Goal: Task Accomplishment & Management: Manage account settings

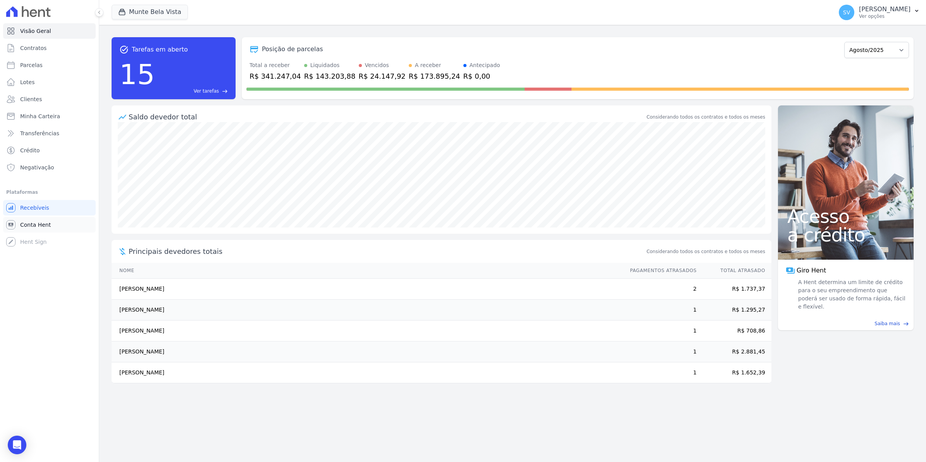
click at [33, 229] on link "Conta Hent" at bounding box center [49, 225] width 93 height 16
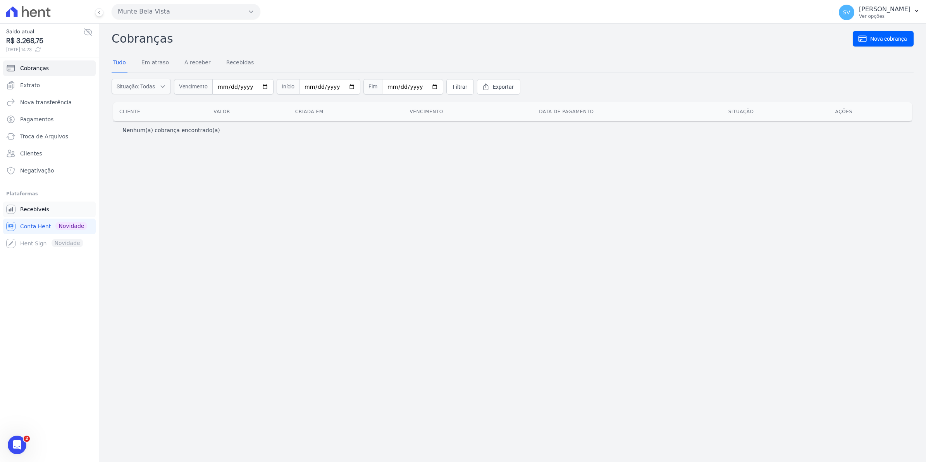
click at [45, 210] on span "Recebíveis" at bounding box center [34, 209] width 29 height 8
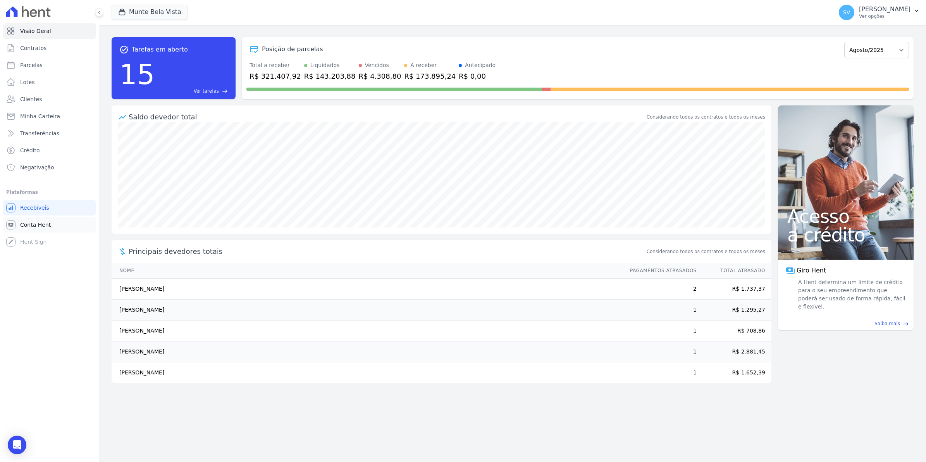
click at [34, 225] on span "Conta Hent" at bounding box center [35, 225] width 31 height 8
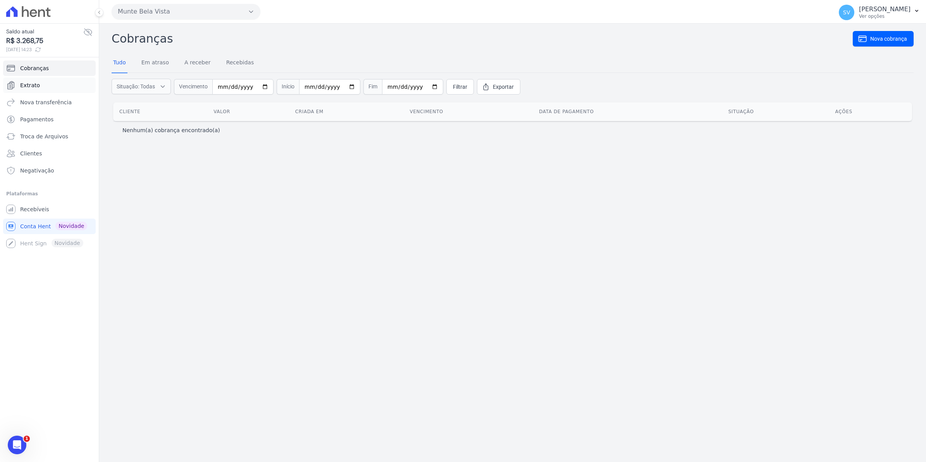
click at [28, 81] on link "Extrato" at bounding box center [49, 86] width 93 height 16
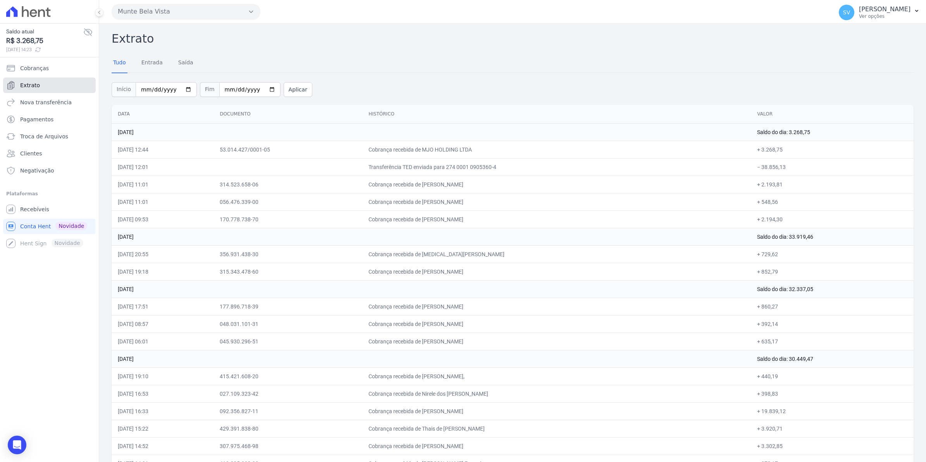
click at [42, 88] on link "Extrato" at bounding box center [49, 86] width 93 height 16
click at [41, 205] on span "Recebíveis" at bounding box center [34, 209] width 29 height 8
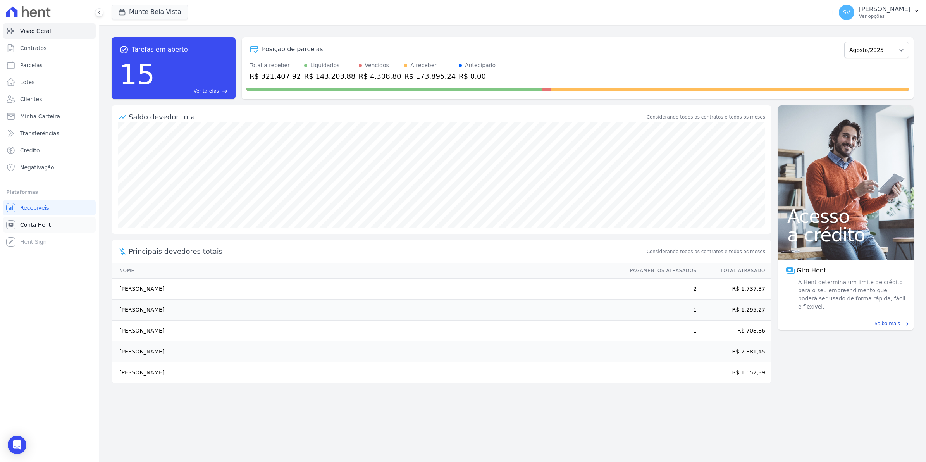
click at [32, 221] on span "Conta Hent" at bounding box center [35, 225] width 31 height 8
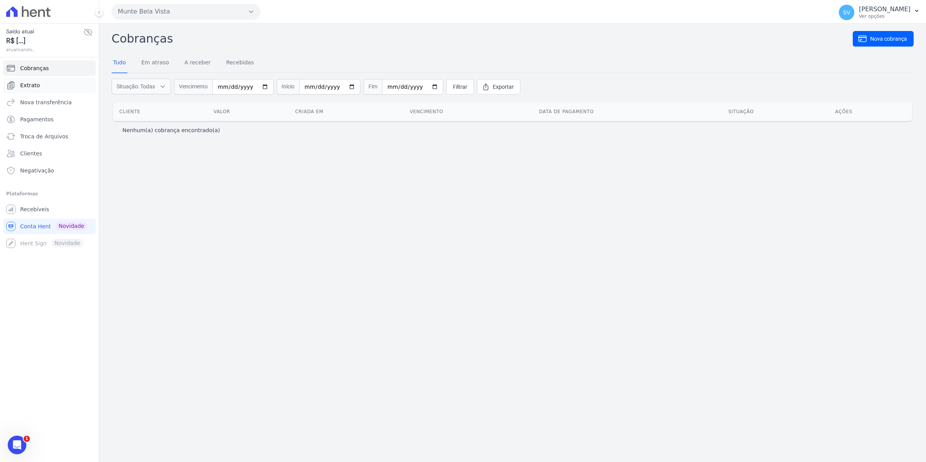
click at [31, 83] on span "Extrato" at bounding box center [30, 85] width 20 height 8
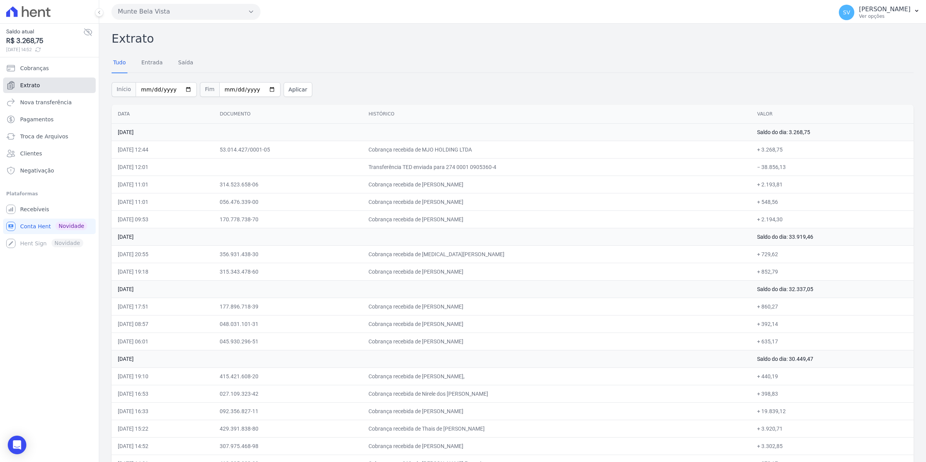
click at [38, 90] on link "Extrato" at bounding box center [49, 86] width 93 height 16
click at [40, 210] on span "Recebíveis" at bounding box center [34, 209] width 29 height 8
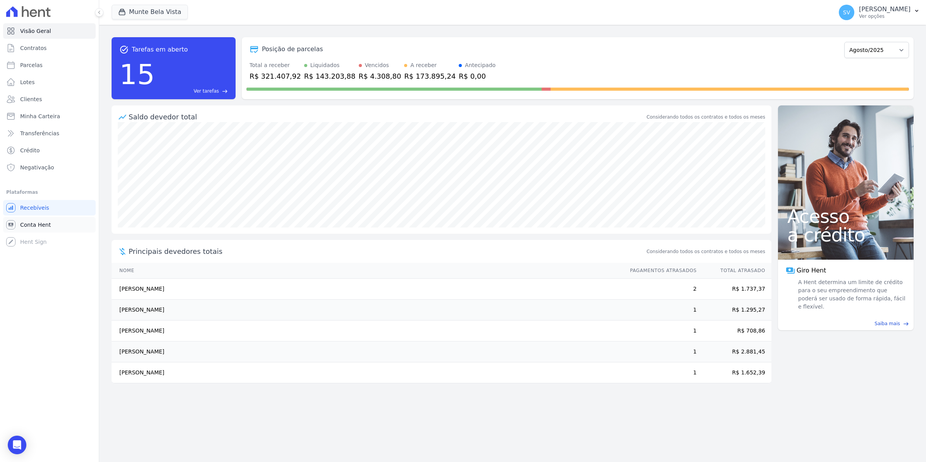
click at [47, 223] on span "Conta Hent" at bounding box center [35, 225] width 31 height 8
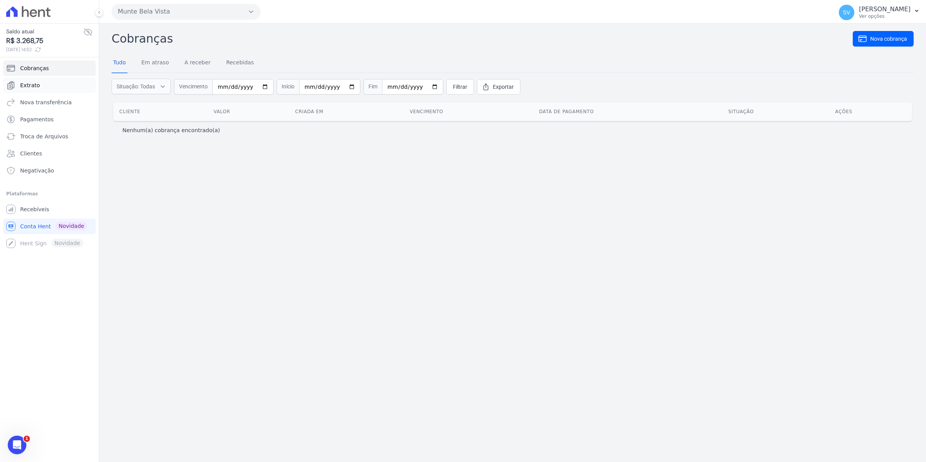
click at [40, 87] on link "Extrato" at bounding box center [49, 86] width 93 height 16
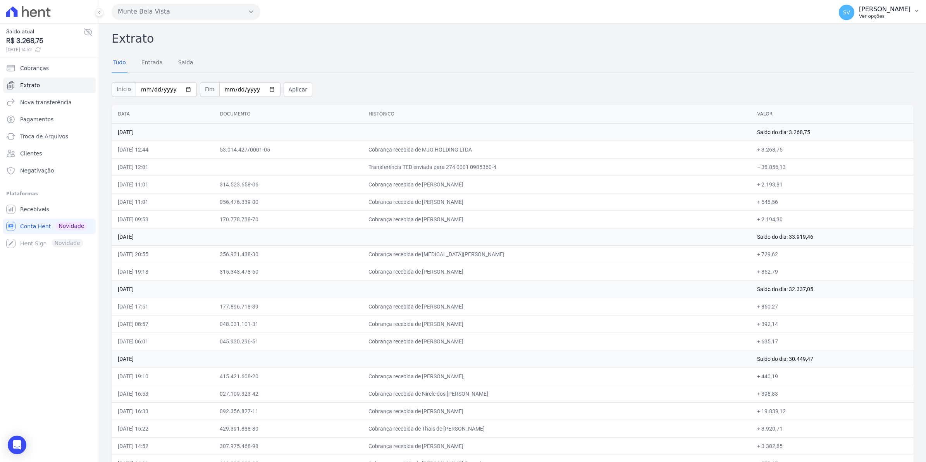
click at [850, 14] on span "SV" at bounding box center [846, 12] width 7 height 5
click at [846, 30] on link "Logout" at bounding box center [876, 33] width 99 height 14
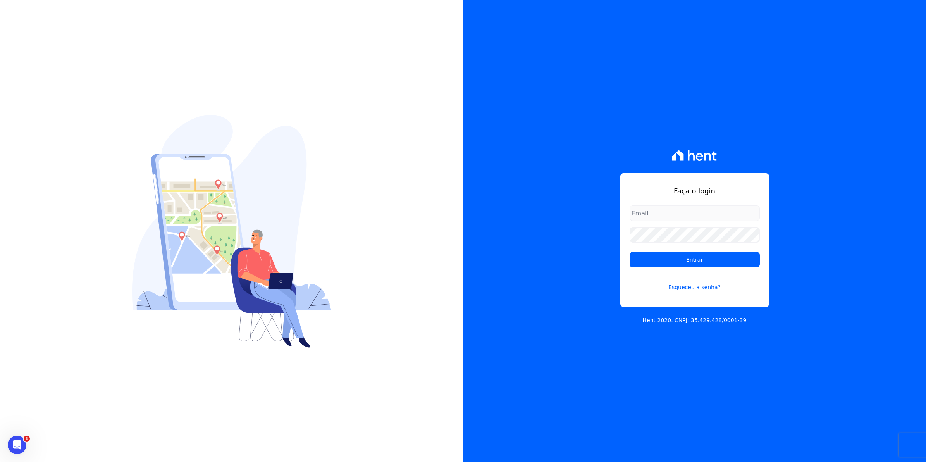
drag, startPoint x: 686, startPoint y: 213, endPoint x: 683, endPoint y: 217, distance: 5.3
click at [686, 213] on input "email" at bounding box center [695, 213] width 130 height 16
type input "cobranca@munte.com.br"
click at [630, 252] on input "Entrar" at bounding box center [695, 260] width 130 height 16
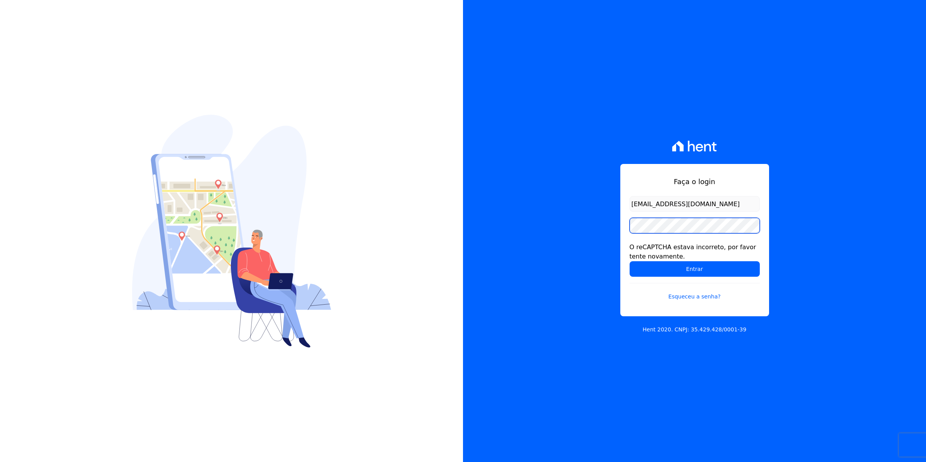
click at [328, 233] on div "Faça o login [EMAIL_ADDRESS][DOMAIN_NAME] O reCAPTCHA estava incorreto, por fav…" at bounding box center [463, 231] width 926 height 462
click at [630, 261] on input "Entrar" at bounding box center [695, 269] width 130 height 16
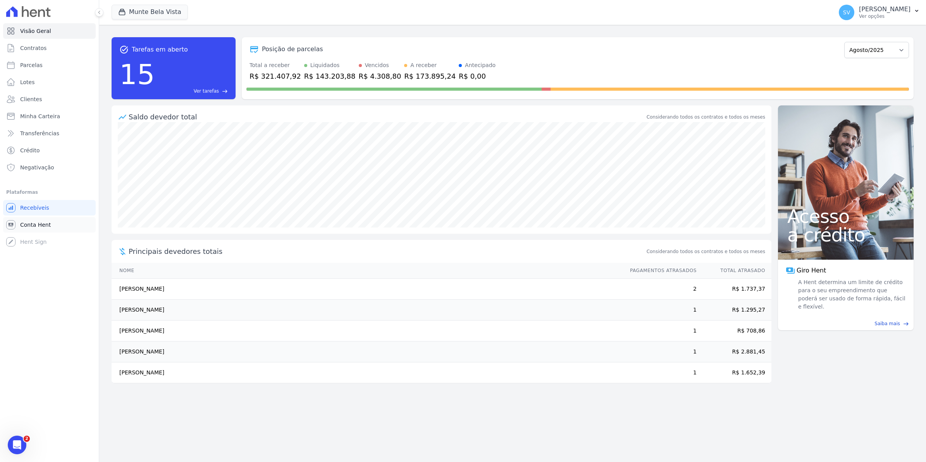
click at [31, 222] on span "Conta Hent" at bounding box center [35, 225] width 31 height 8
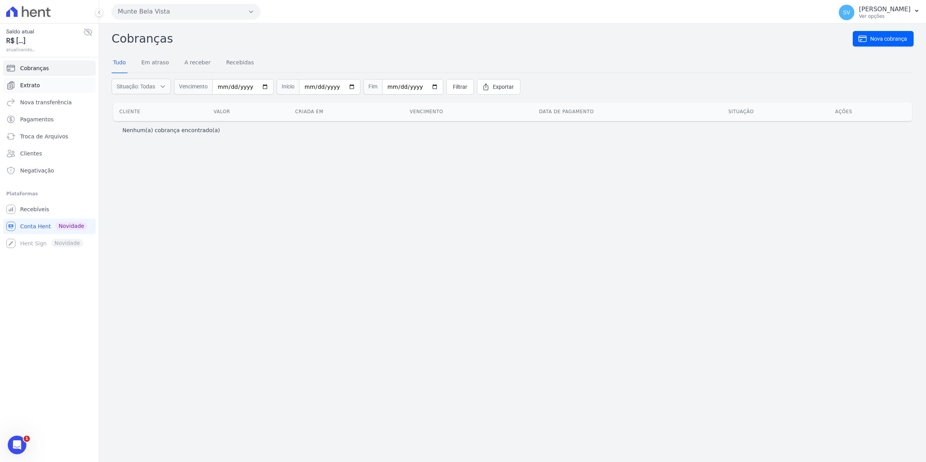
click at [29, 81] on link "Extrato" at bounding box center [49, 86] width 93 height 16
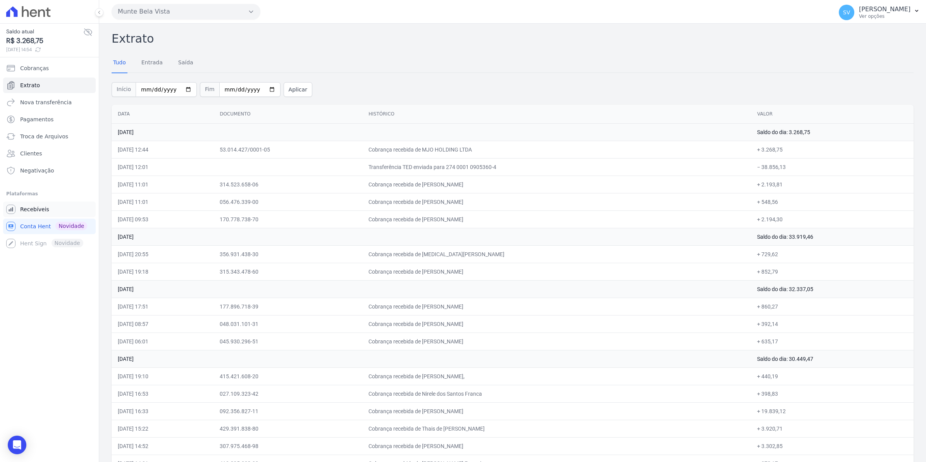
click at [43, 209] on span "Recebíveis" at bounding box center [34, 209] width 29 height 8
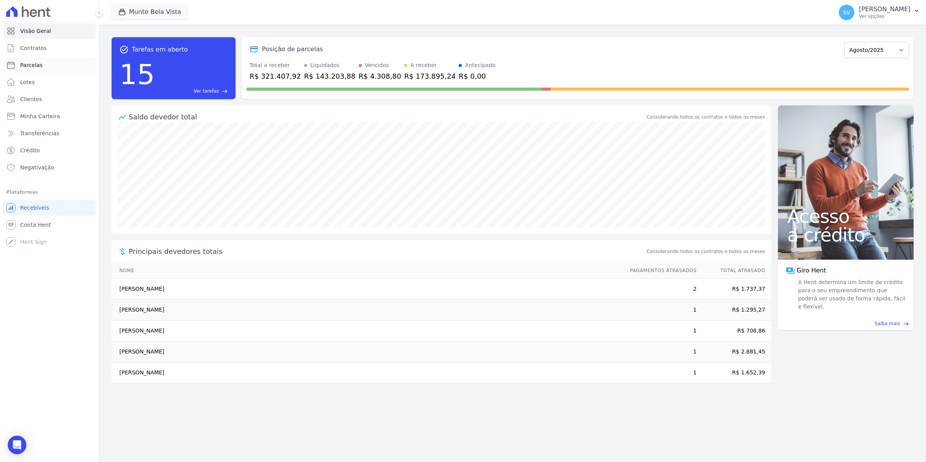
click at [39, 64] on span "Parcelas" at bounding box center [31, 65] width 22 height 8
select select
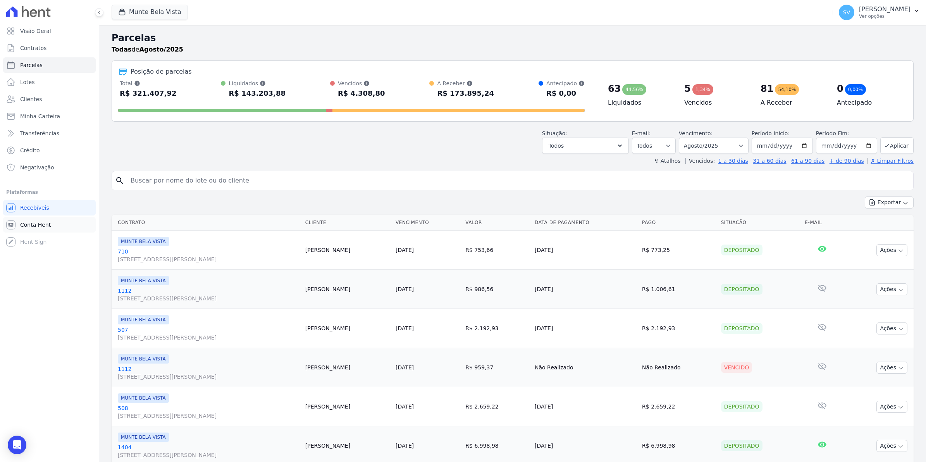
click at [45, 222] on span "Conta Hent" at bounding box center [35, 225] width 31 height 8
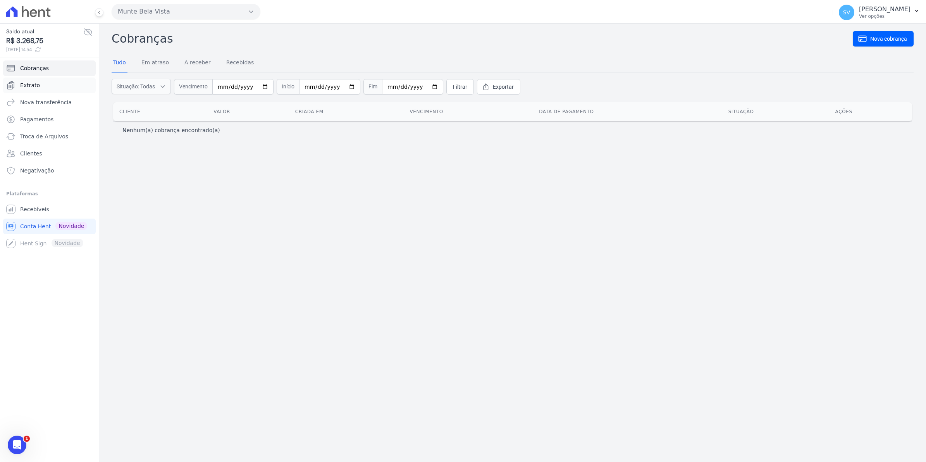
click at [42, 88] on link "Extrato" at bounding box center [49, 86] width 93 height 16
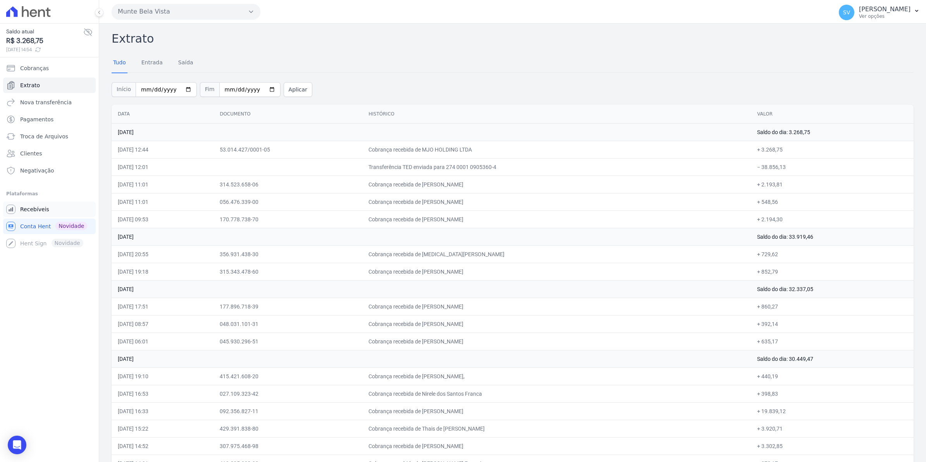
click at [21, 208] on span "Recebíveis" at bounding box center [34, 209] width 29 height 8
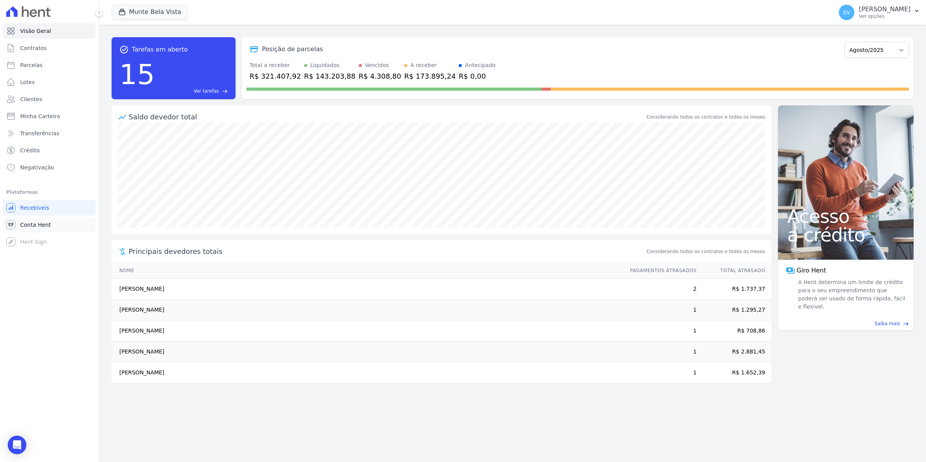
click at [28, 229] on link "Conta Hent" at bounding box center [49, 225] width 93 height 16
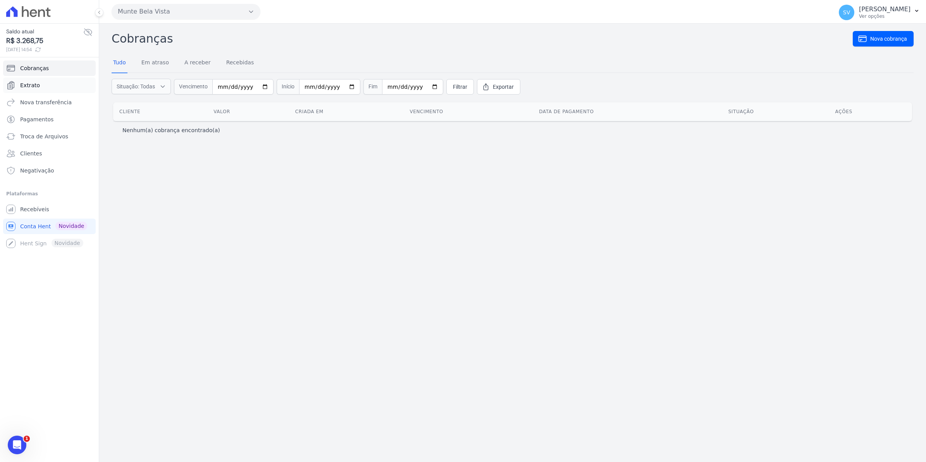
click at [30, 90] on link "Extrato" at bounding box center [49, 86] width 93 height 16
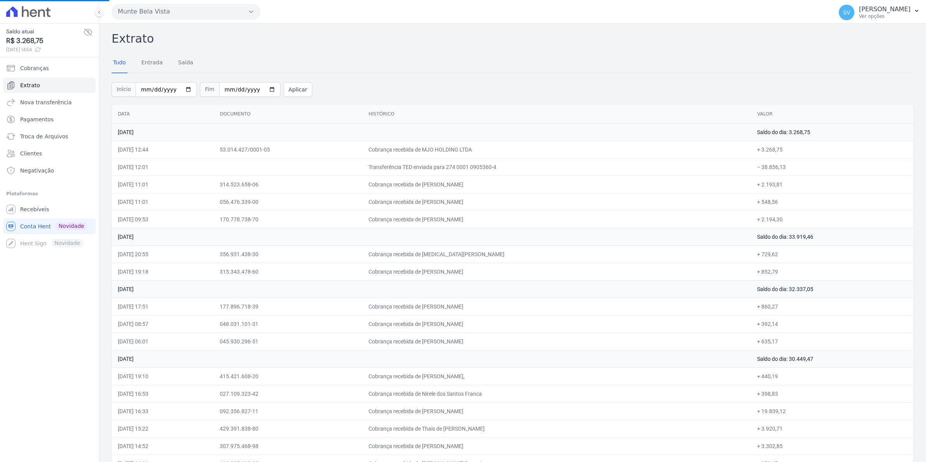
click at [735, 76] on div "Início [DATE] Fim [DATE] Aplicar" at bounding box center [513, 88] width 802 height 32
click at [28, 210] on span "Recebíveis" at bounding box center [34, 209] width 29 height 8
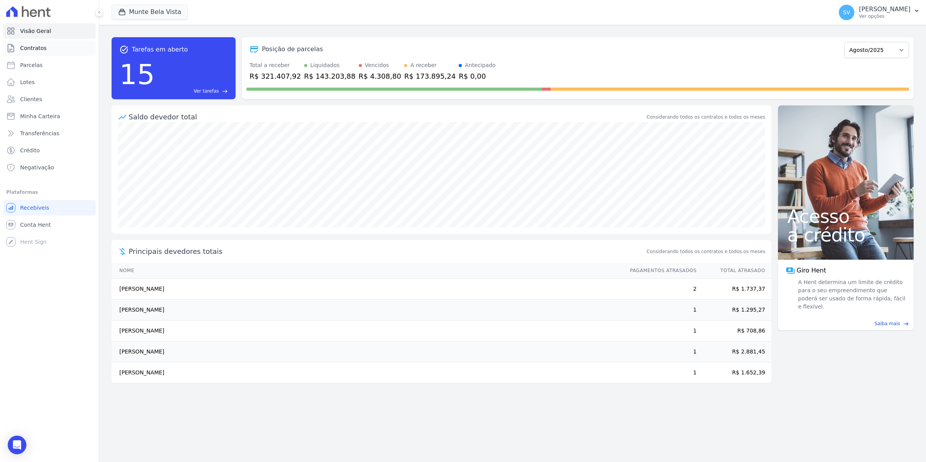
click at [41, 41] on link "Contratos" at bounding box center [49, 48] width 93 height 16
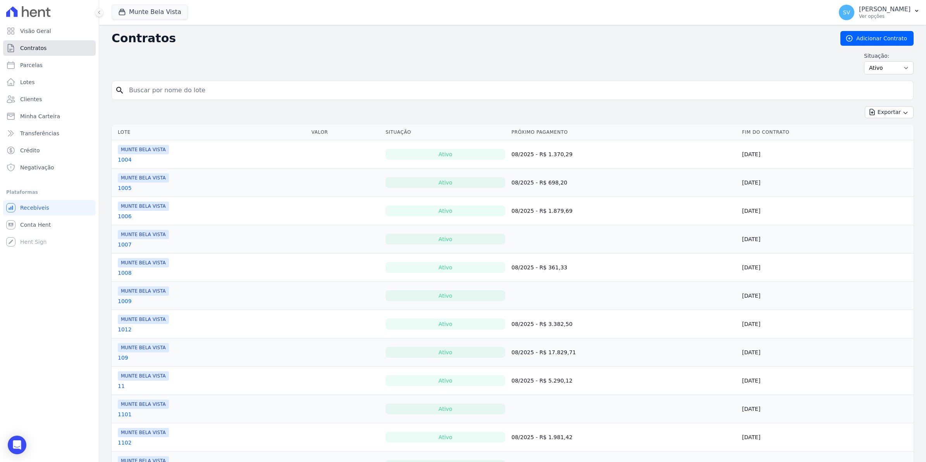
click at [22, 51] on span "Contratos" at bounding box center [33, 48] width 26 height 8
click at [32, 69] on span "Parcelas" at bounding box center [31, 65] width 22 height 8
select select
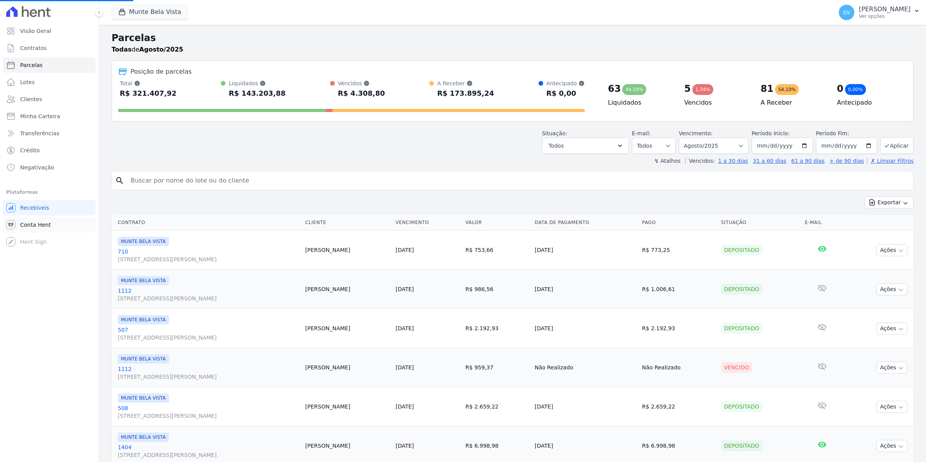
click at [37, 219] on link "Conta Hent" at bounding box center [49, 225] width 93 height 16
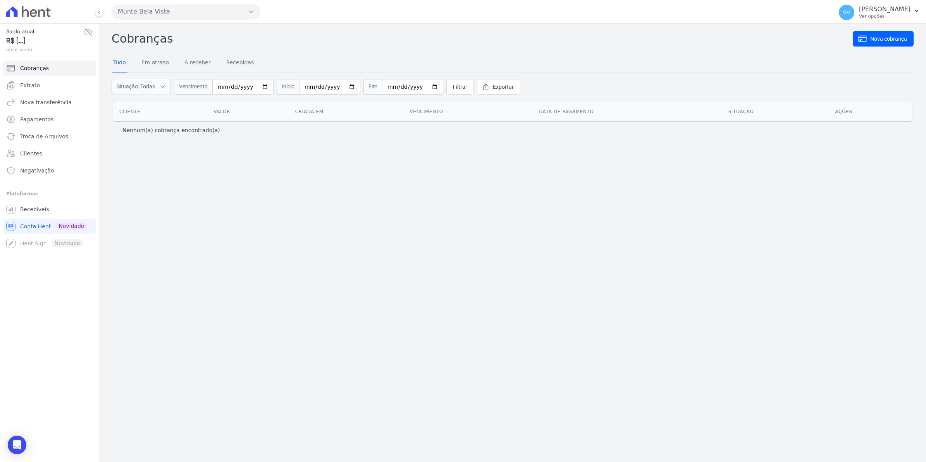
select select
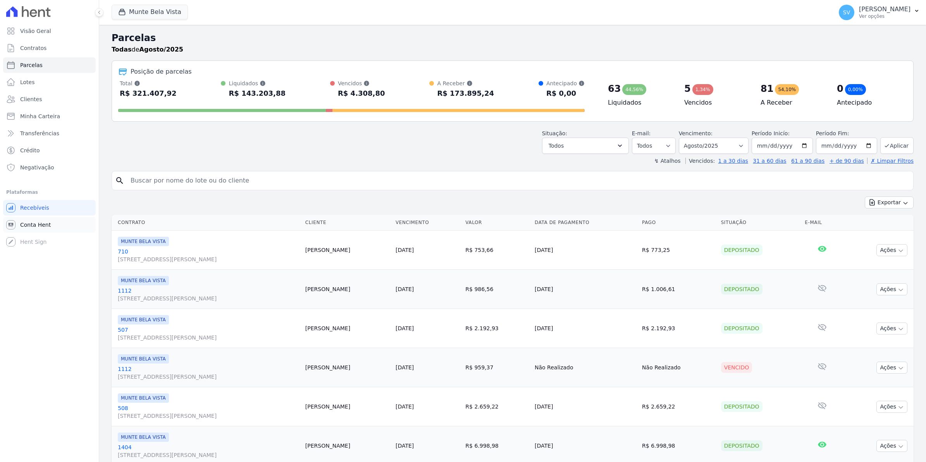
click at [32, 231] on link "Conta Hent" at bounding box center [49, 225] width 93 height 16
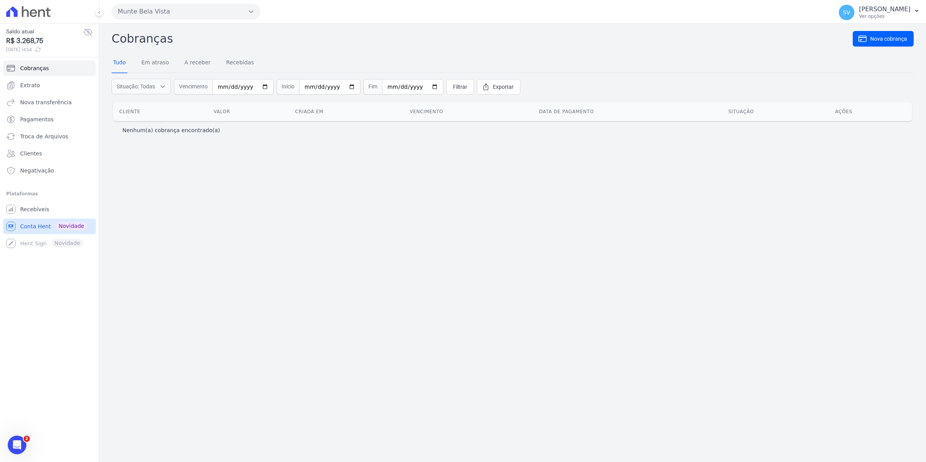
click at [34, 223] on span "Conta Hent" at bounding box center [35, 226] width 31 height 8
click at [33, 210] on span "Recebíveis" at bounding box center [34, 209] width 29 height 8
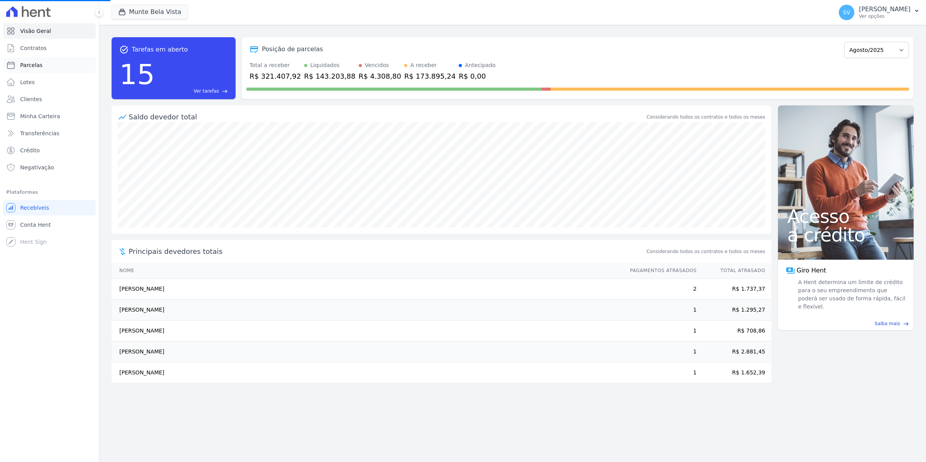
click at [22, 69] on span "Parcelas" at bounding box center [31, 65] width 22 height 8
select select
click at [40, 53] on link "Contratos" at bounding box center [49, 48] width 93 height 16
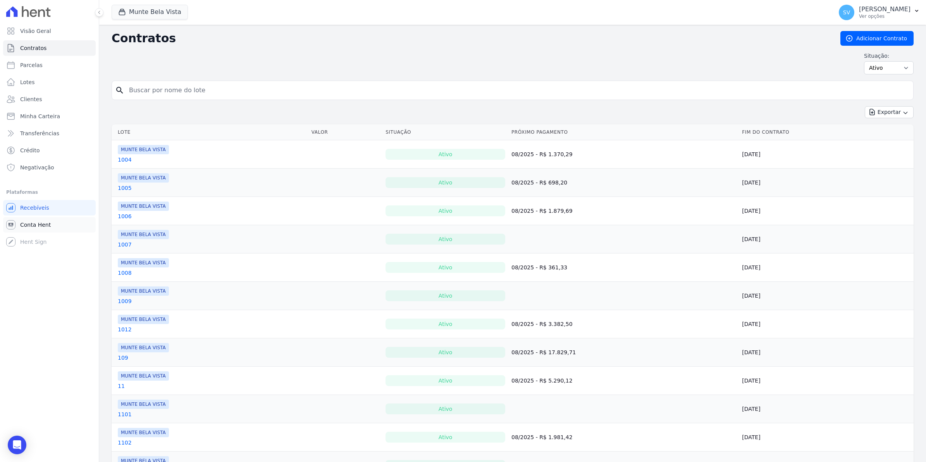
click at [34, 221] on span "Conta Hent" at bounding box center [35, 225] width 31 height 8
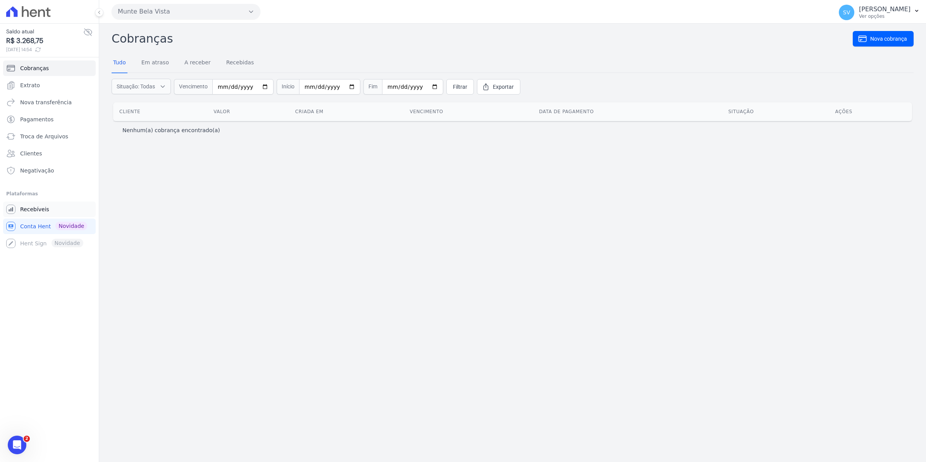
click at [30, 211] on span "Recebíveis" at bounding box center [34, 209] width 29 height 8
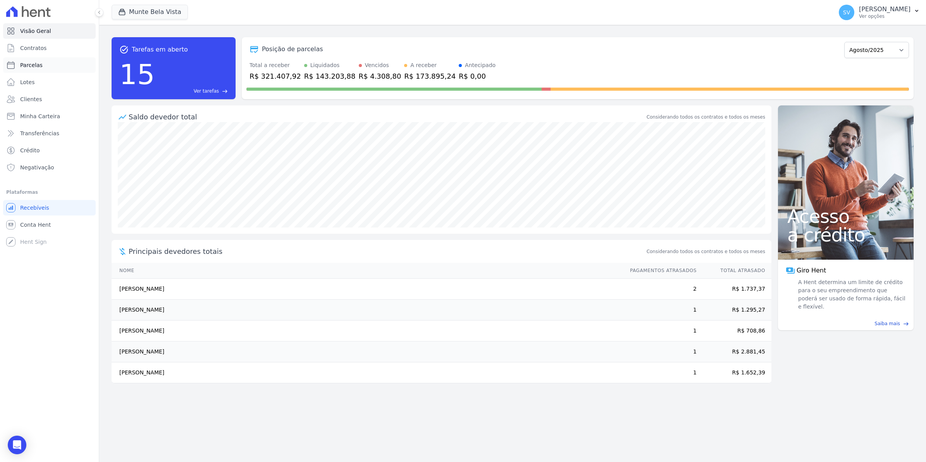
click at [34, 68] on span "Parcelas" at bounding box center [31, 65] width 22 height 8
click at [41, 45] on span "Contratos" at bounding box center [33, 48] width 26 height 8
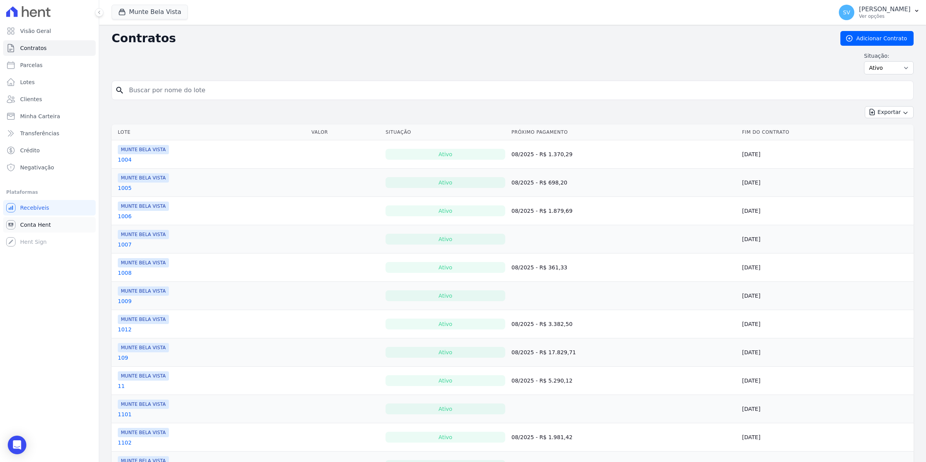
click at [21, 224] on span "Conta Hent" at bounding box center [35, 225] width 31 height 8
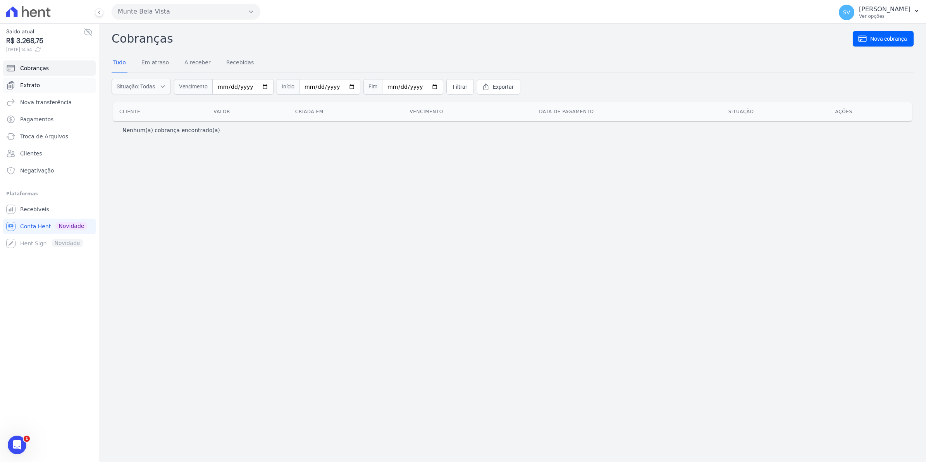
click at [28, 88] on span "Extrato" at bounding box center [30, 85] width 20 height 8
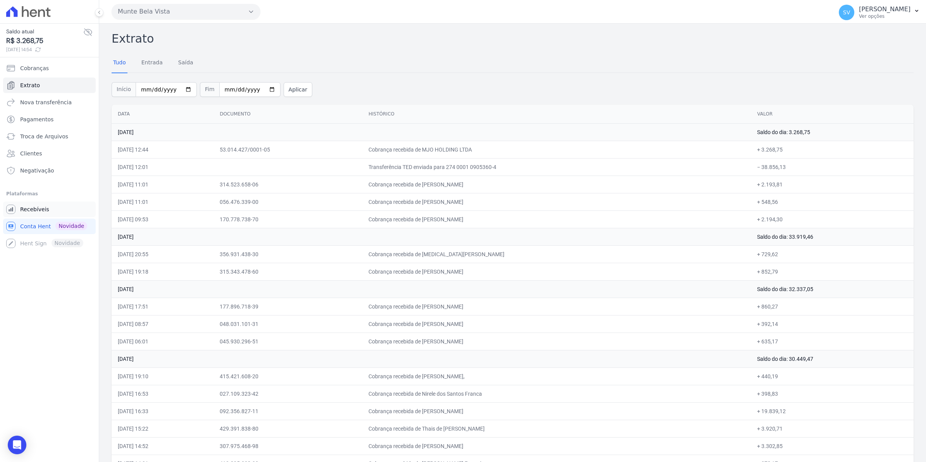
click at [41, 208] on span "Recebíveis" at bounding box center [34, 209] width 29 height 8
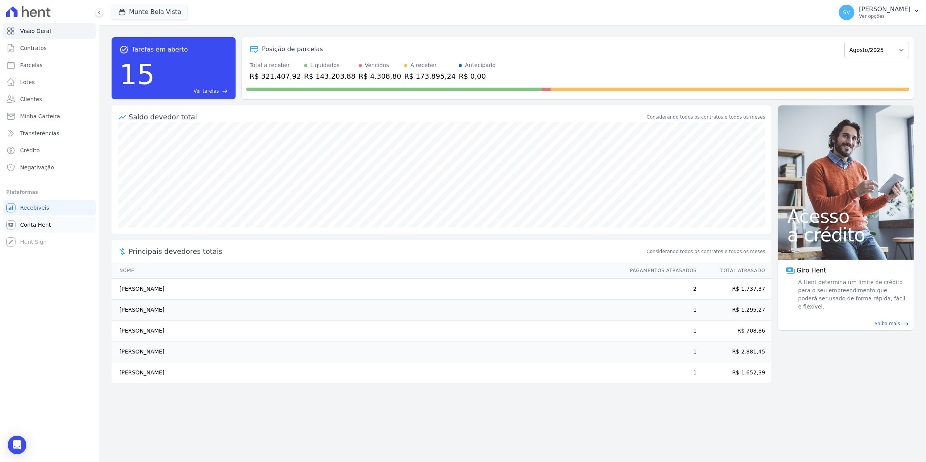
click at [18, 229] on link "Conta Hent" at bounding box center [49, 225] width 93 height 16
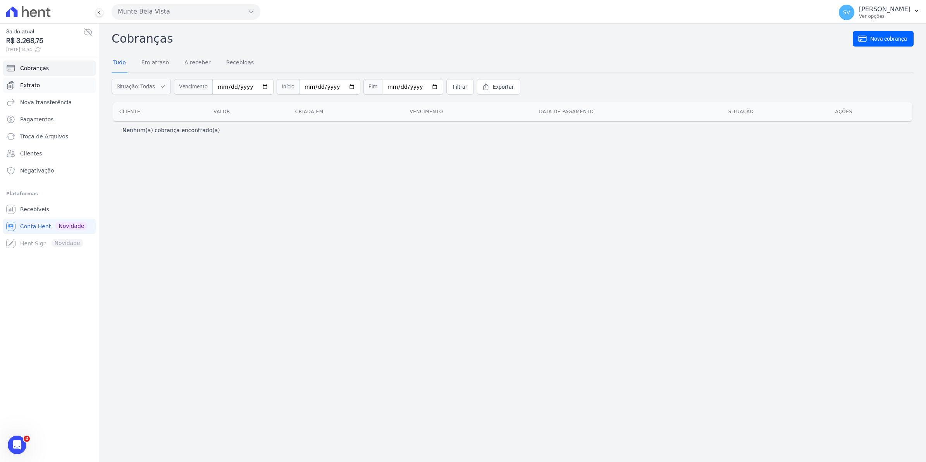
click at [21, 88] on span "Extrato" at bounding box center [30, 85] width 20 height 8
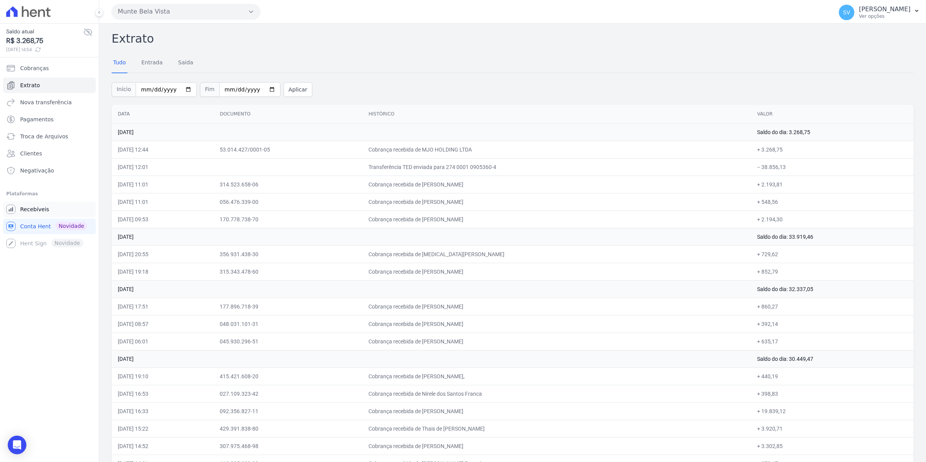
click at [29, 213] on span "Recebíveis" at bounding box center [34, 209] width 29 height 8
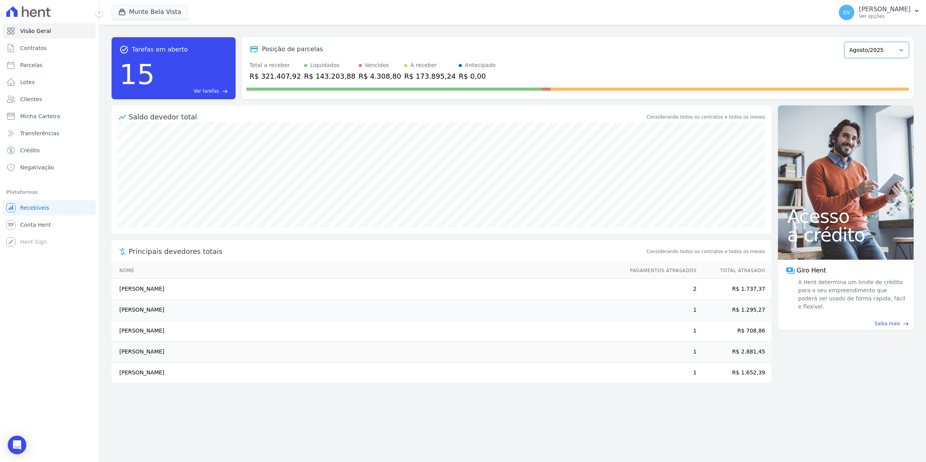
click at [880, 55] on select "[GEOGRAPHIC_DATA]/2024 Fevereiro/2024 Março/2024 Abril/2024 Maio/2024 Junho/202…" at bounding box center [877, 50] width 65 height 16
click at [849, 42] on select "[GEOGRAPHIC_DATA]/2024 Fevereiro/2024 Março/2024 Abril/2024 Maio/2024 Junho/202…" at bounding box center [877, 50] width 65 height 16
click at [33, 66] on span "Parcelas" at bounding box center [31, 65] width 22 height 8
click at [34, 47] on span "Contratos" at bounding box center [33, 48] width 26 height 8
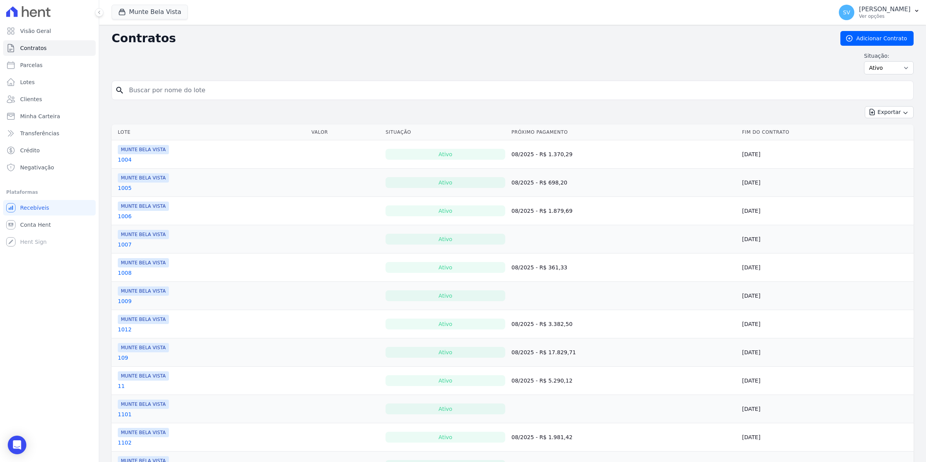
select select
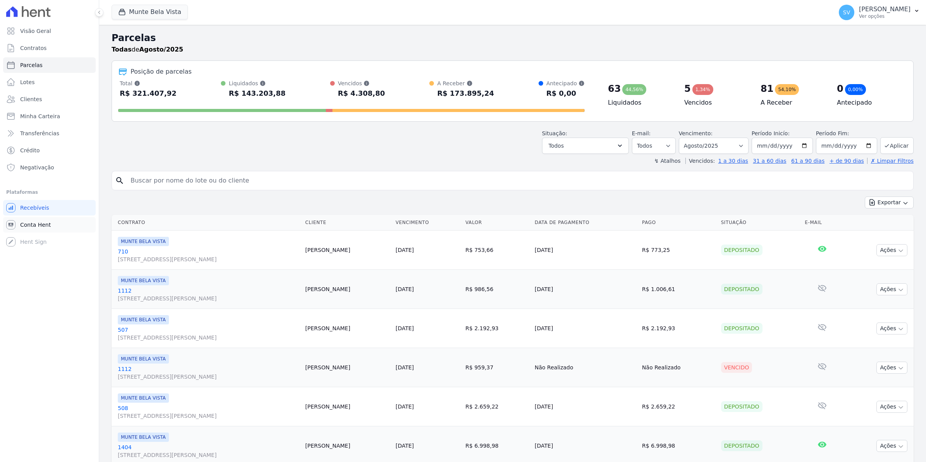
click at [36, 224] on span "Conta Hent" at bounding box center [35, 225] width 31 height 8
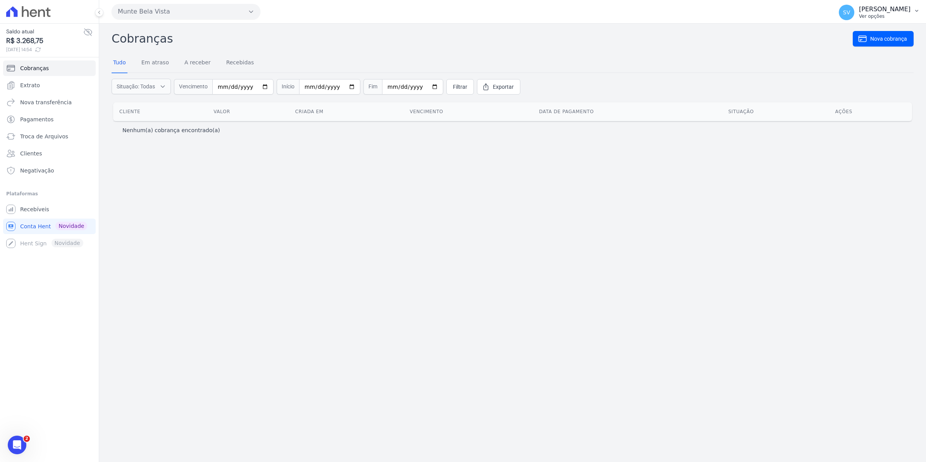
click at [850, 14] on span "SV" at bounding box center [846, 12] width 7 height 5
click at [23, 206] on span "Recebíveis" at bounding box center [34, 209] width 29 height 8
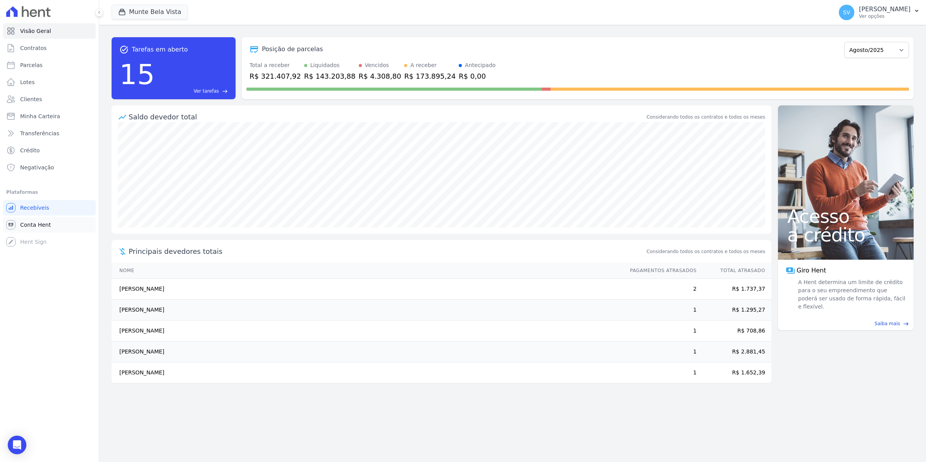
click at [28, 218] on link "Conta Hent" at bounding box center [49, 225] width 93 height 16
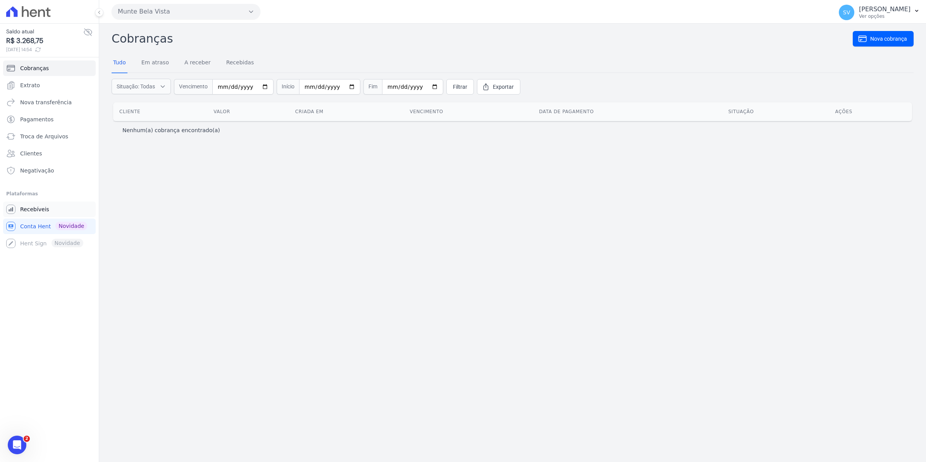
click at [28, 209] on span "Recebíveis" at bounding box center [34, 209] width 29 height 8
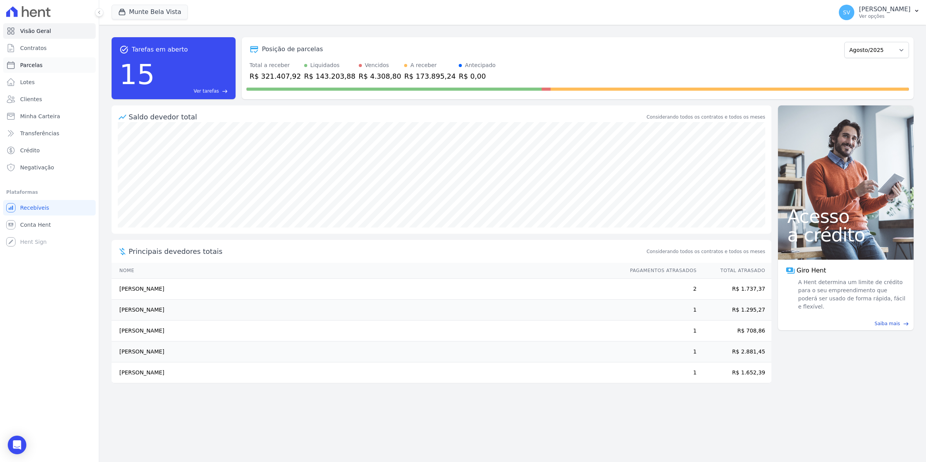
click at [34, 63] on span "Parcelas" at bounding box center [31, 65] width 22 height 8
select select
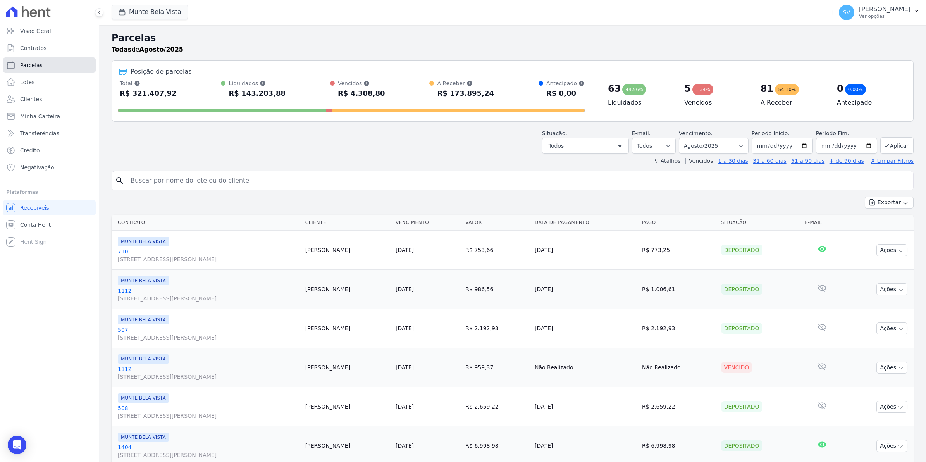
click at [40, 62] on link "Parcelas" at bounding box center [49, 65] width 93 height 16
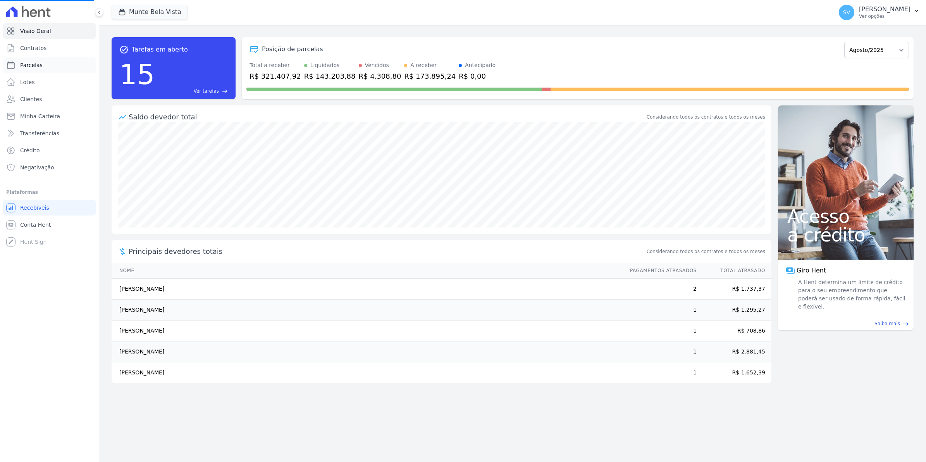
select select
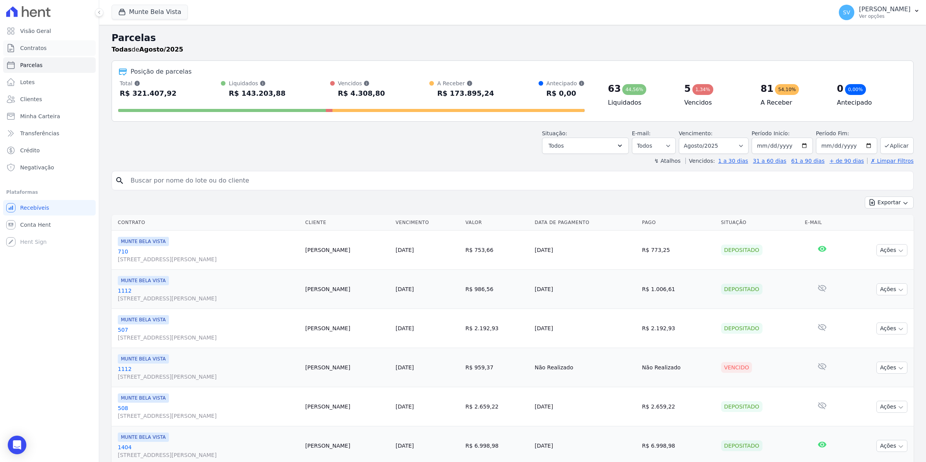
click at [36, 50] on span "Contratos" at bounding box center [33, 48] width 26 height 8
select select
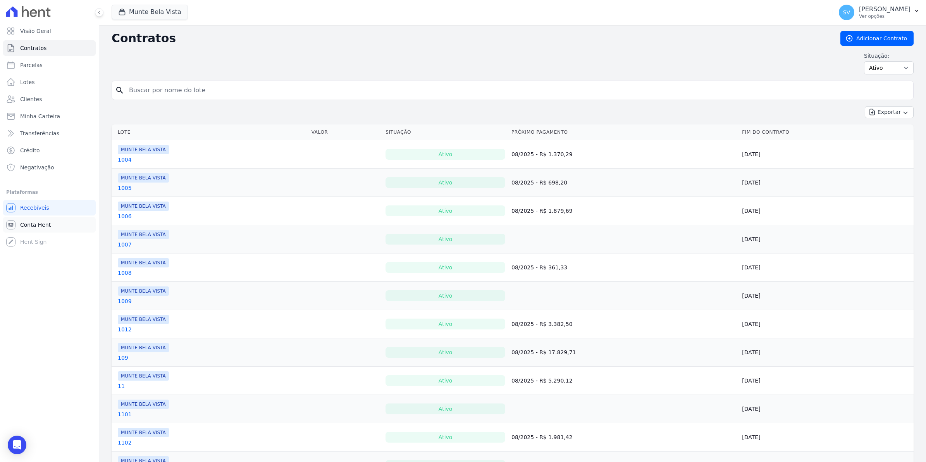
click at [26, 222] on span "Conta Hent" at bounding box center [35, 225] width 31 height 8
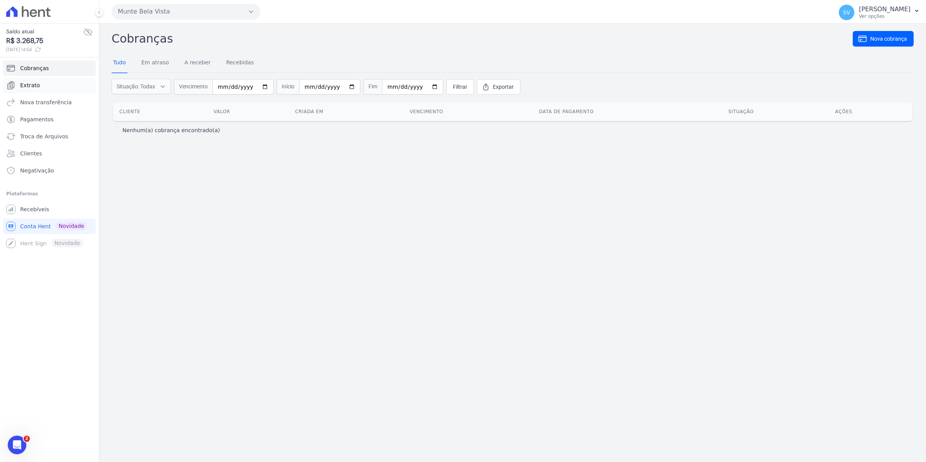
click at [26, 86] on span "Extrato" at bounding box center [30, 85] width 20 height 8
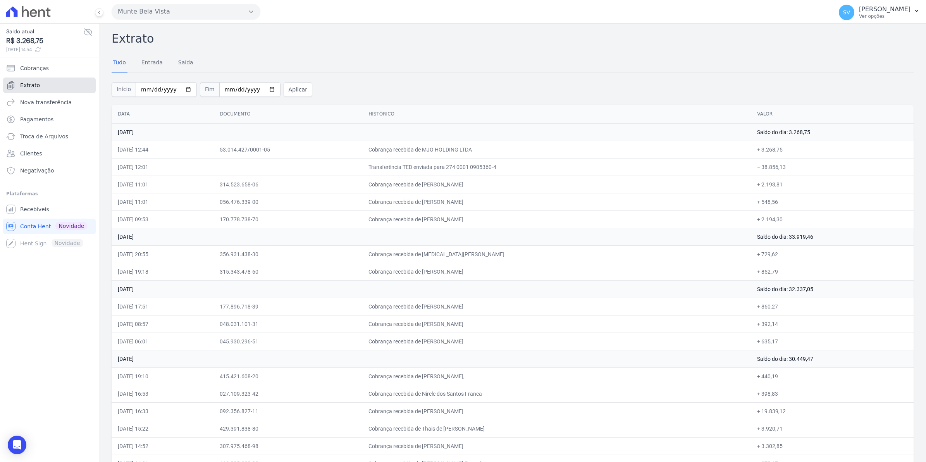
click at [25, 88] on span "Extrato" at bounding box center [30, 85] width 20 height 8
click at [22, 210] on span "Recebíveis" at bounding box center [34, 209] width 29 height 8
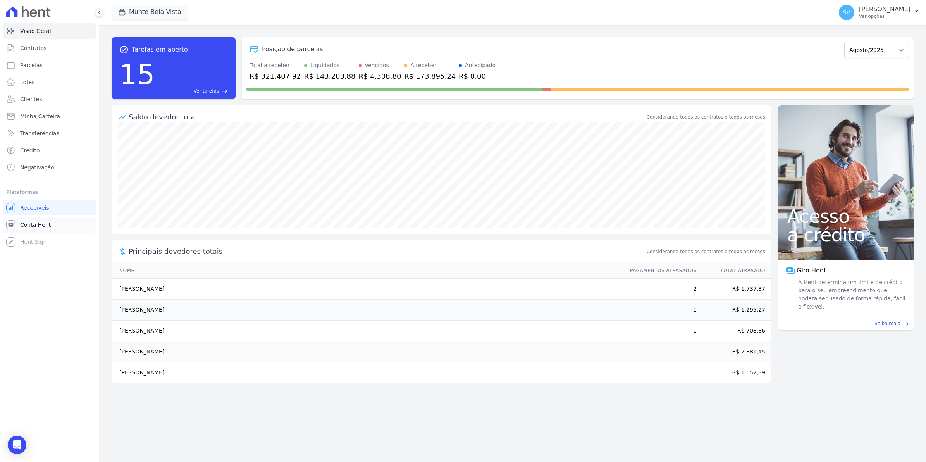
click at [32, 221] on span "Conta Hent" at bounding box center [35, 225] width 31 height 8
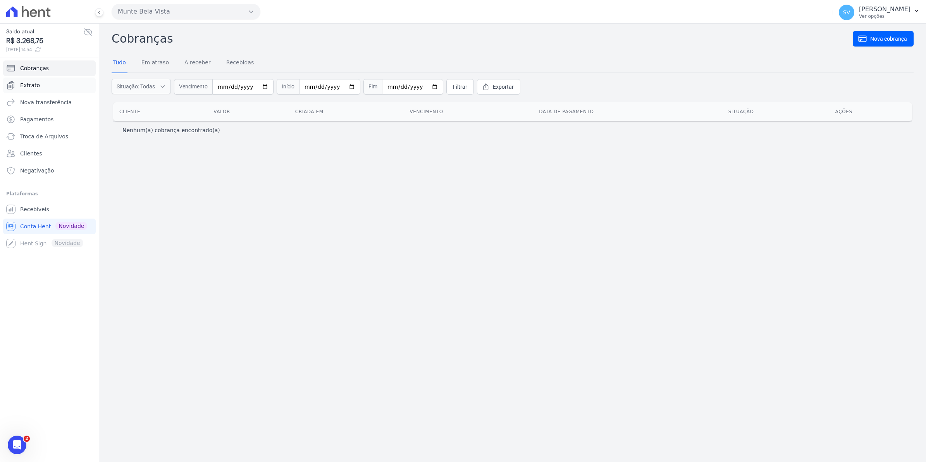
click at [33, 84] on span "Extrato" at bounding box center [30, 85] width 20 height 8
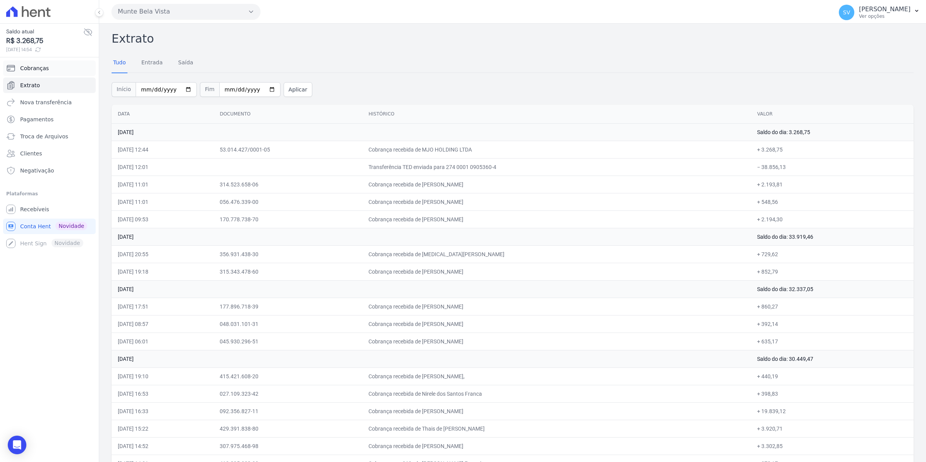
click at [33, 74] on link "Cobranças" at bounding box center [49, 68] width 93 height 16
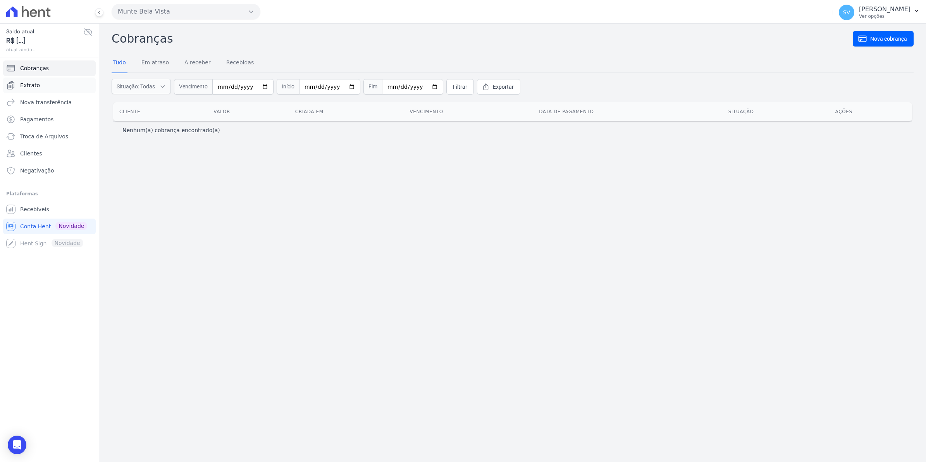
click at [33, 79] on link "Extrato" at bounding box center [49, 86] width 93 height 16
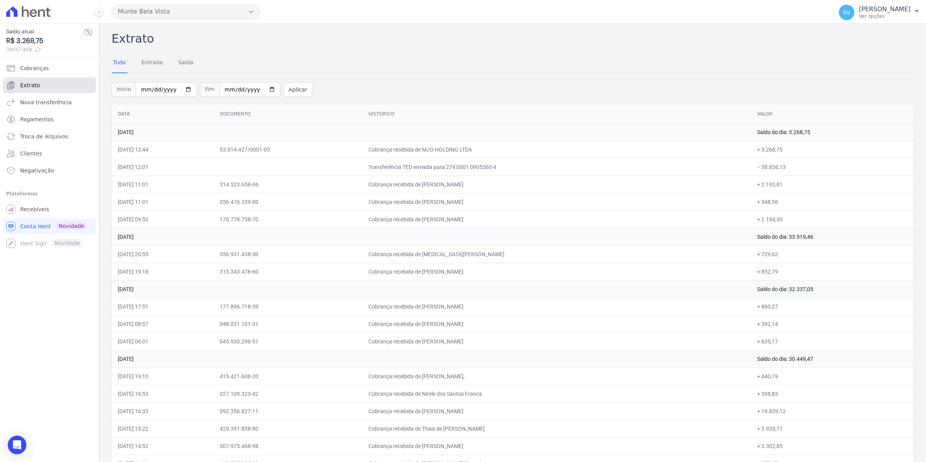
click at [30, 84] on span "Extrato" at bounding box center [30, 85] width 20 height 8
click at [41, 212] on span "Recebíveis" at bounding box center [34, 209] width 29 height 8
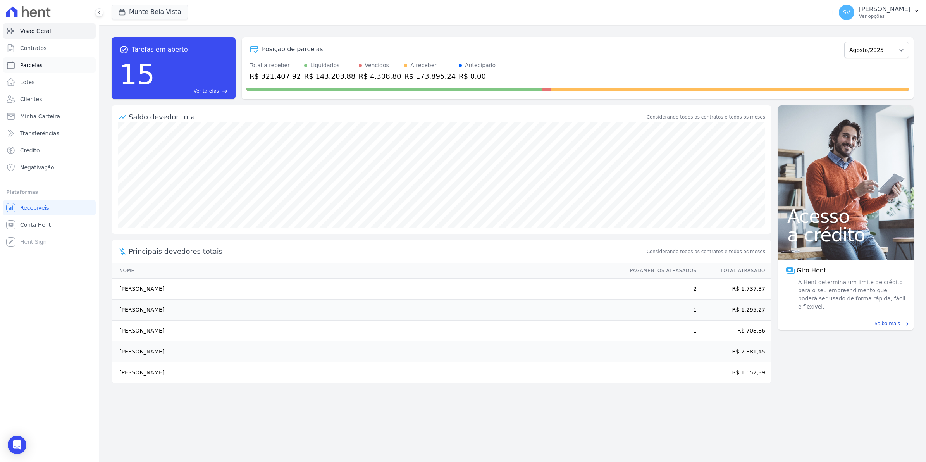
click at [36, 66] on span "Parcelas" at bounding box center [31, 65] width 22 height 8
select select
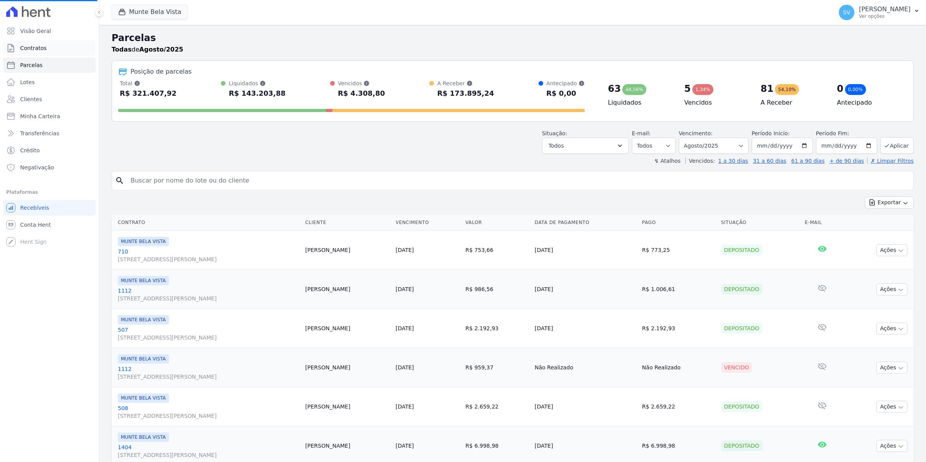
select select
click at [37, 47] on span "Contratos" at bounding box center [33, 48] width 26 height 8
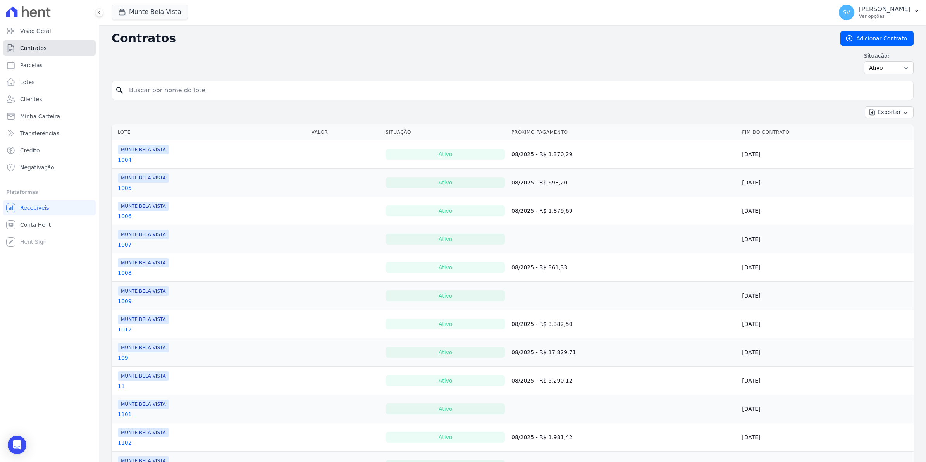
click at [28, 46] on span "Contratos" at bounding box center [33, 48] width 26 height 8
click at [35, 231] on link "Conta Hent" at bounding box center [49, 225] width 93 height 16
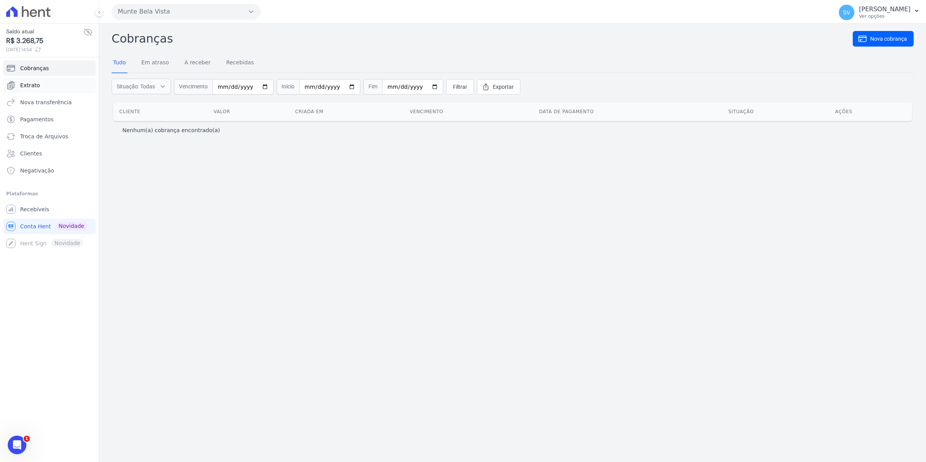
click at [24, 85] on span "Extrato" at bounding box center [30, 85] width 20 height 8
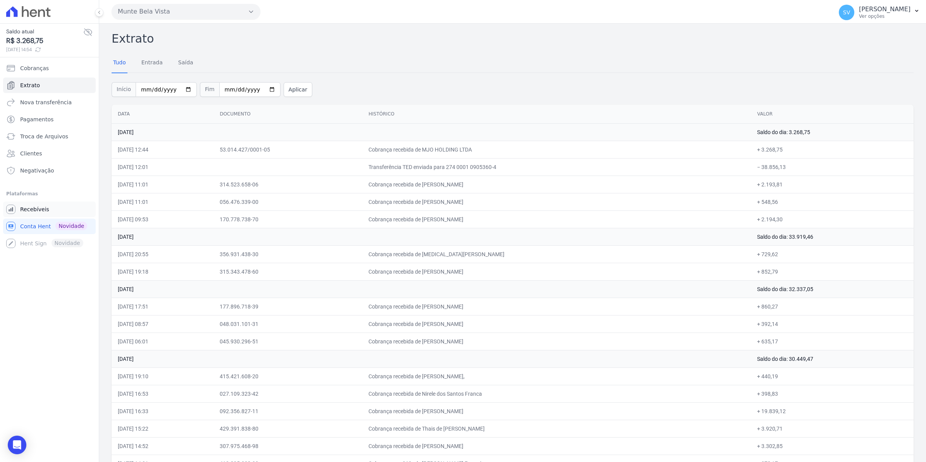
click at [41, 211] on span "Recebíveis" at bounding box center [34, 209] width 29 height 8
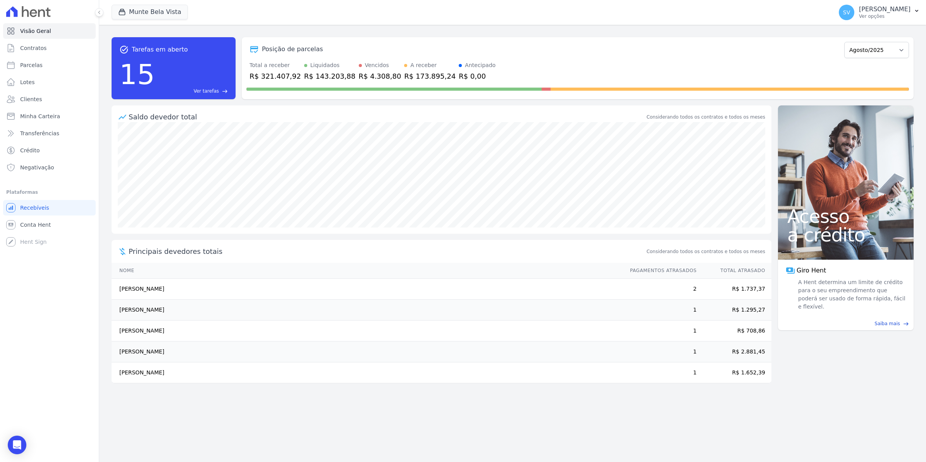
click at [38, 57] on ul "Visão Geral Contratos [GEOGRAPHIC_DATA] Lotes Clientes Minha Carteira Transferê…" at bounding box center [49, 99] width 93 height 152
click at [38, 49] on span "Contratos" at bounding box center [33, 48] width 26 height 8
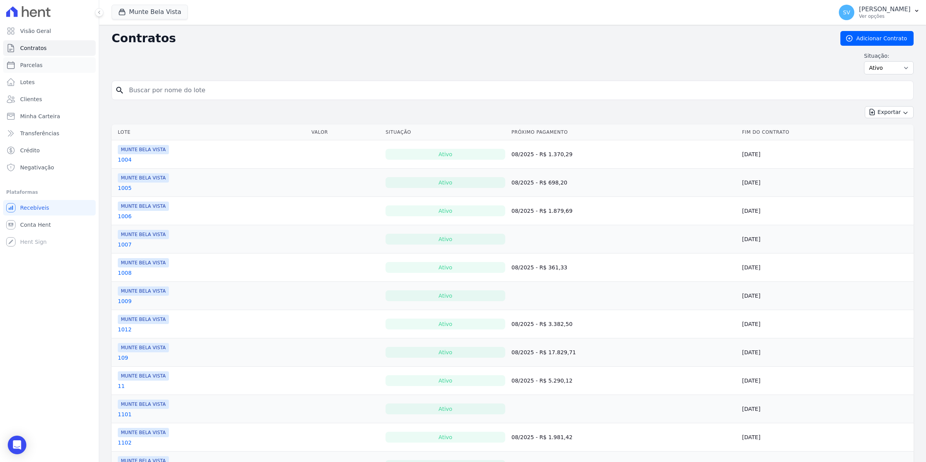
click at [23, 67] on span "Parcelas" at bounding box center [31, 65] width 22 height 8
select select
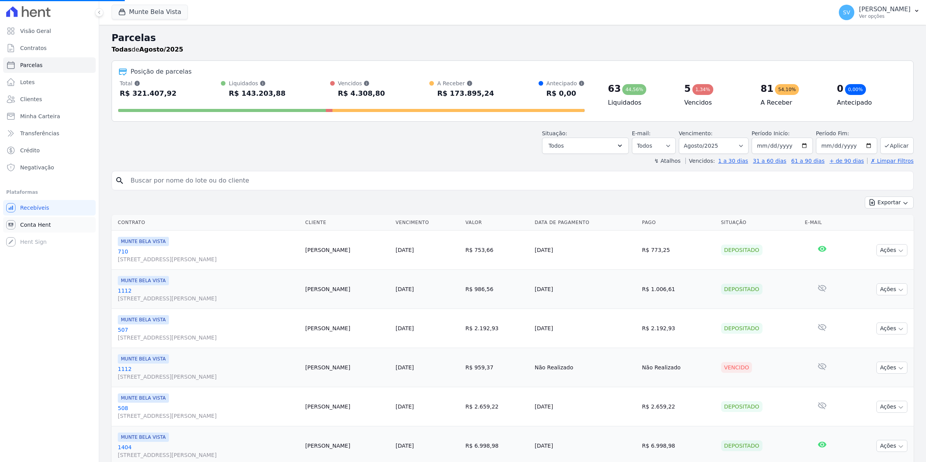
click at [45, 230] on link "Conta Hent" at bounding box center [49, 225] width 93 height 16
select select
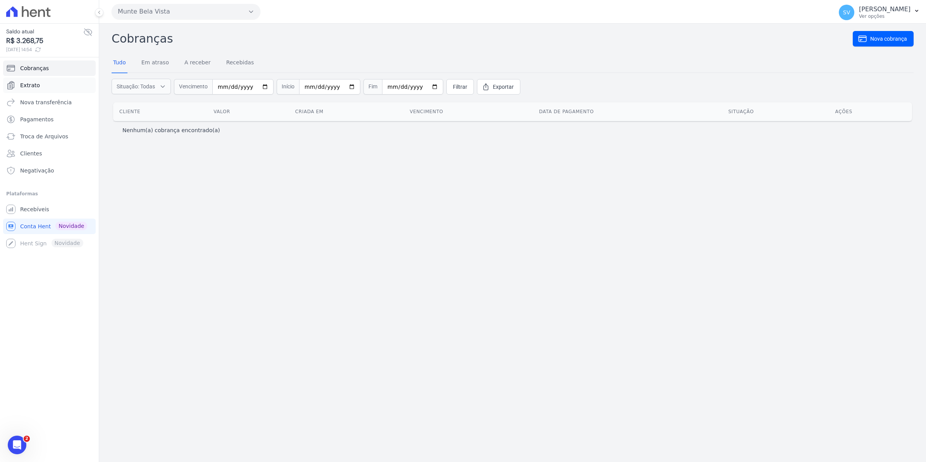
click at [51, 88] on link "Extrato" at bounding box center [49, 86] width 93 height 16
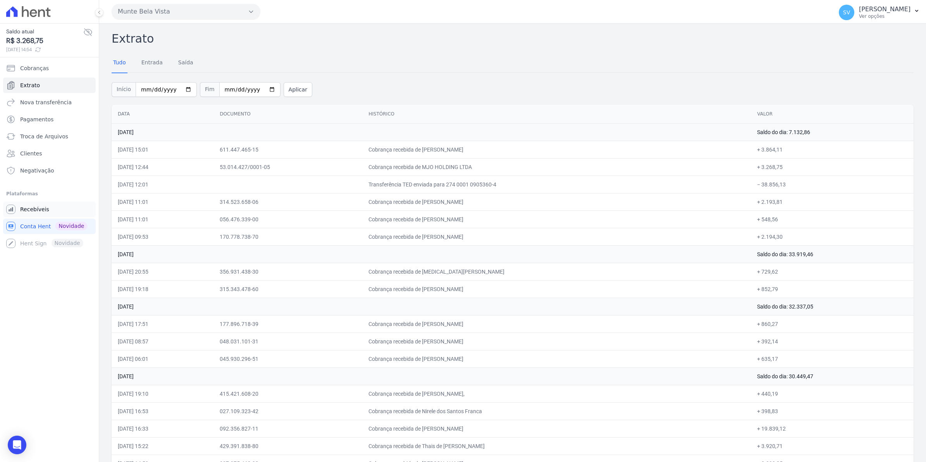
click at [34, 209] on span "Recebíveis" at bounding box center [34, 209] width 29 height 8
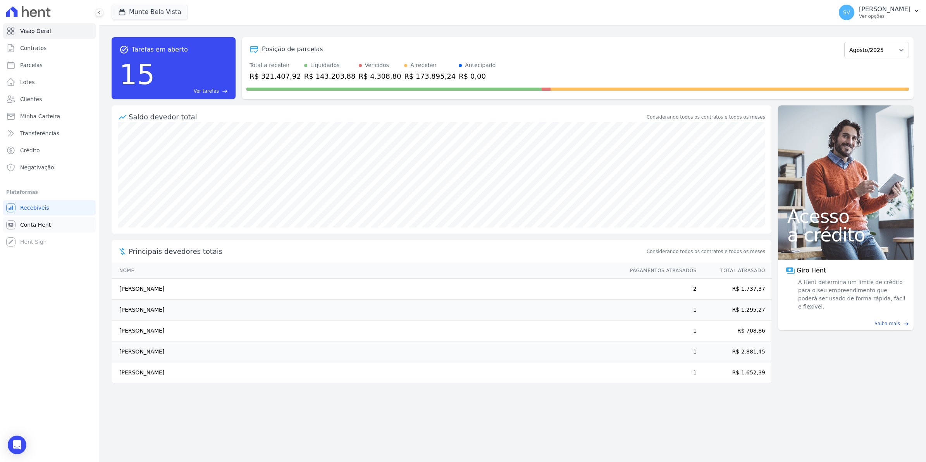
click at [29, 221] on span "Conta Hent" at bounding box center [35, 225] width 31 height 8
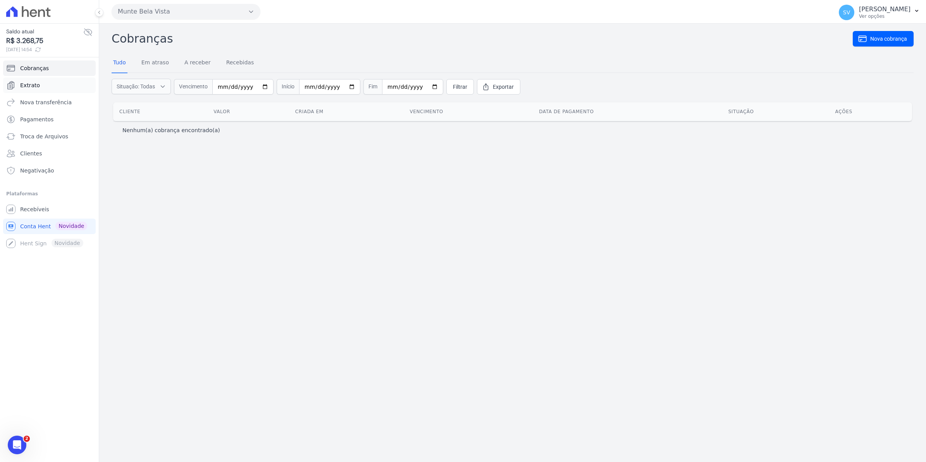
click at [37, 80] on link "Extrato" at bounding box center [49, 86] width 93 height 16
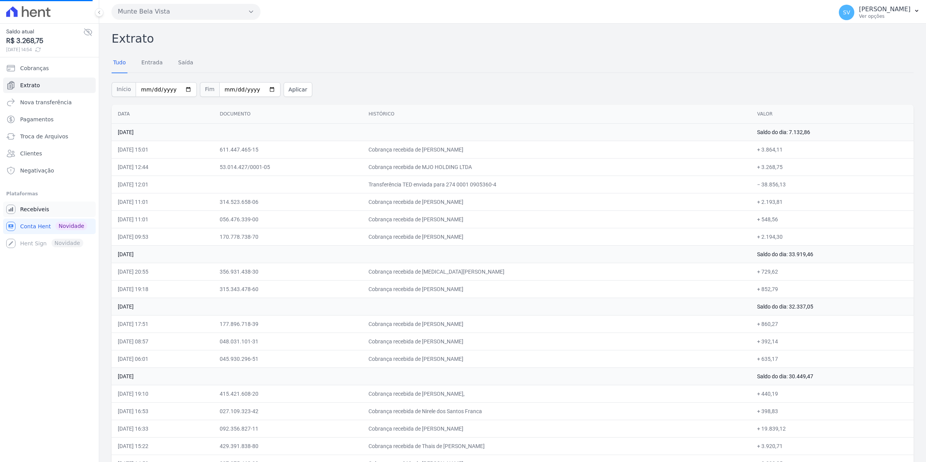
click at [40, 208] on span "Recebíveis" at bounding box center [34, 209] width 29 height 8
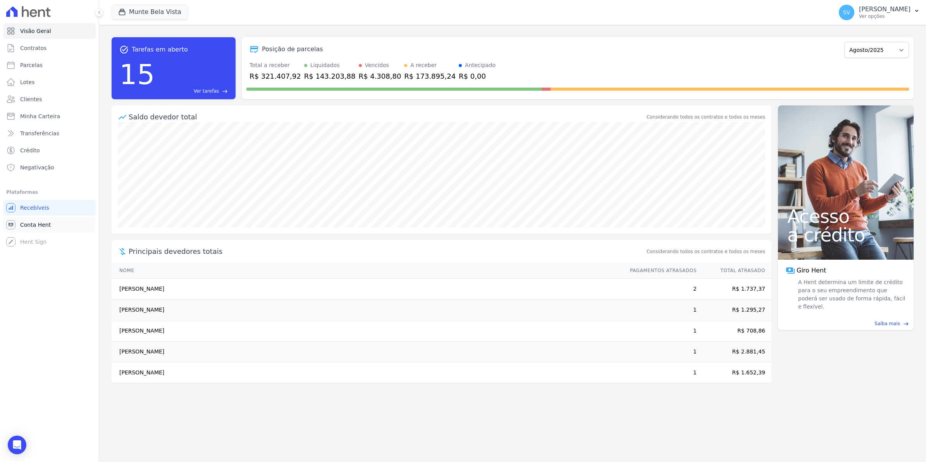
click at [14, 226] on icon at bounding box center [10, 224] width 9 height 9
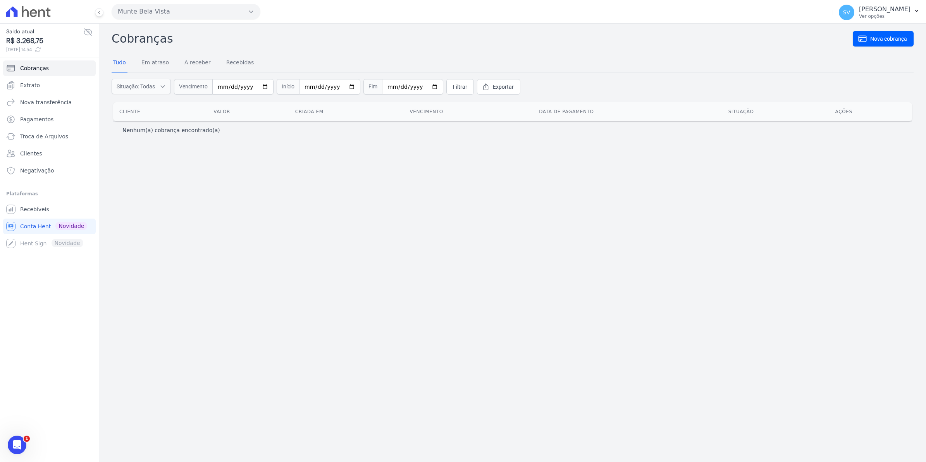
click at [164, 7] on button "Munte Bela Vista" at bounding box center [186, 12] width 149 height 16
drag, startPoint x: 228, startPoint y: 295, endPoint x: 225, endPoint y: 242, distance: 52.8
click at [229, 274] on div "Cobranças Nova cobrança Tudo Em atraso A receber Recebidas Situação: Todas Em a…" at bounding box center [512, 243] width 827 height 438
click at [39, 209] on span "Recebíveis" at bounding box center [34, 209] width 29 height 8
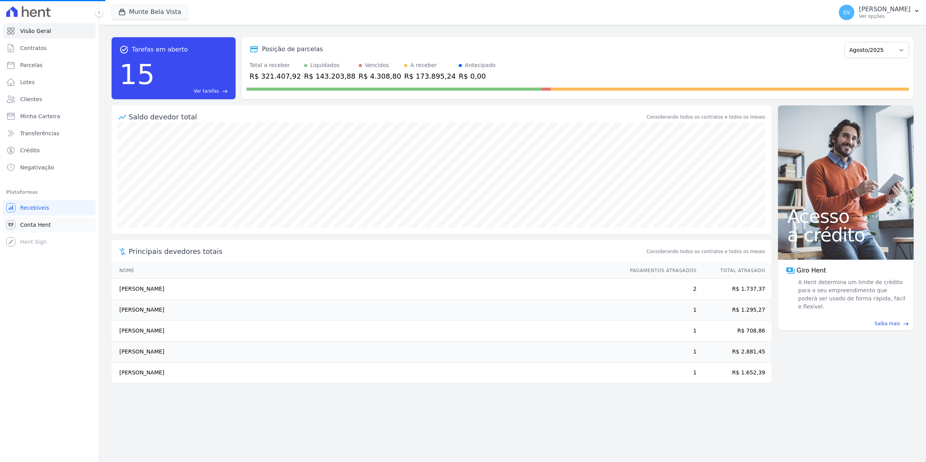
click at [43, 226] on span "Conta Hent" at bounding box center [35, 225] width 31 height 8
click at [40, 45] on span "Contratos" at bounding box center [33, 48] width 26 height 8
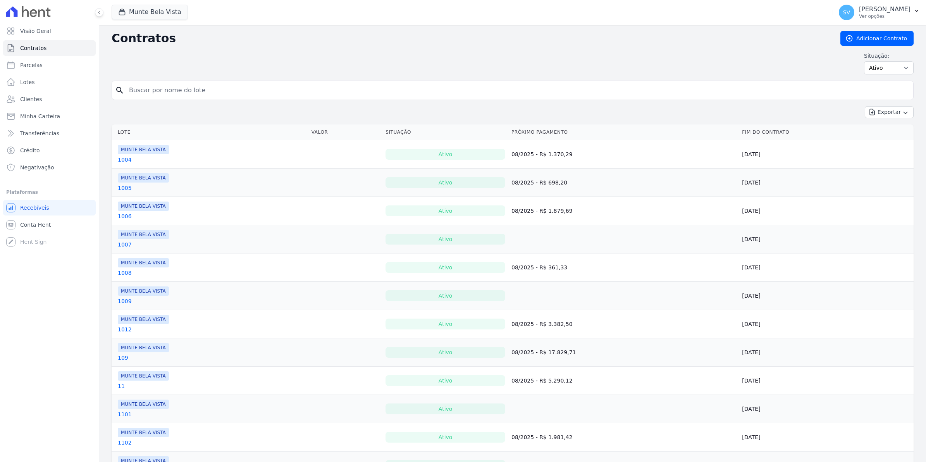
click at [152, 85] on input "search" at bounding box center [517, 91] width 786 height 16
type input "weli"
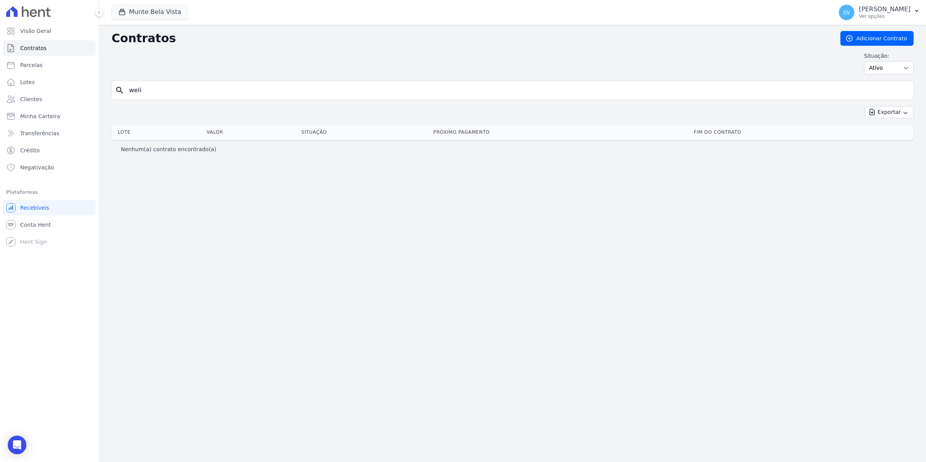
click at [163, 90] on input "weli" at bounding box center [517, 91] width 786 height 16
type input "welington"
click at [43, 226] on span "Conta Hent" at bounding box center [35, 225] width 31 height 8
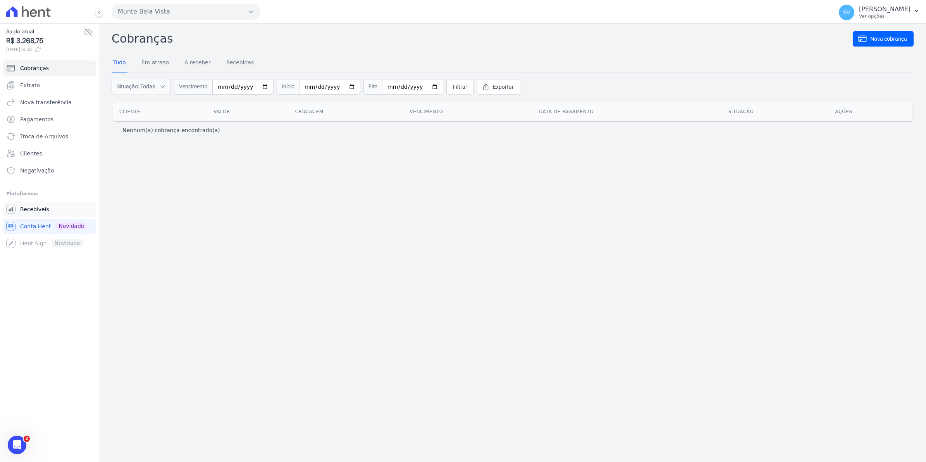
click at [45, 205] on span "Recebíveis" at bounding box center [34, 209] width 29 height 8
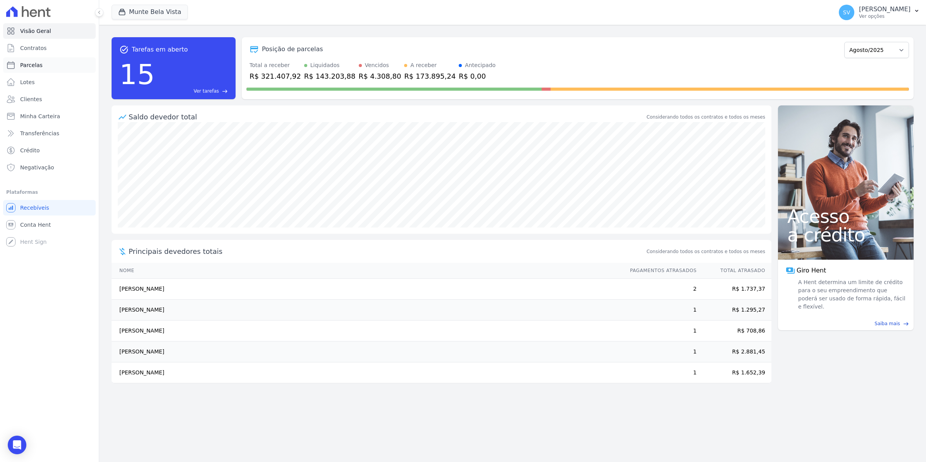
click at [49, 64] on link "Parcelas" at bounding box center [49, 65] width 93 height 16
select select
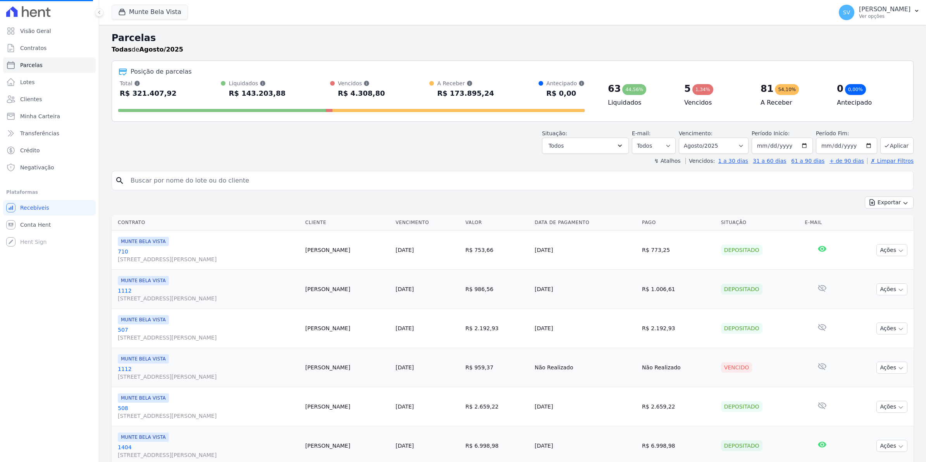
click at [207, 177] on input "search" at bounding box center [518, 181] width 785 height 16
type input "weli"
select select
click at [226, 185] on input "search" at bounding box center [518, 181] width 785 height 16
type input "WELINGTON"
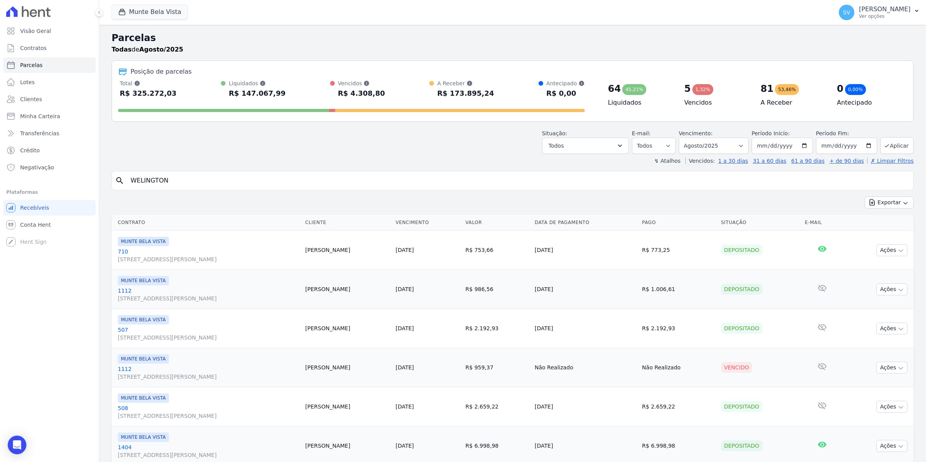
select select
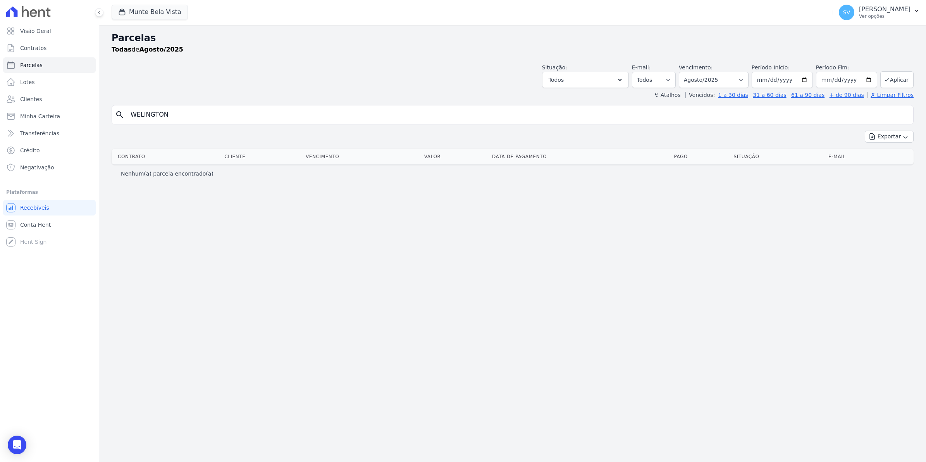
click at [202, 118] on input "WELINGTON" at bounding box center [518, 115] width 785 height 16
type input "welington"
click at [37, 47] on span "Contratos" at bounding box center [33, 48] width 26 height 8
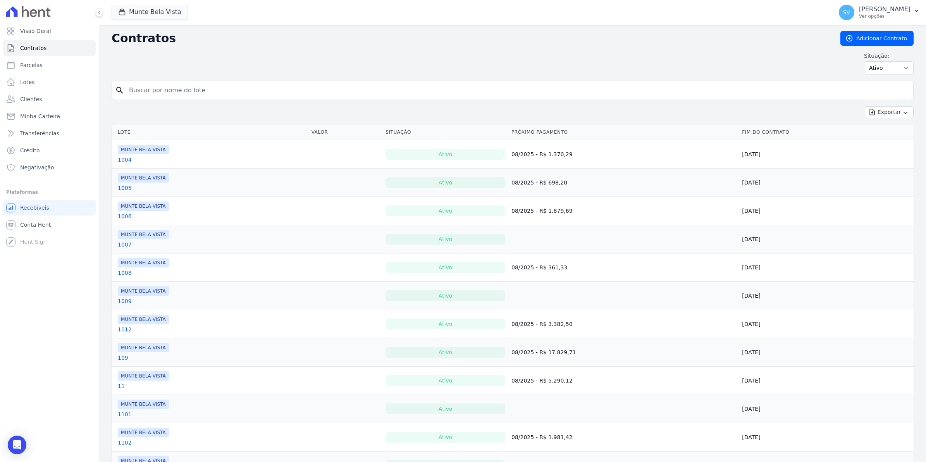
click at [172, 92] on input "search" at bounding box center [517, 91] width 786 height 16
type input "DIAS"
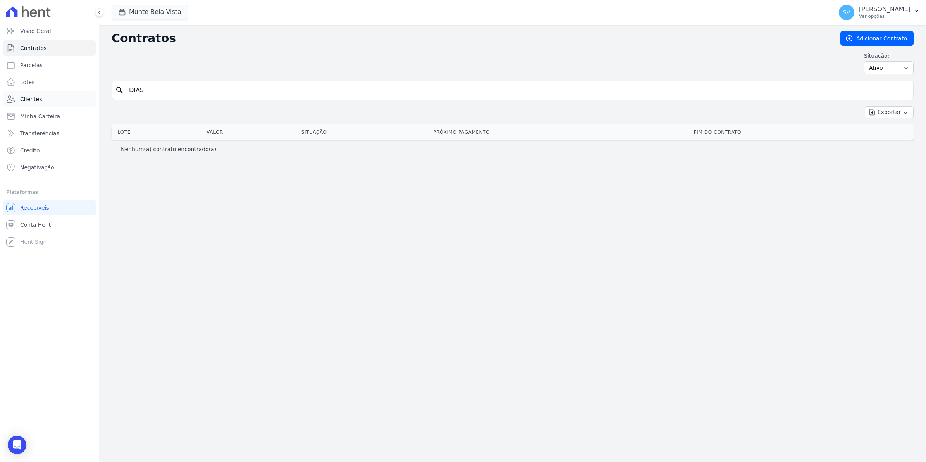
drag, startPoint x: 160, startPoint y: 90, endPoint x: 55, endPoint y: 96, distance: 104.5
click at [55, 96] on div "Visão Geral Contratos [GEOGRAPHIC_DATA] Lotes Clientes Minha Carteira Transferê…" at bounding box center [463, 231] width 926 height 462
type input "wELI"
click at [32, 64] on span "Parcelas" at bounding box center [31, 65] width 22 height 8
select select
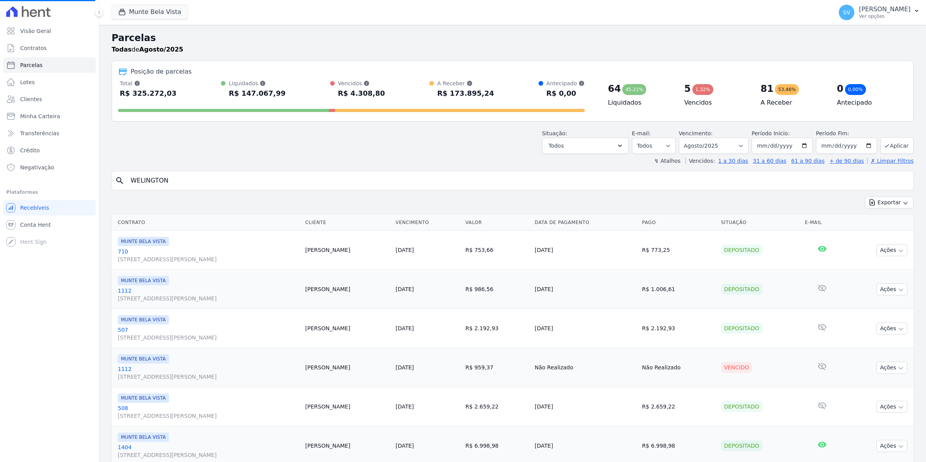
click at [189, 183] on input "WELINGTON" at bounding box center [518, 181] width 785 height 16
select select
click at [28, 223] on span "Conta Hent" at bounding box center [35, 225] width 31 height 8
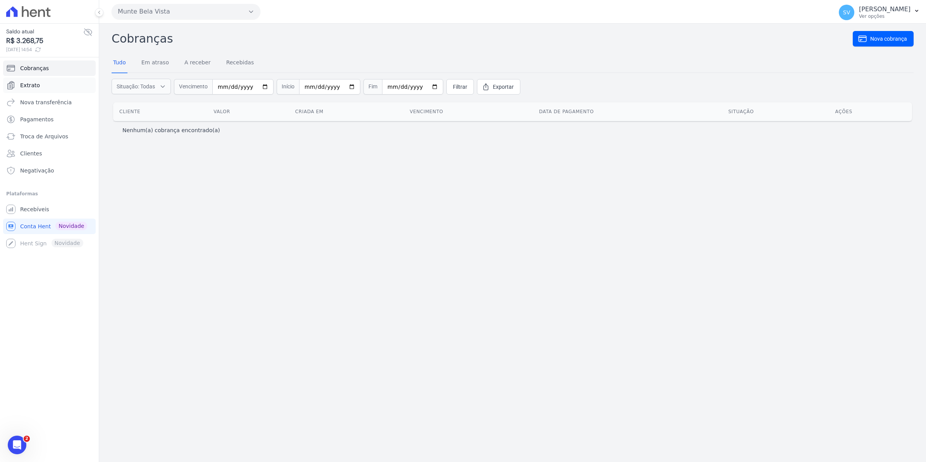
click at [32, 85] on span "Extrato" at bounding box center [30, 85] width 20 height 8
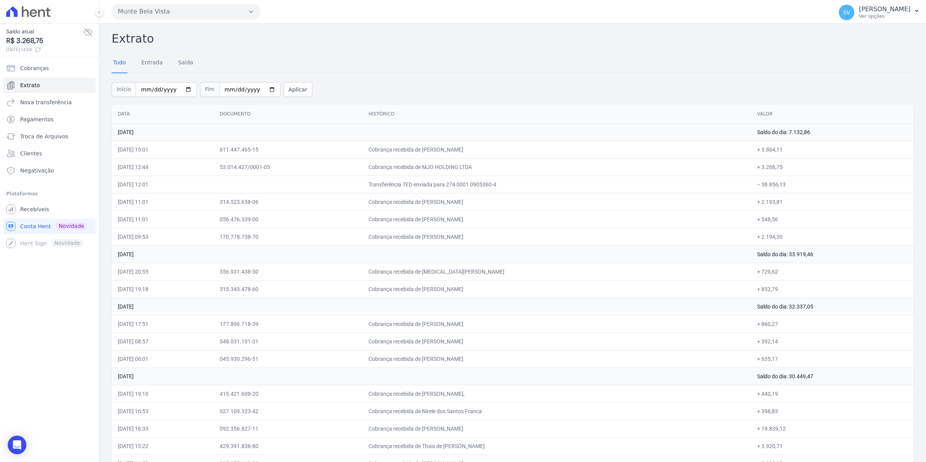
drag, startPoint x: 383, startPoint y: 169, endPoint x: 526, endPoint y: 169, distance: 142.6
click at [526, 169] on td "Cobrança recebida de MJO HOLDING LTDA" at bounding box center [556, 166] width 389 height 17
click at [31, 211] on span "Recebíveis" at bounding box center [34, 209] width 29 height 8
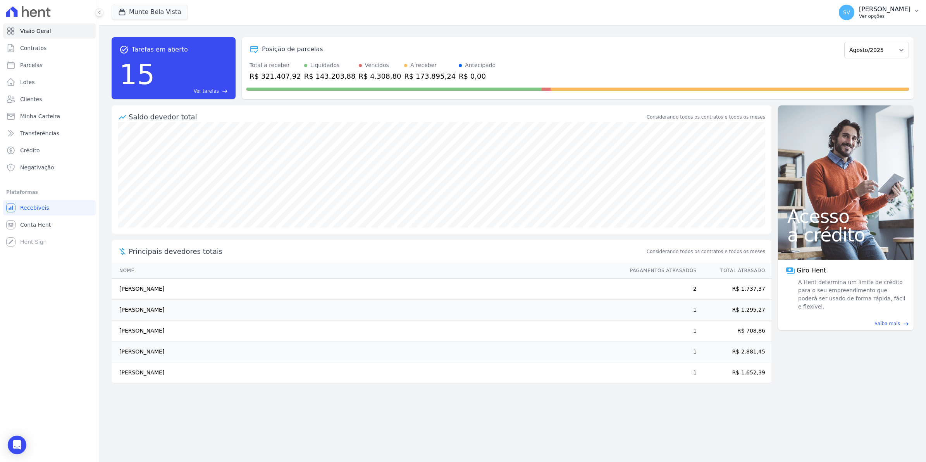
click at [850, 12] on span "SV" at bounding box center [846, 12] width 7 height 5
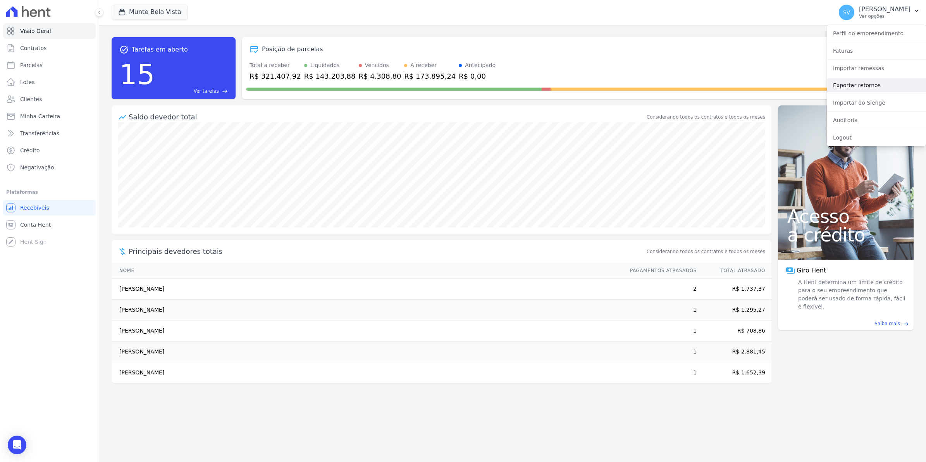
click at [856, 87] on link "Exportar retornos" at bounding box center [876, 85] width 99 height 14
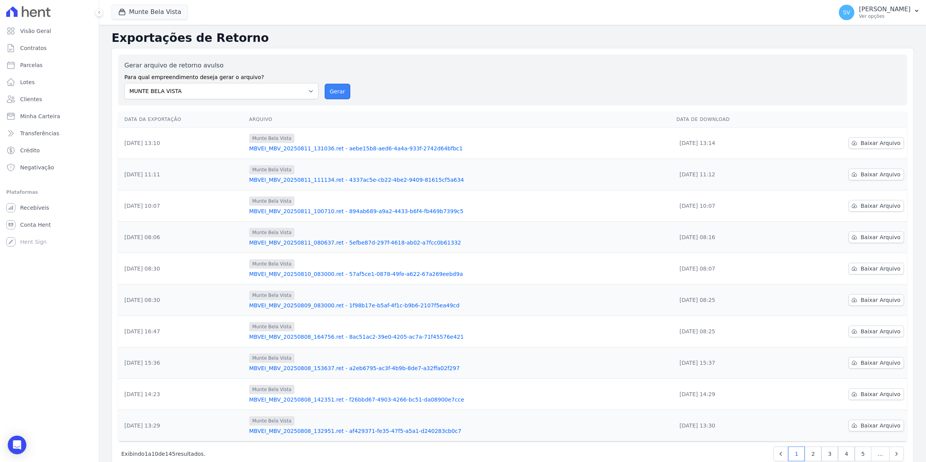
click at [340, 87] on button "Gerar" at bounding box center [338, 92] width 26 height 16
click at [860, 147] on link "Baixar Arquivo" at bounding box center [876, 143] width 55 height 12
click at [33, 207] on span "Recebíveis" at bounding box center [34, 208] width 29 height 8
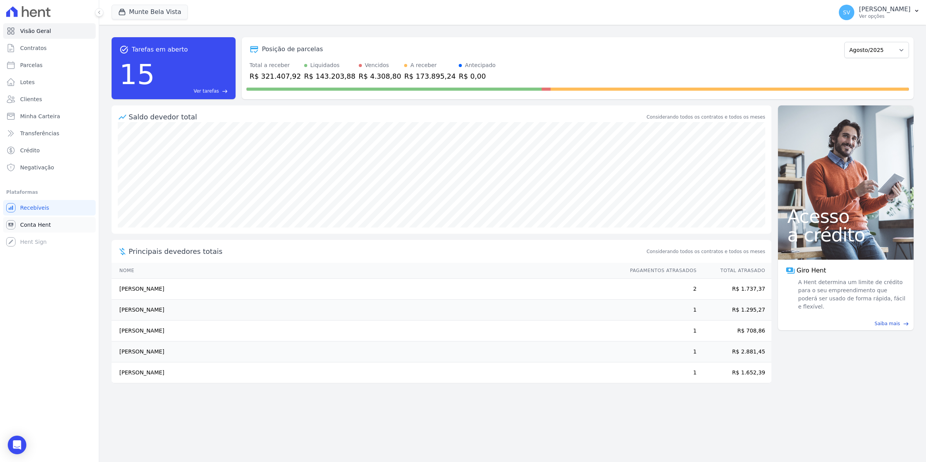
click at [34, 226] on span "Conta Hent" at bounding box center [35, 225] width 31 height 8
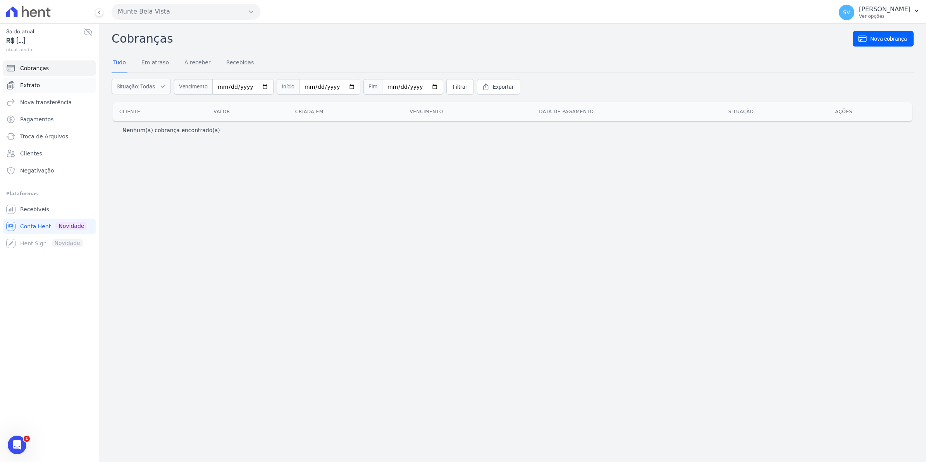
click at [32, 85] on span "Extrato" at bounding box center [30, 85] width 20 height 8
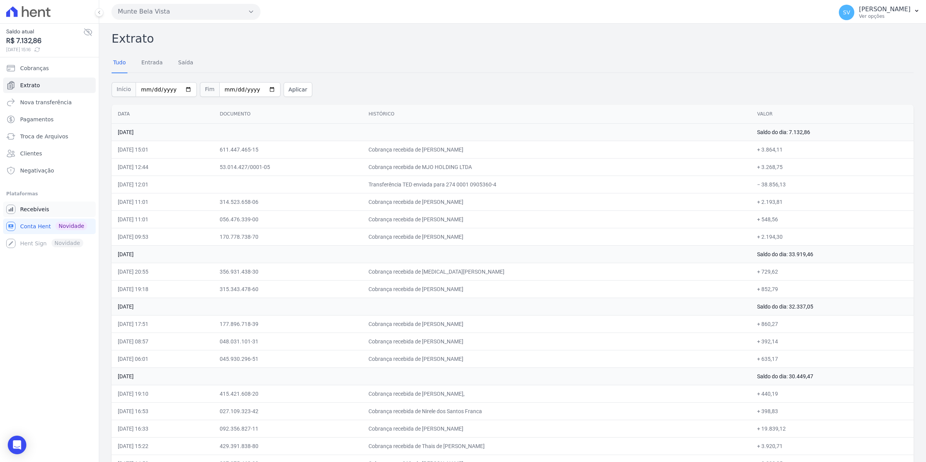
click at [28, 213] on span "Recebíveis" at bounding box center [34, 209] width 29 height 8
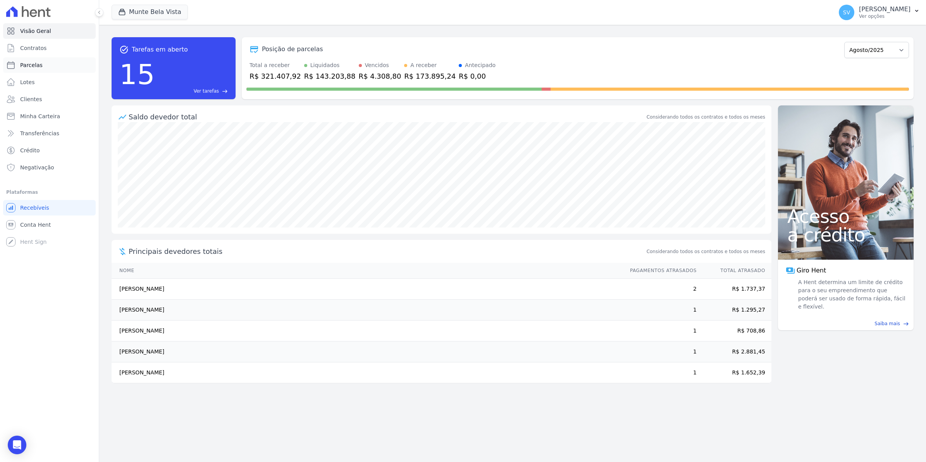
click at [41, 64] on link "Parcelas" at bounding box center [49, 65] width 93 height 16
select select
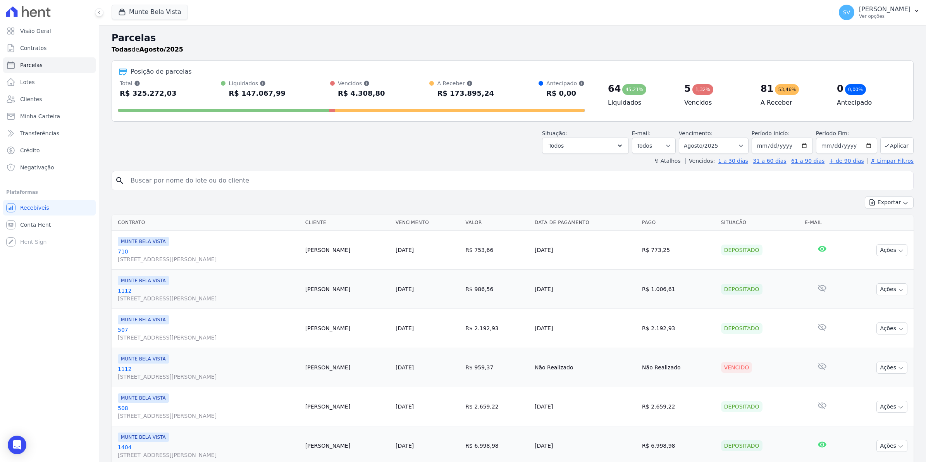
drag, startPoint x: 170, startPoint y: 186, endPoint x: 171, endPoint y: 181, distance: 5.2
click at [170, 186] on input "search" at bounding box center [518, 181] width 785 height 16
type input "josias"
select select
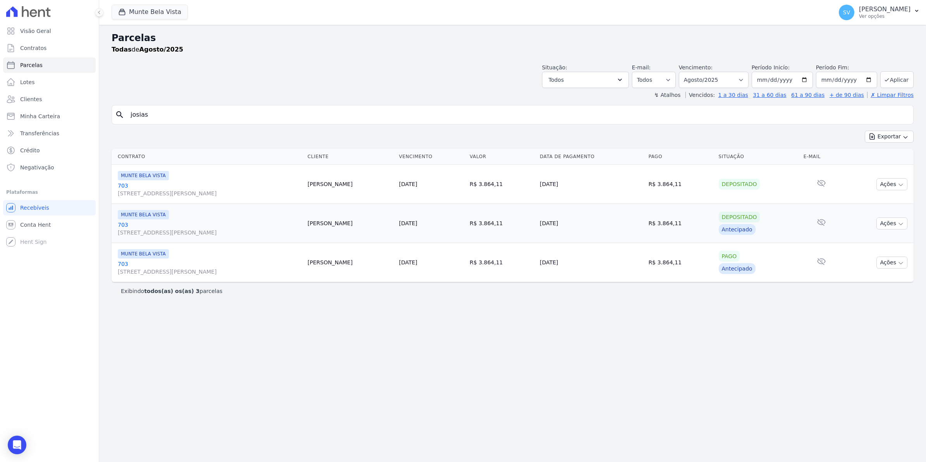
drag, startPoint x: 159, startPoint y: 117, endPoint x: -2, endPoint y: 146, distance: 163.4
click at [0, 146] on html "Visão Geral Contratos [GEOGRAPHIC_DATA] Lotes Clientes Minha Carteira Transferê…" at bounding box center [463, 231] width 926 height 462
type input "MJO"
select select
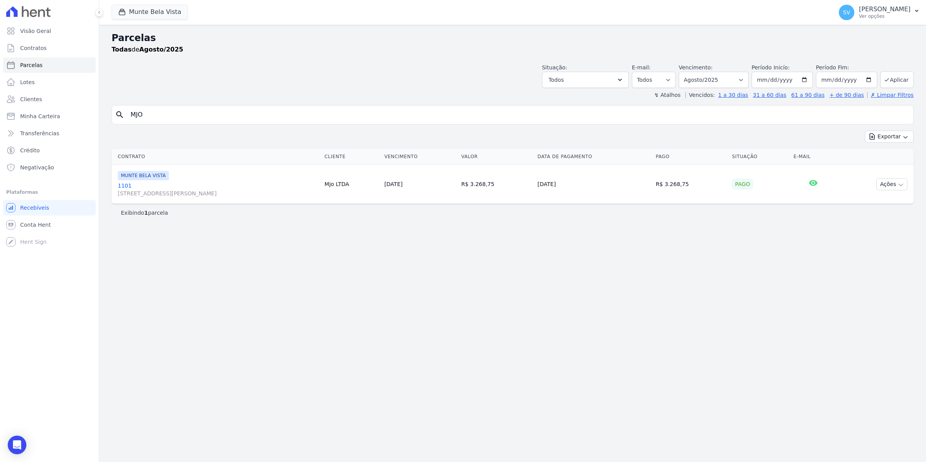
click at [121, 188] on link "[GEOGRAPHIC_DATA][STREET_ADDRESS][PERSON_NAME][GEOGRAPHIC_DATA]" at bounding box center [218, 190] width 201 height 16
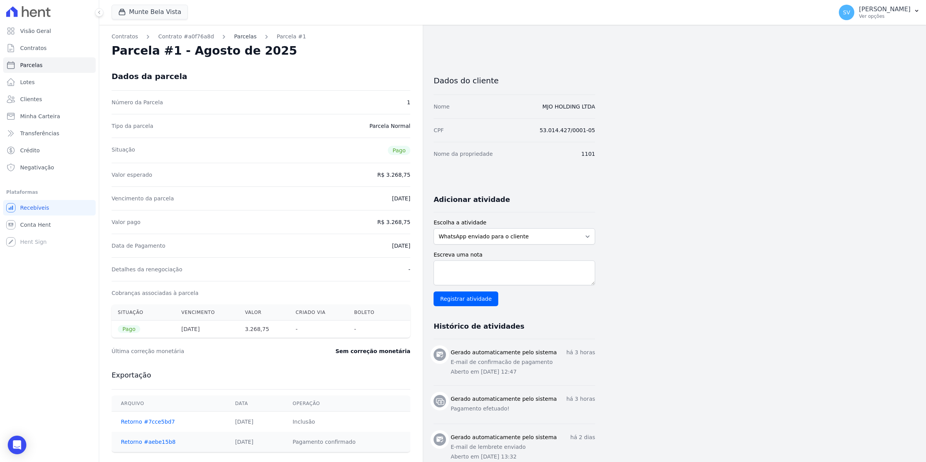
click at [238, 37] on link "Parcelas" at bounding box center [245, 37] width 22 height 8
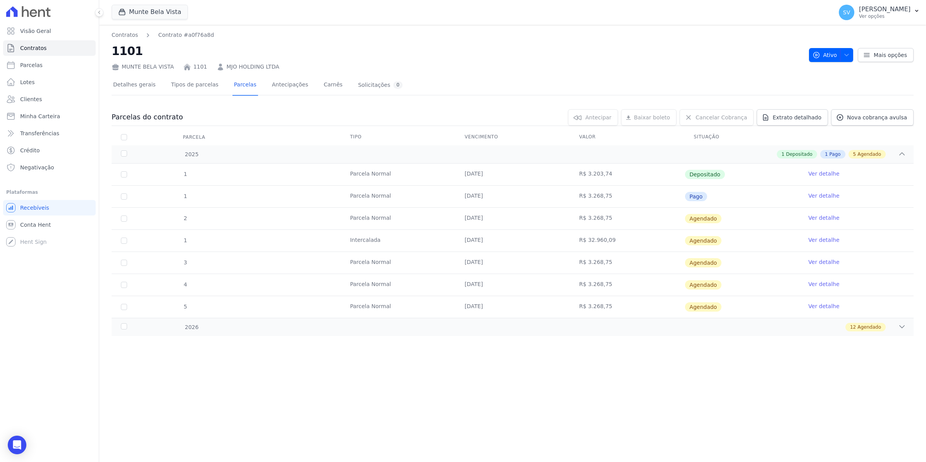
click at [817, 198] on link "Ver detalhe" at bounding box center [824, 196] width 31 height 8
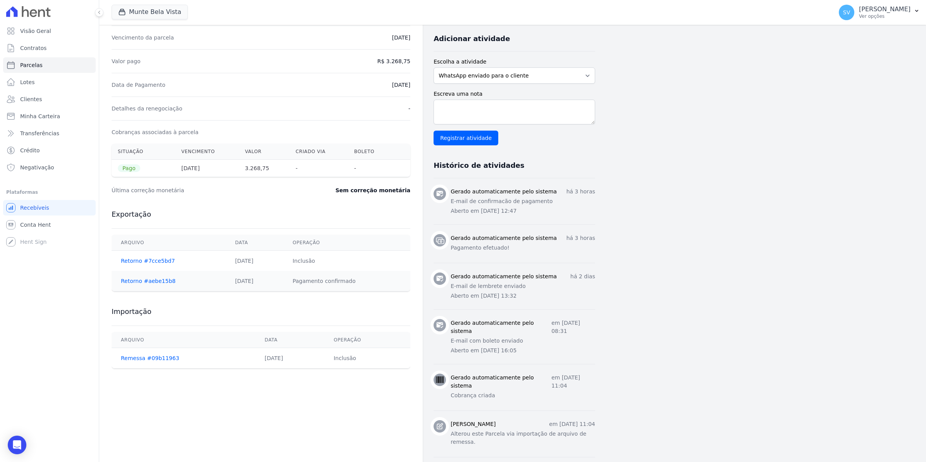
scroll to position [110, 0]
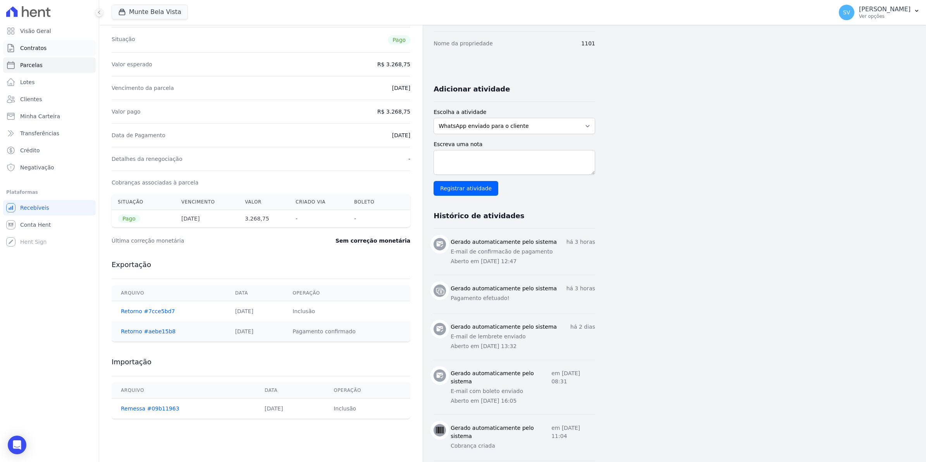
click at [35, 49] on span "Contratos" at bounding box center [33, 48] width 26 height 8
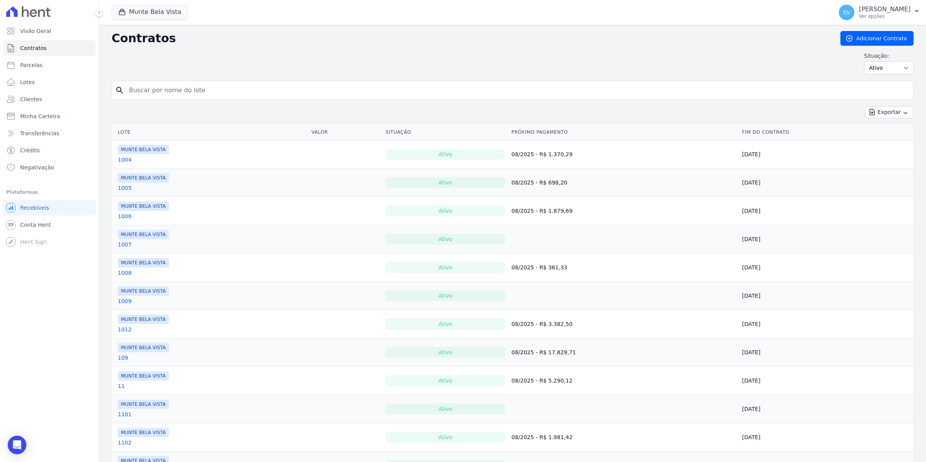
click at [208, 92] on input "search" at bounding box center [517, 91] width 786 height 16
type input "mjo"
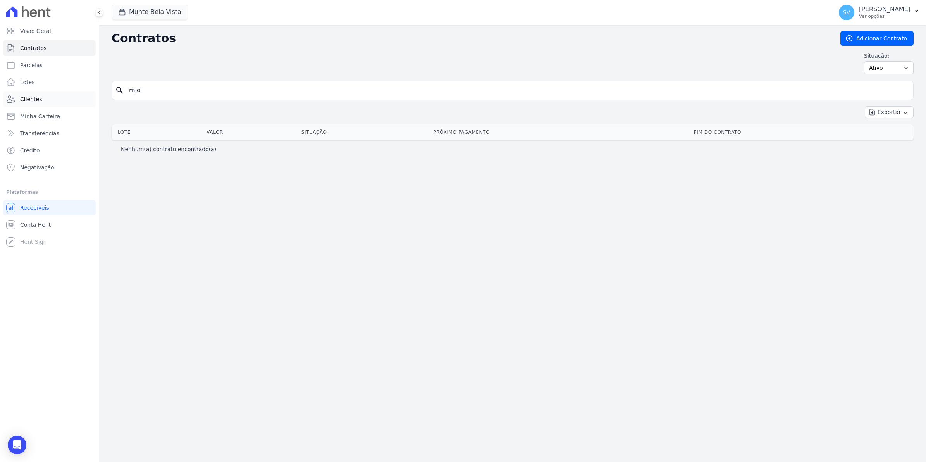
drag, startPoint x: 159, startPoint y: 95, endPoint x: 60, endPoint y: 95, distance: 98.8
click at [60, 95] on div "Visão Geral Contratos [GEOGRAPHIC_DATA] Lotes Clientes Minha Carteira Transferê…" at bounding box center [463, 231] width 926 height 462
type input "MJO"
click at [48, 224] on link "Conta Hent" at bounding box center [49, 225] width 93 height 16
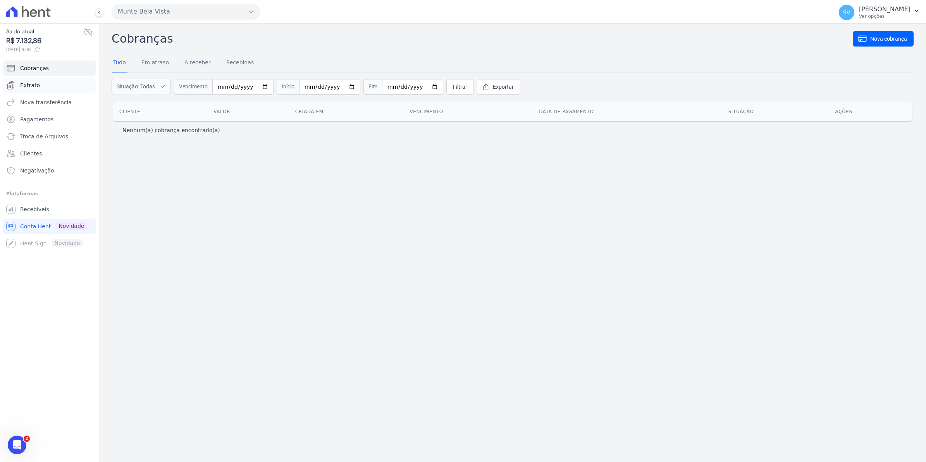
click at [35, 84] on span "Extrato" at bounding box center [30, 85] width 20 height 8
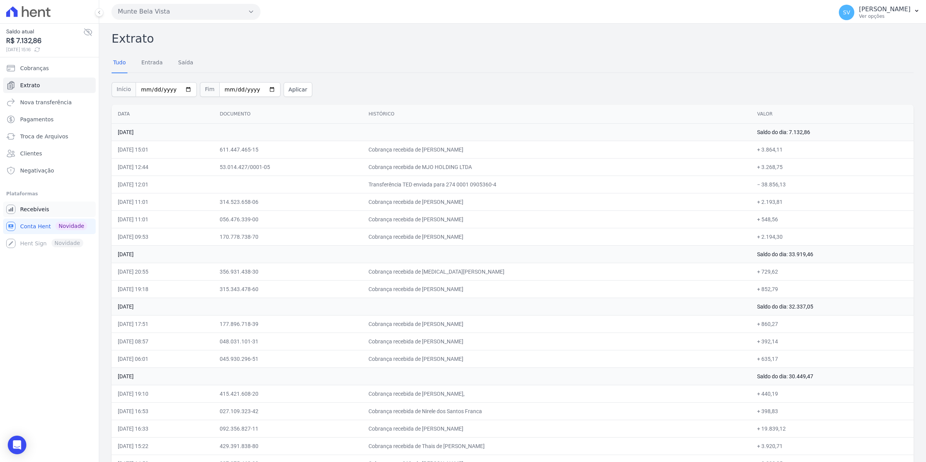
click at [18, 206] on link "Recebíveis" at bounding box center [49, 210] width 93 height 16
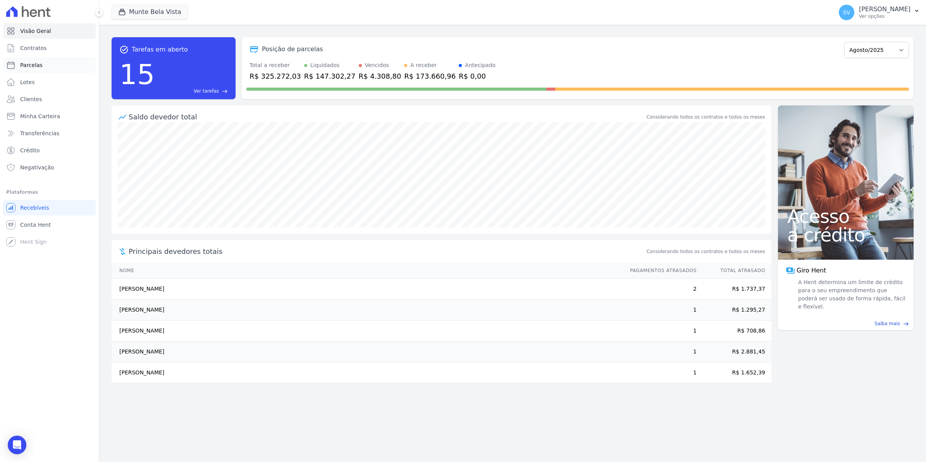
click at [30, 70] on link "Parcelas" at bounding box center [49, 65] width 93 height 16
select select
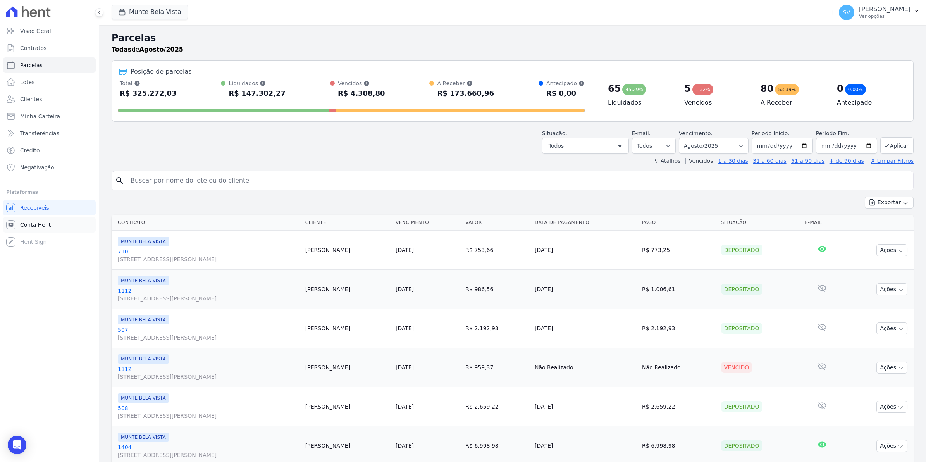
click at [34, 221] on span "Conta Hent" at bounding box center [35, 225] width 31 height 8
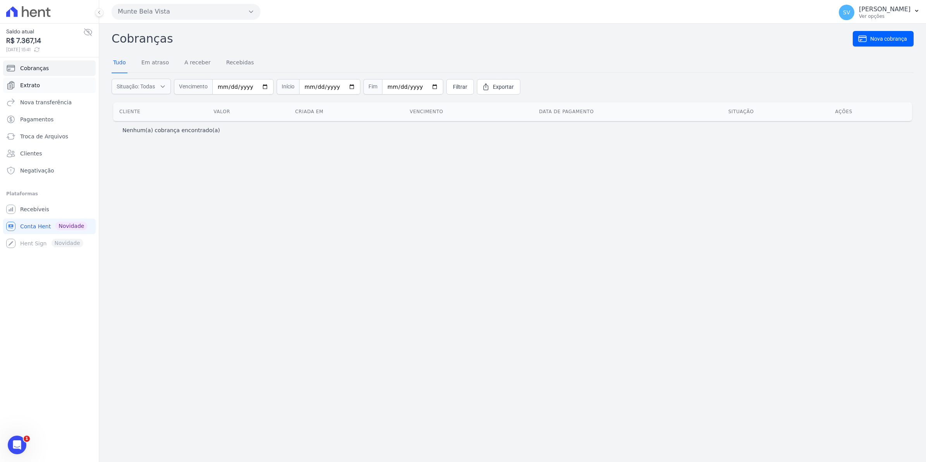
click at [33, 86] on span "Extrato" at bounding box center [30, 85] width 20 height 8
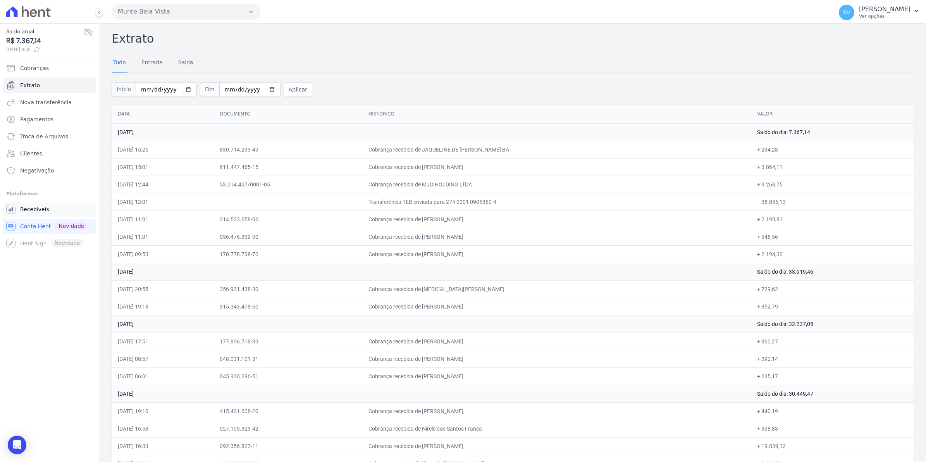
click at [36, 210] on span "Recebíveis" at bounding box center [34, 209] width 29 height 8
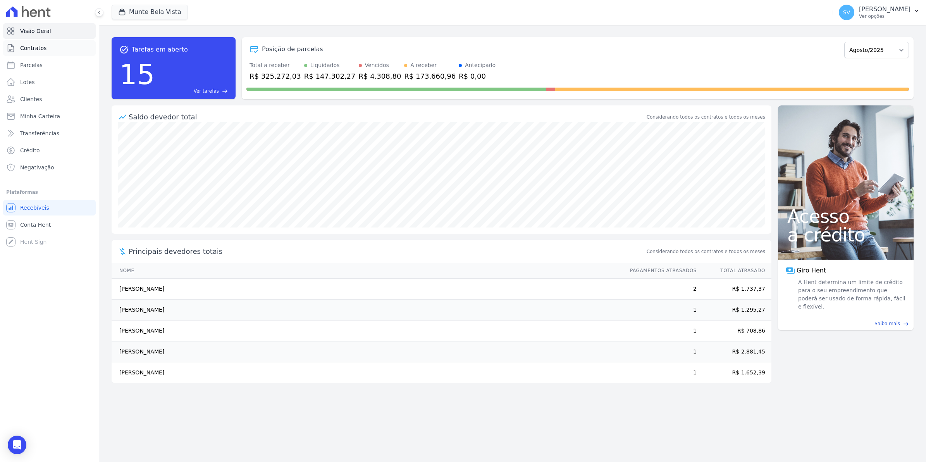
click at [36, 47] on span "Contratos" at bounding box center [33, 48] width 26 height 8
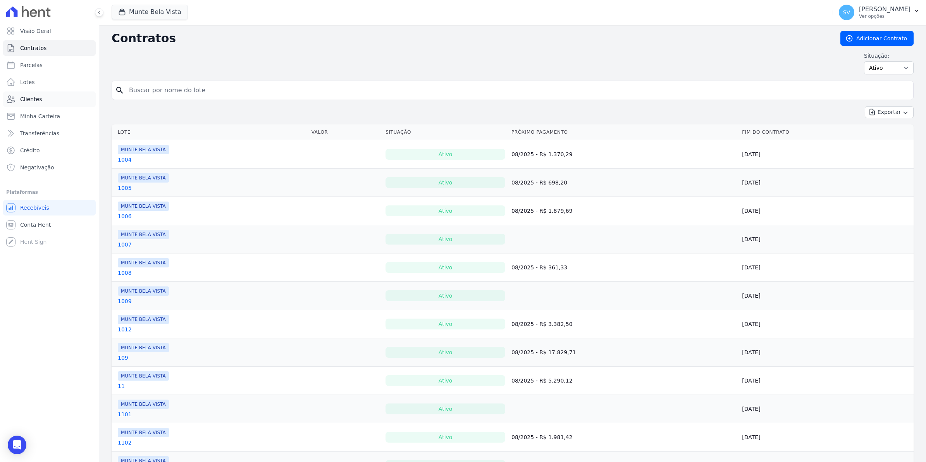
click at [48, 102] on link "Clientes" at bounding box center [49, 99] width 93 height 16
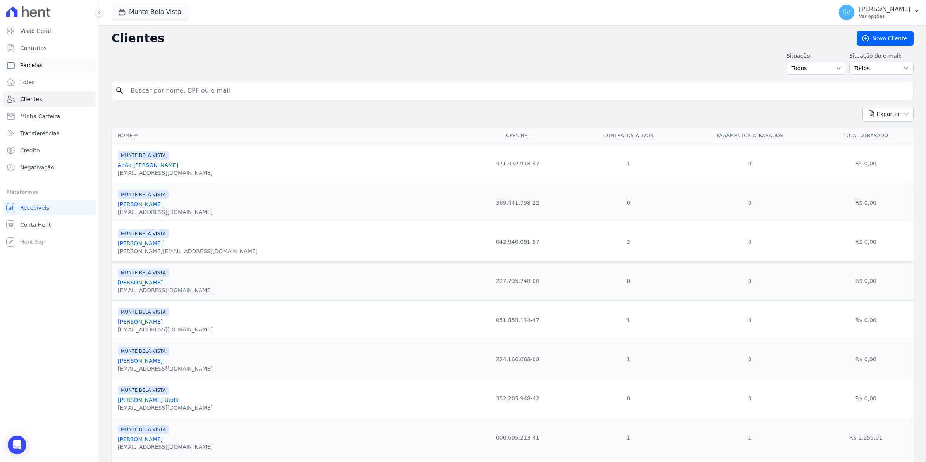
click at [21, 64] on span "Parcelas" at bounding box center [31, 65] width 22 height 8
select select
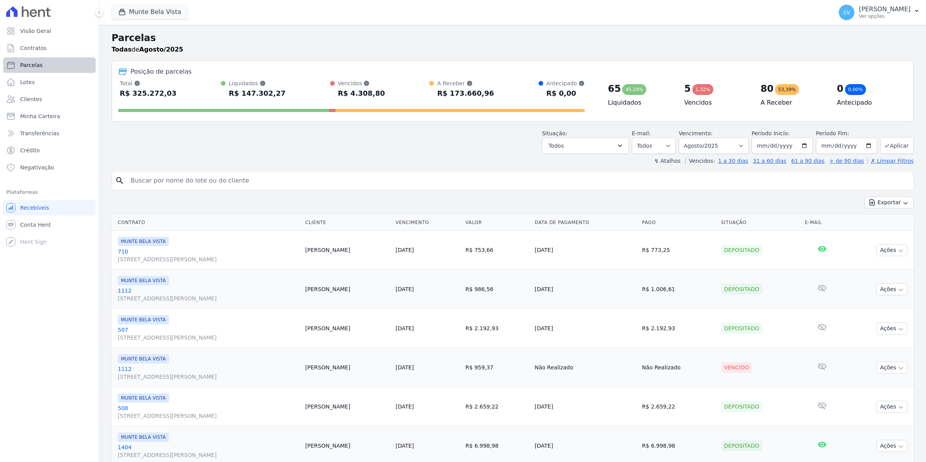
select select
click at [46, 50] on link "Contratos" at bounding box center [49, 48] width 93 height 16
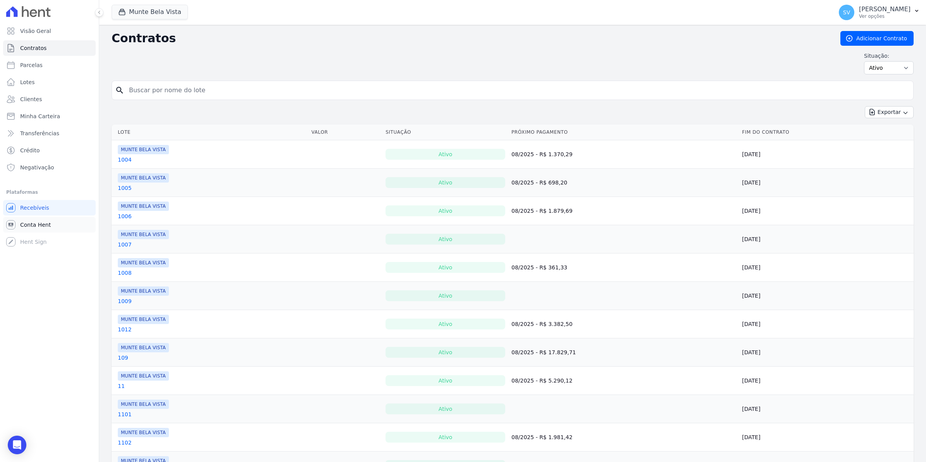
click at [31, 226] on span "Conta Hent" at bounding box center [35, 225] width 31 height 8
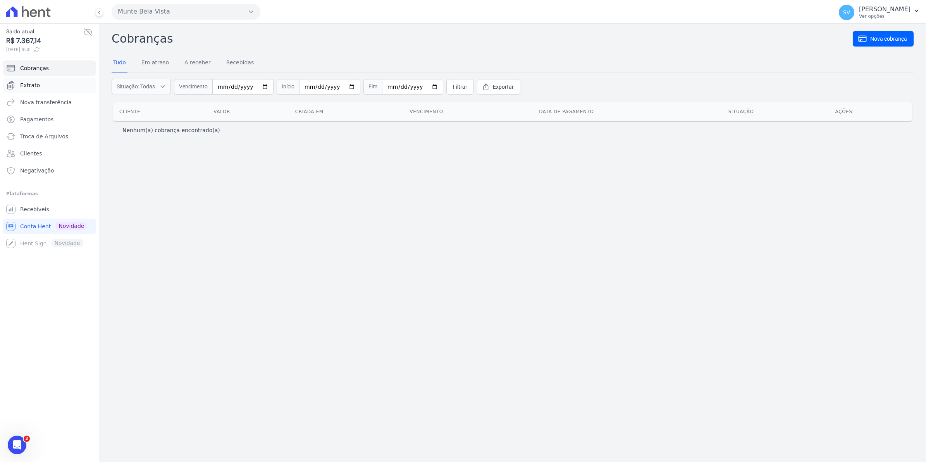
click at [41, 85] on link "Extrato" at bounding box center [49, 86] width 93 height 16
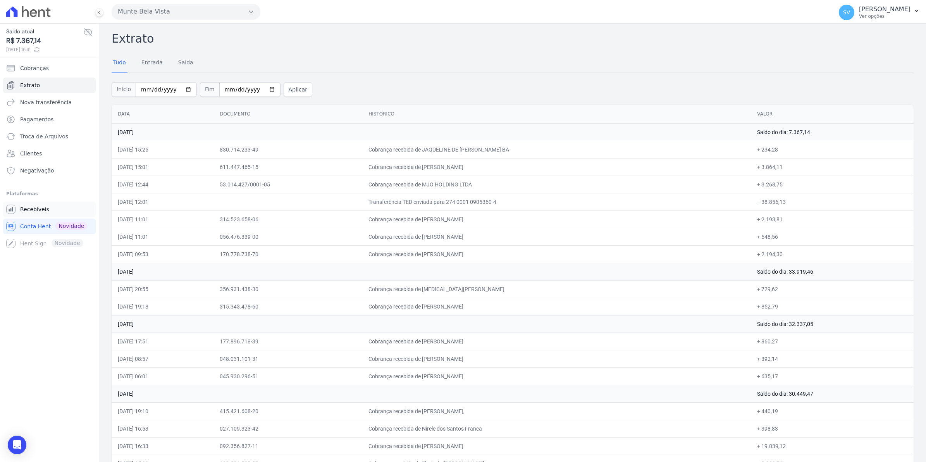
click at [31, 210] on span "Recebíveis" at bounding box center [34, 209] width 29 height 8
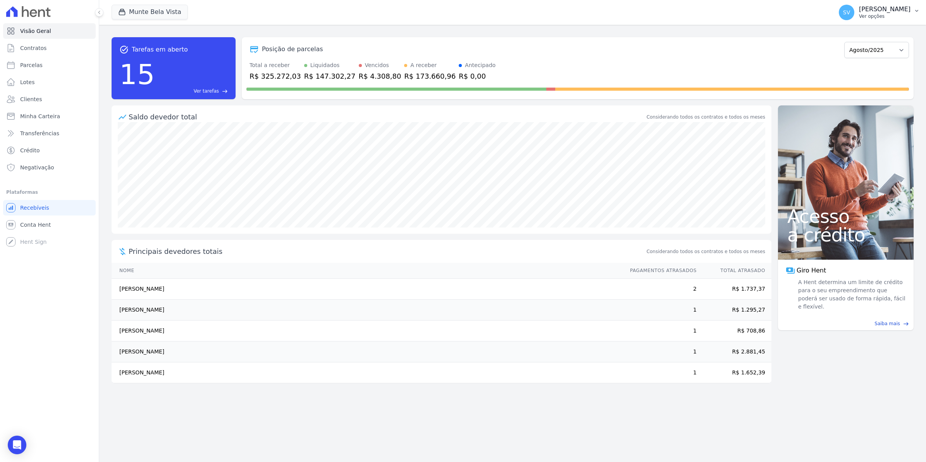
click at [847, 12] on button "SV [PERSON_NAME] Ver opções" at bounding box center [879, 13] width 93 height 22
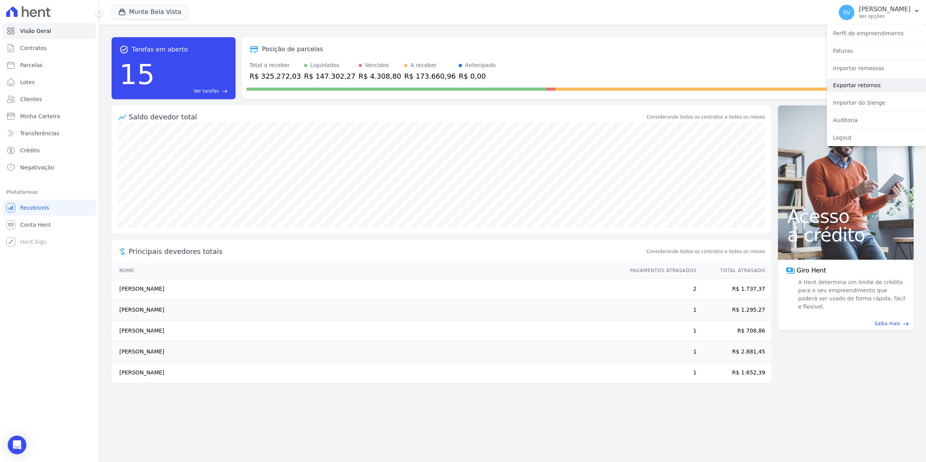
click at [846, 86] on link "Exportar retornos" at bounding box center [876, 85] width 99 height 14
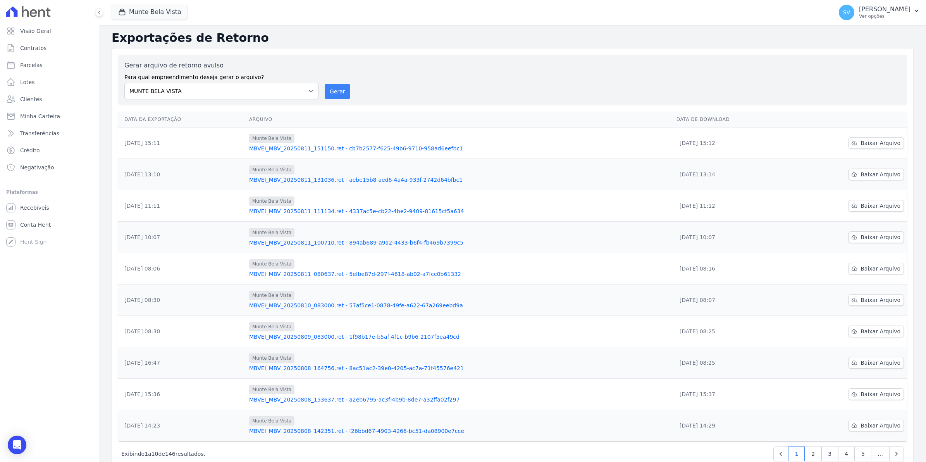
click at [327, 90] on button "Gerar" at bounding box center [338, 92] width 26 height 16
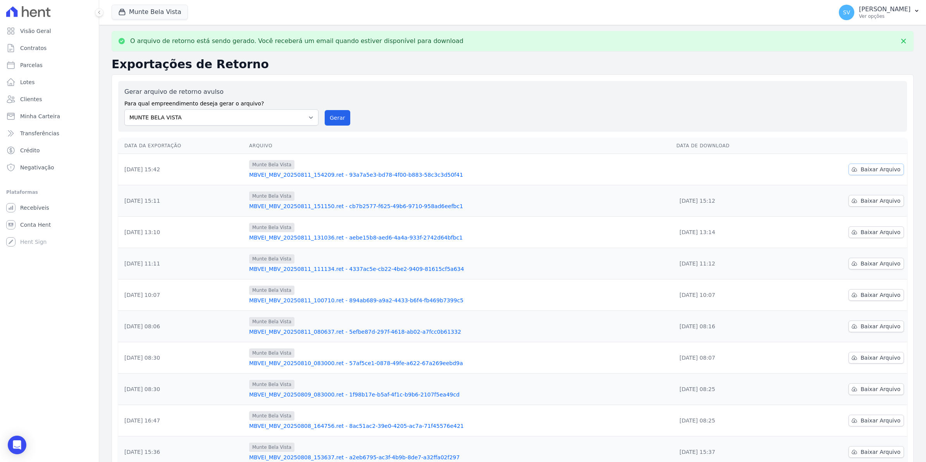
click at [871, 171] on span "Baixar Arquivo" at bounding box center [881, 170] width 40 height 8
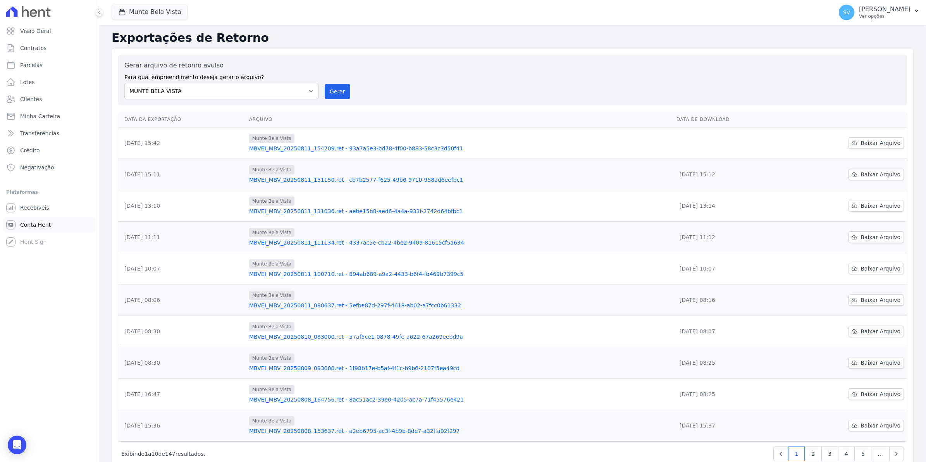
click at [31, 223] on span "Conta Hent" at bounding box center [35, 225] width 31 height 8
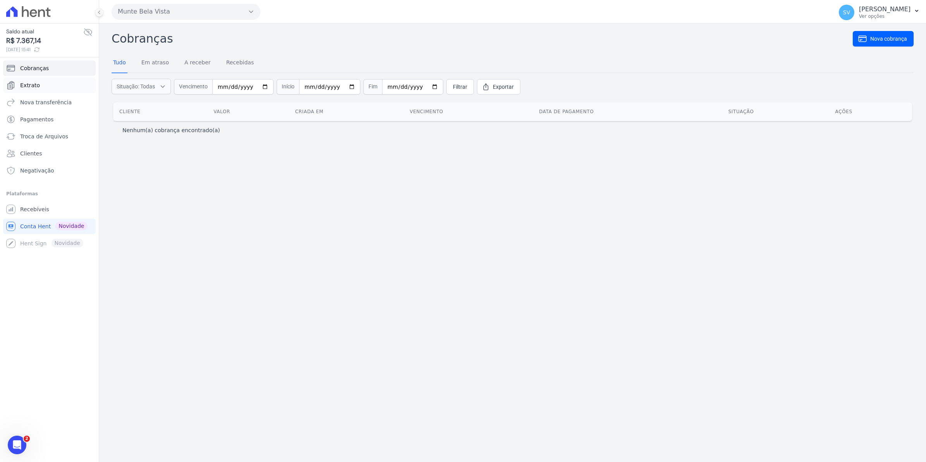
click at [40, 85] on link "Extrato" at bounding box center [49, 86] width 93 height 16
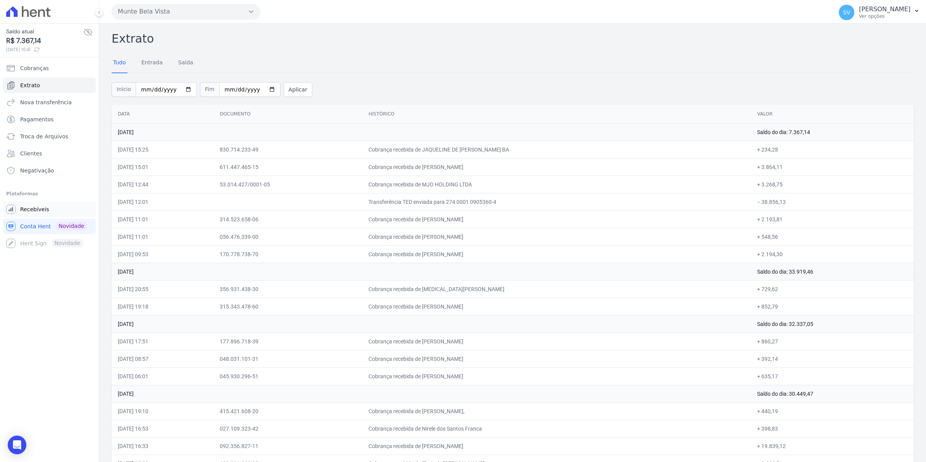
click at [28, 214] on link "Recebíveis" at bounding box center [49, 210] width 93 height 16
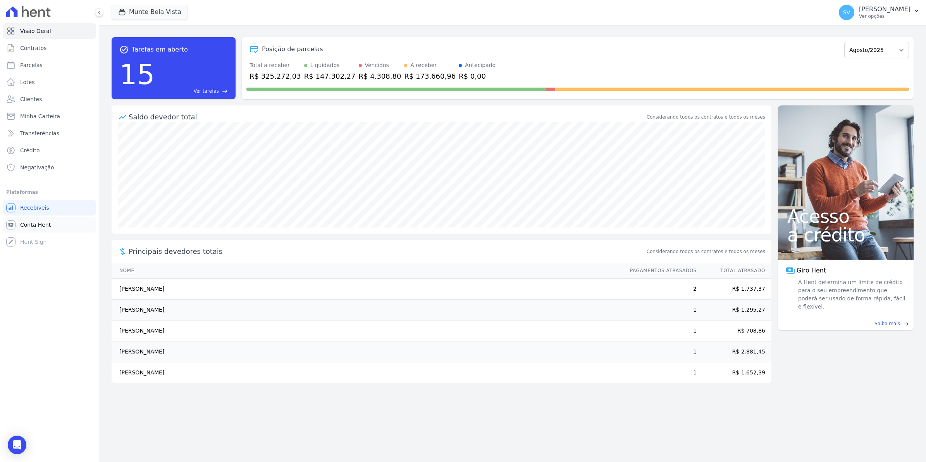
click at [31, 221] on span "Conta Hent" at bounding box center [35, 225] width 31 height 8
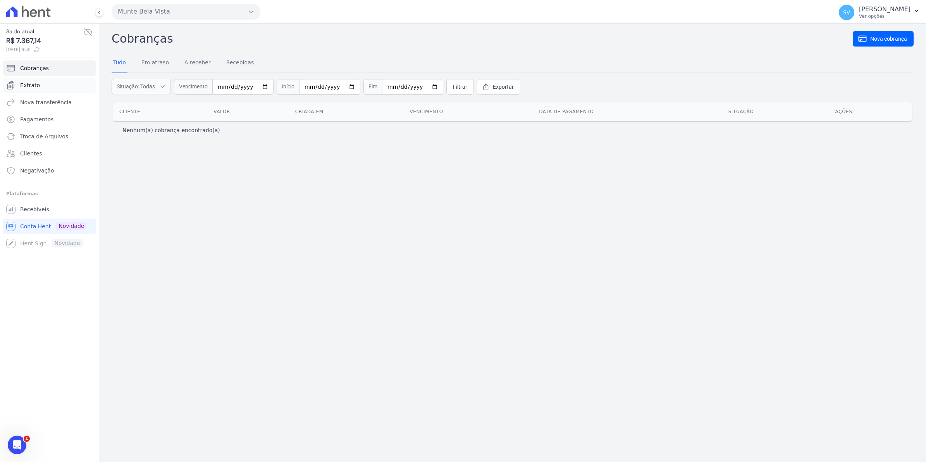
click at [33, 86] on span "Extrato" at bounding box center [30, 85] width 20 height 8
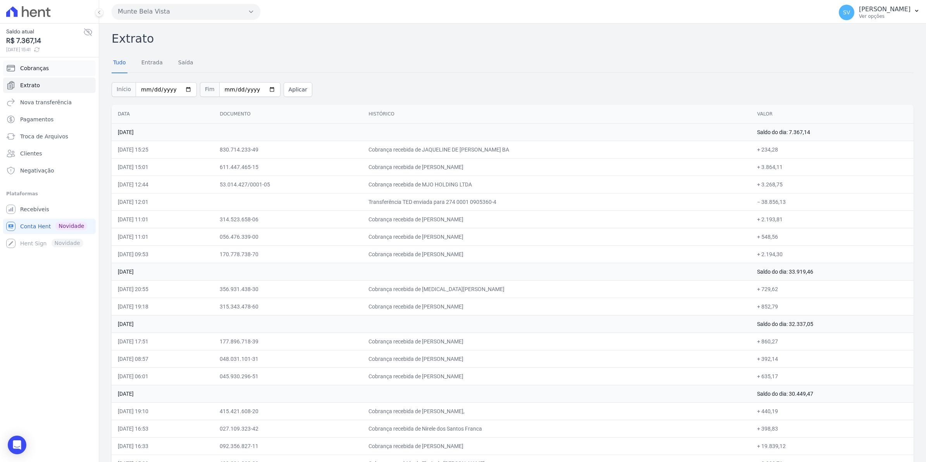
click at [26, 69] on span "Cobranças" at bounding box center [34, 68] width 29 height 8
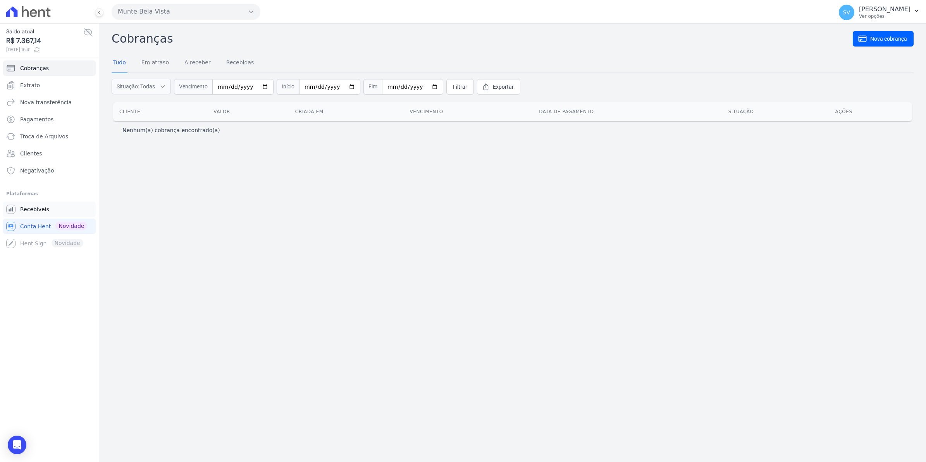
click at [32, 208] on span "Recebíveis" at bounding box center [34, 209] width 29 height 8
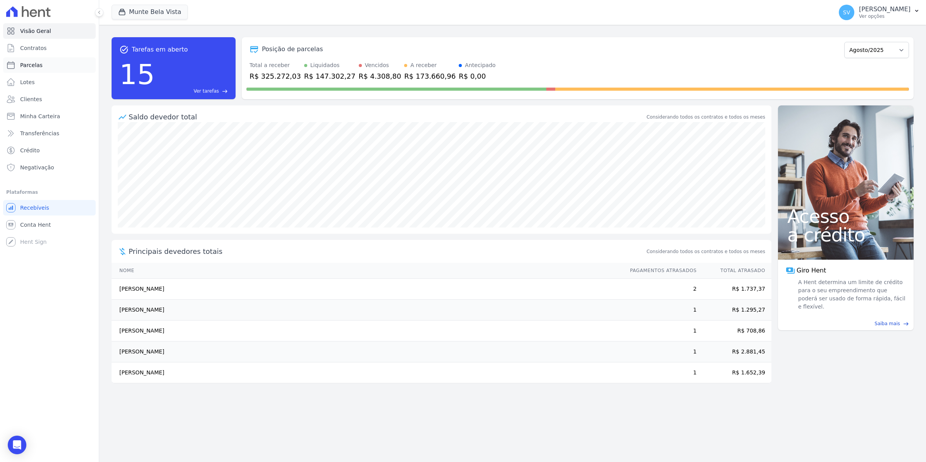
click at [29, 63] on span "Parcelas" at bounding box center [31, 65] width 22 height 8
select select
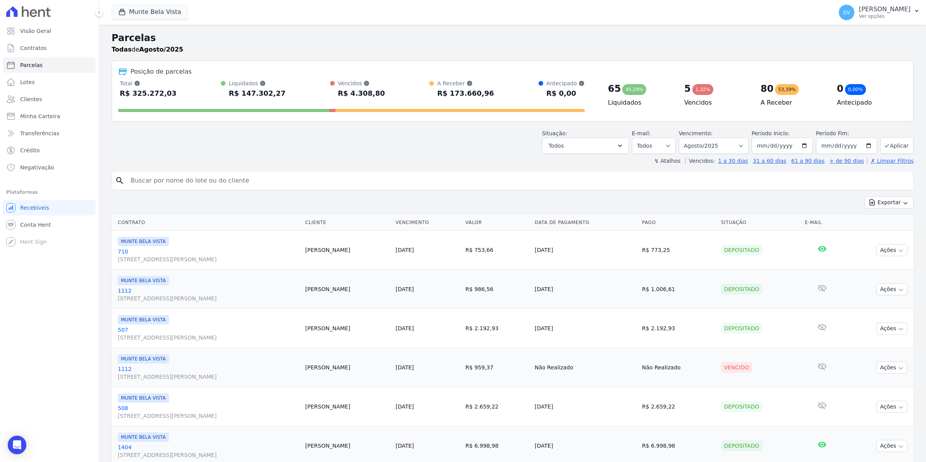
click at [154, 179] on input "search" at bounding box center [518, 181] width 785 height 16
type input "mjo"
select select
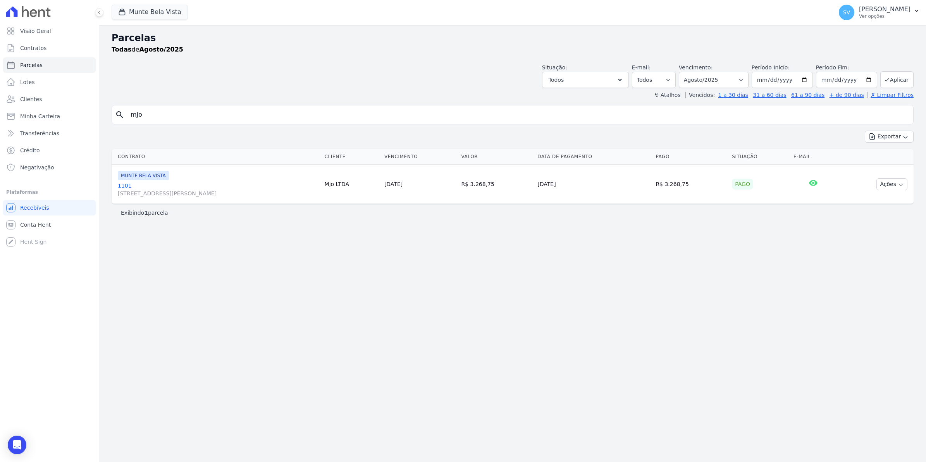
click at [124, 183] on link "[GEOGRAPHIC_DATA][STREET_ADDRESS][PERSON_NAME][GEOGRAPHIC_DATA]" at bounding box center [218, 190] width 201 height 16
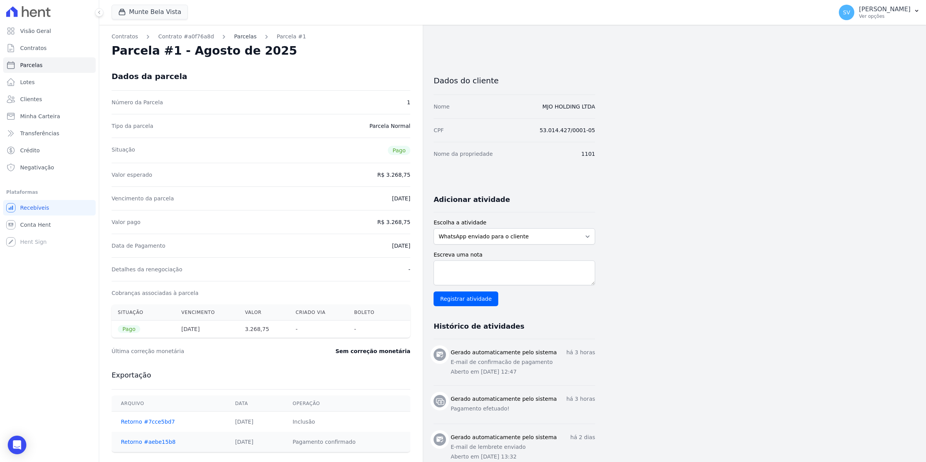
click at [234, 33] on link "Parcelas" at bounding box center [245, 37] width 22 height 8
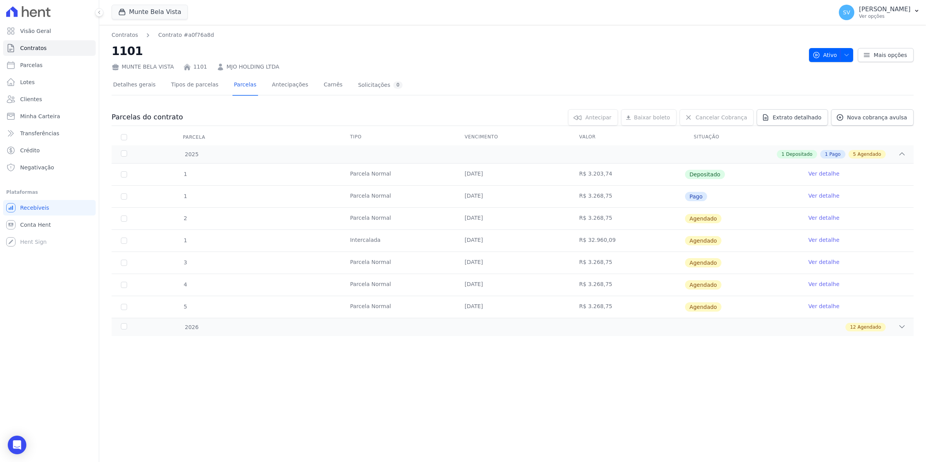
click at [826, 195] on link "Ver detalhe" at bounding box center [824, 196] width 31 height 8
click at [31, 64] on span "Parcelas" at bounding box center [31, 65] width 22 height 8
select select
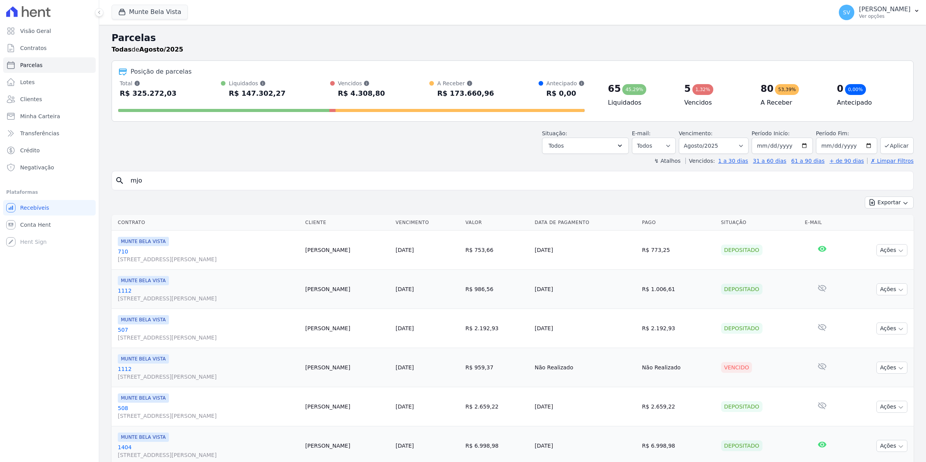
select select
click at [185, 181] on input "search" at bounding box center [518, 181] width 785 height 16
type input "mjo"
select select
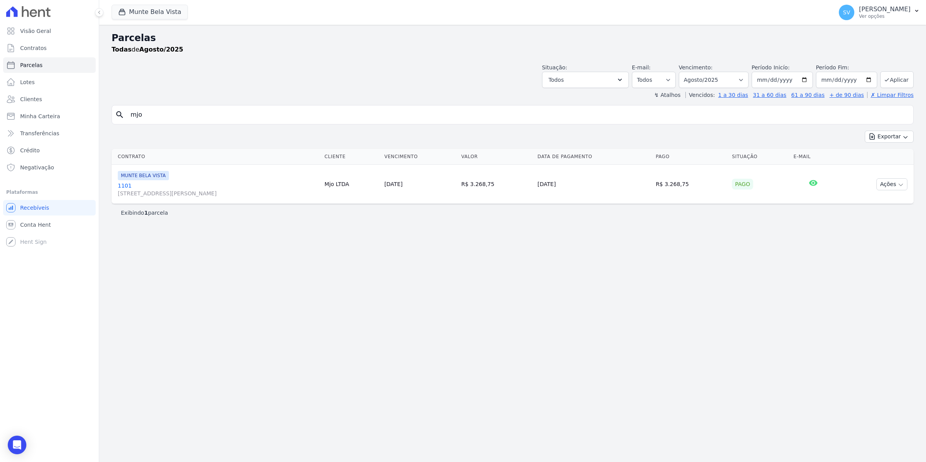
click at [123, 188] on link "[GEOGRAPHIC_DATA][STREET_ADDRESS][PERSON_NAME][GEOGRAPHIC_DATA]" at bounding box center [218, 190] width 201 height 16
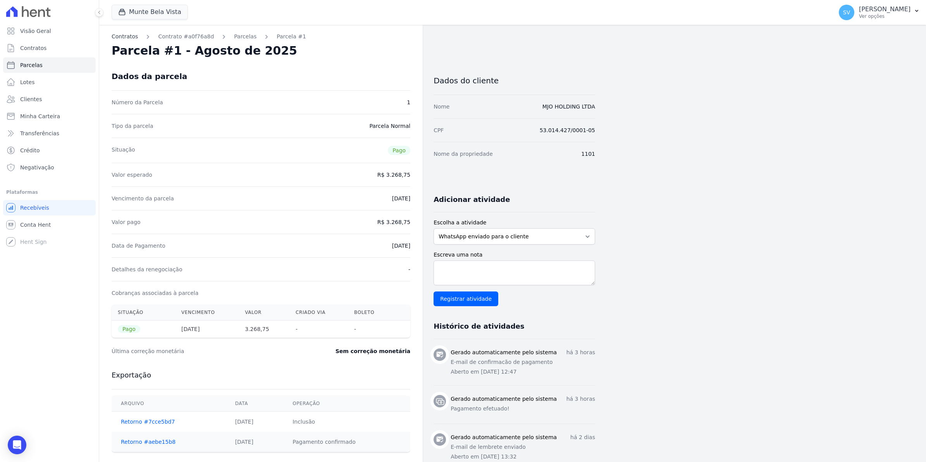
click at [131, 36] on link "Contratos" at bounding box center [125, 37] width 26 height 8
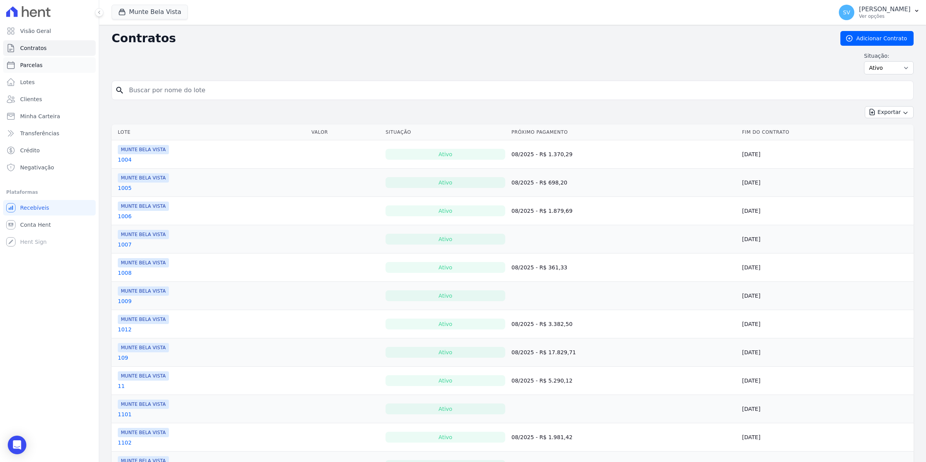
click at [29, 61] on span "Parcelas" at bounding box center [31, 65] width 22 height 8
select select
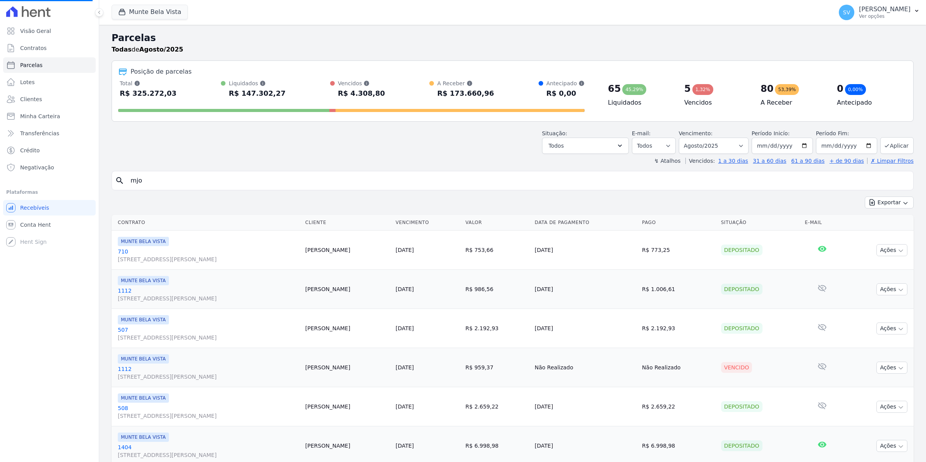
select select
click at [177, 179] on input "search" at bounding box center [518, 181] width 785 height 16
type input "MJO"
select select
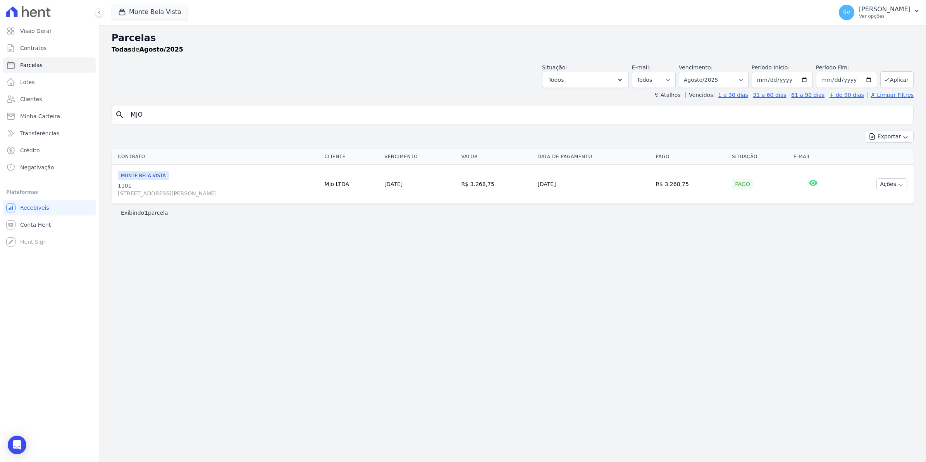
click at [119, 187] on link "[GEOGRAPHIC_DATA][STREET_ADDRESS][PERSON_NAME][GEOGRAPHIC_DATA]" at bounding box center [218, 190] width 201 height 16
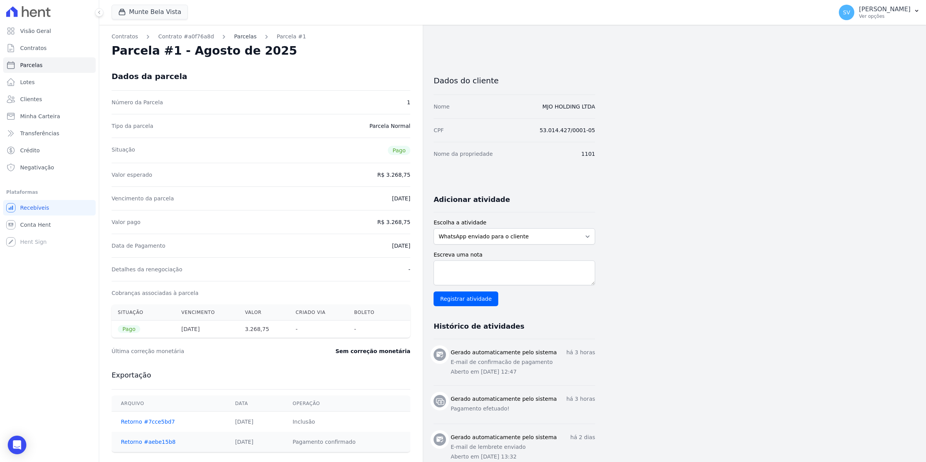
click at [234, 36] on link "Parcelas" at bounding box center [245, 37] width 22 height 8
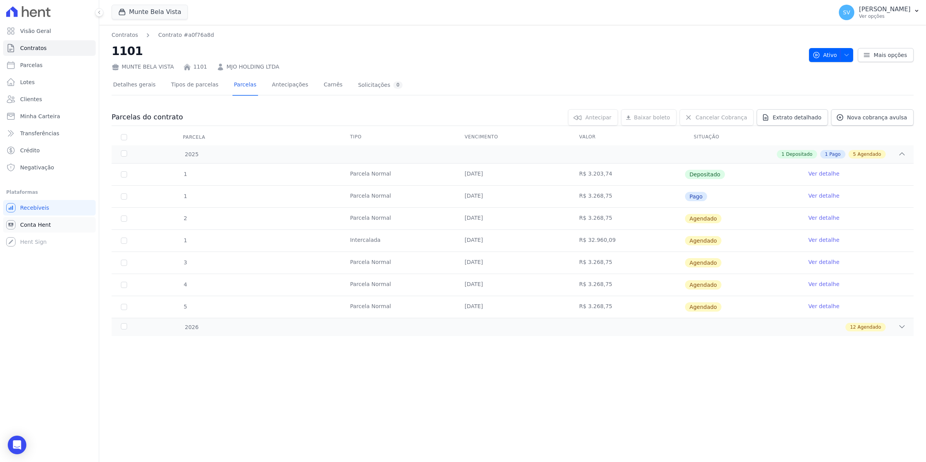
click at [37, 220] on link "Conta Hent" at bounding box center [49, 225] width 93 height 16
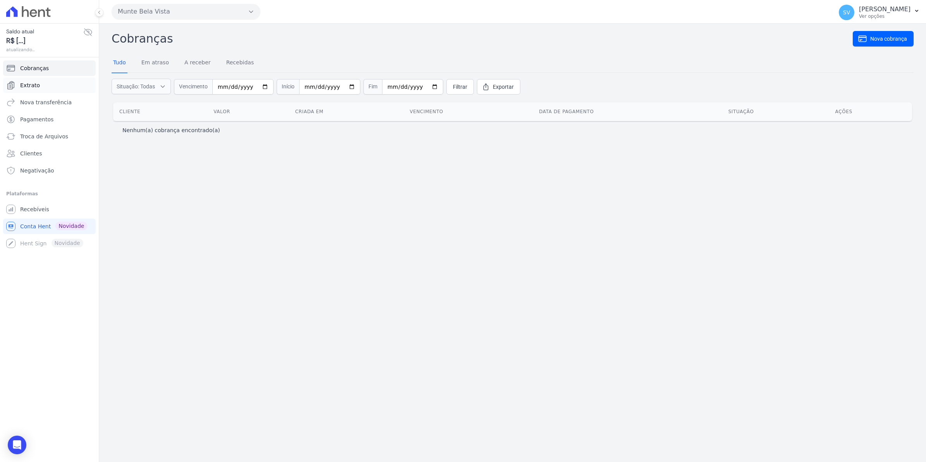
click at [26, 83] on span "Extrato" at bounding box center [30, 85] width 20 height 8
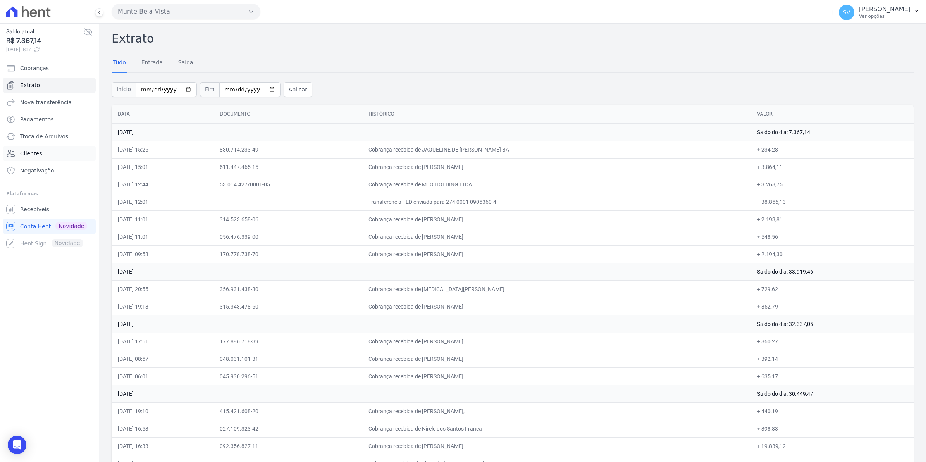
click at [36, 148] on link "Clientes" at bounding box center [49, 154] width 93 height 16
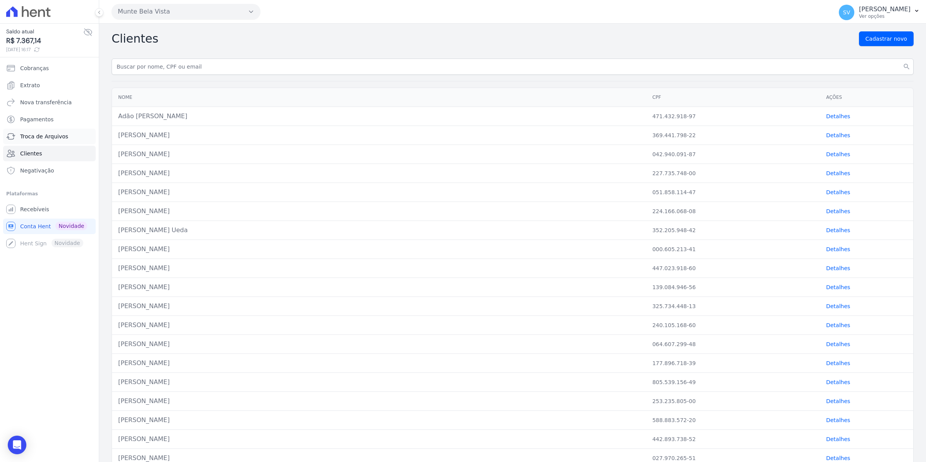
click at [34, 136] on span "Troca de Arquivos" at bounding box center [44, 137] width 48 height 8
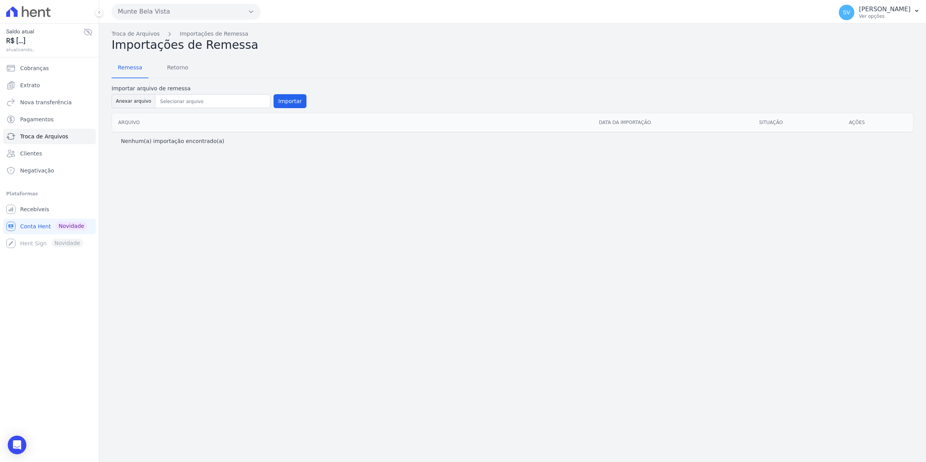
click at [28, 117] on span "Pagamentos" at bounding box center [36, 120] width 33 height 8
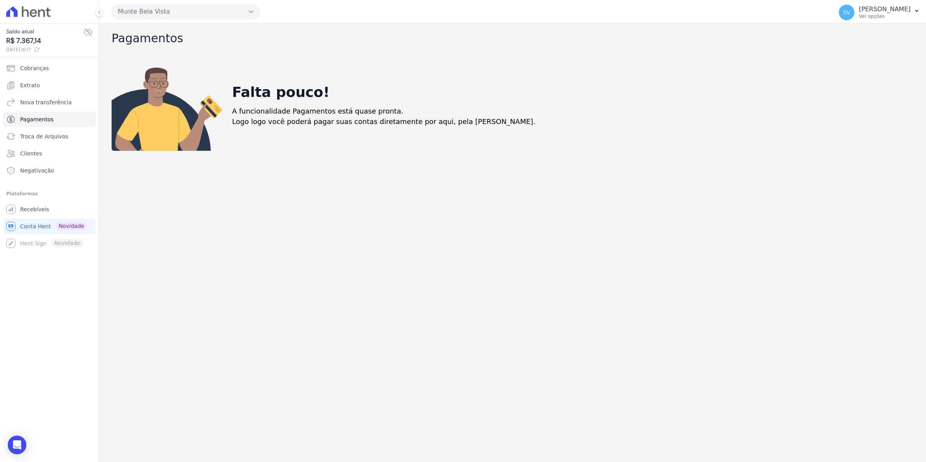
click at [35, 110] on ul "Cobranças Extrato Nova transferência Pagamentos Troca de [GEOGRAPHIC_DATA] Clie…" at bounding box center [49, 119] width 93 height 118
click at [26, 84] on span "Extrato" at bounding box center [30, 85] width 20 height 8
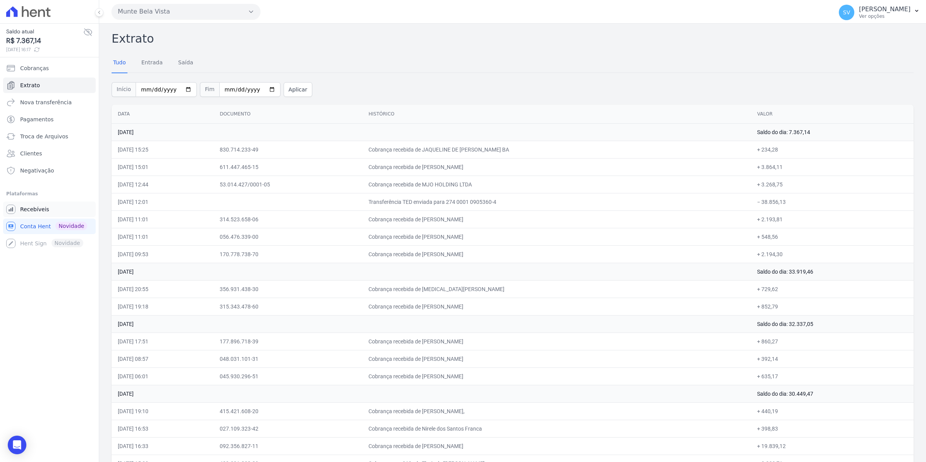
click at [45, 209] on span "Recebíveis" at bounding box center [34, 209] width 29 height 8
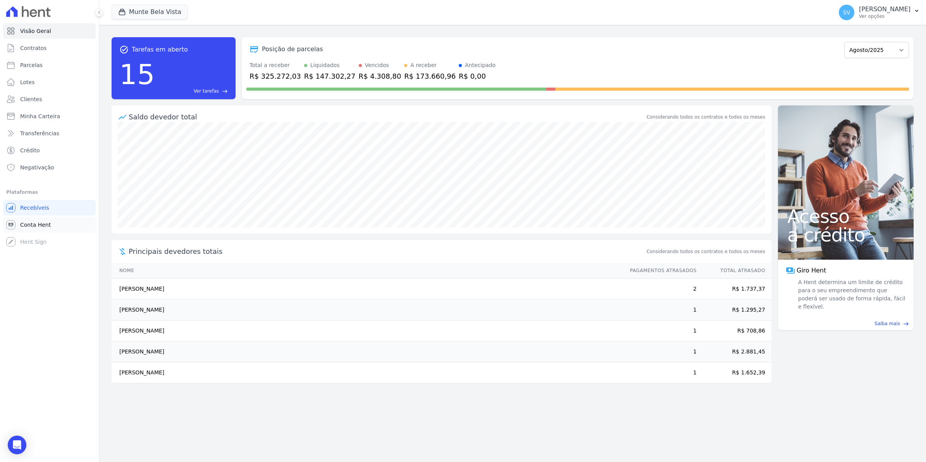
click at [45, 226] on span "Conta Hent" at bounding box center [35, 225] width 31 height 8
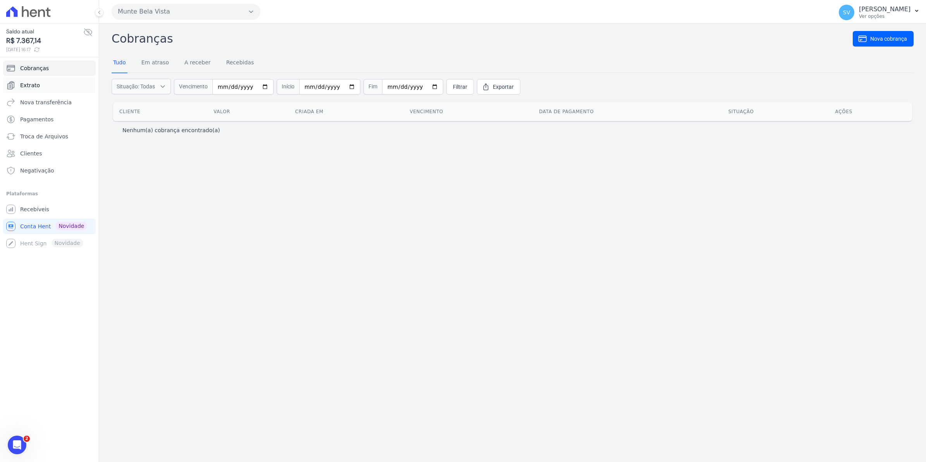
click at [41, 86] on link "Extrato" at bounding box center [49, 86] width 93 height 16
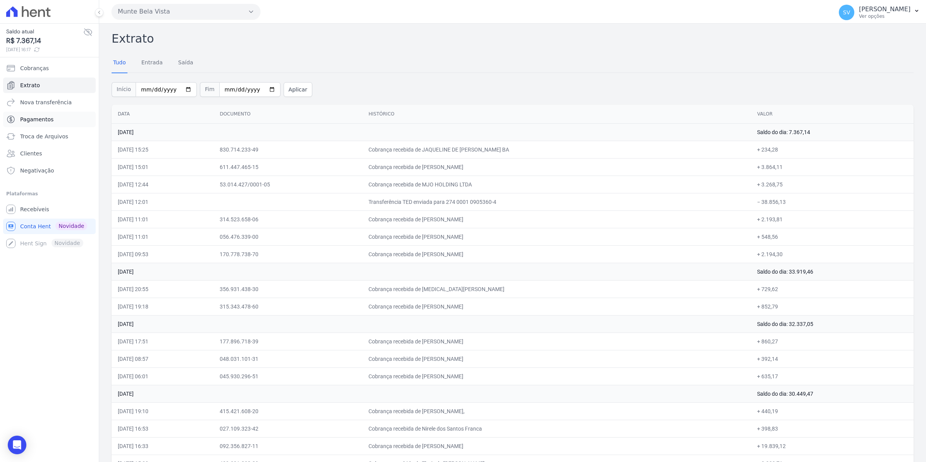
click at [38, 120] on span "Pagamentos" at bounding box center [36, 120] width 33 height 8
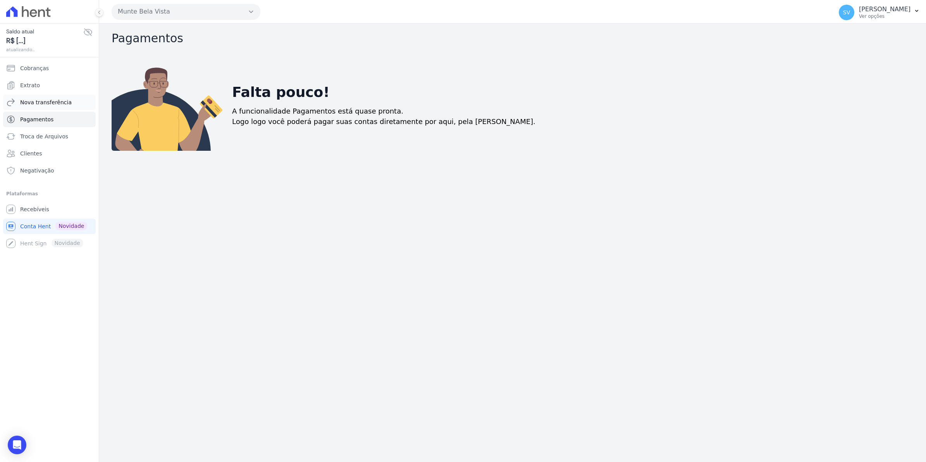
click at [42, 103] on span "Nova transferência" at bounding box center [46, 102] width 52 height 8
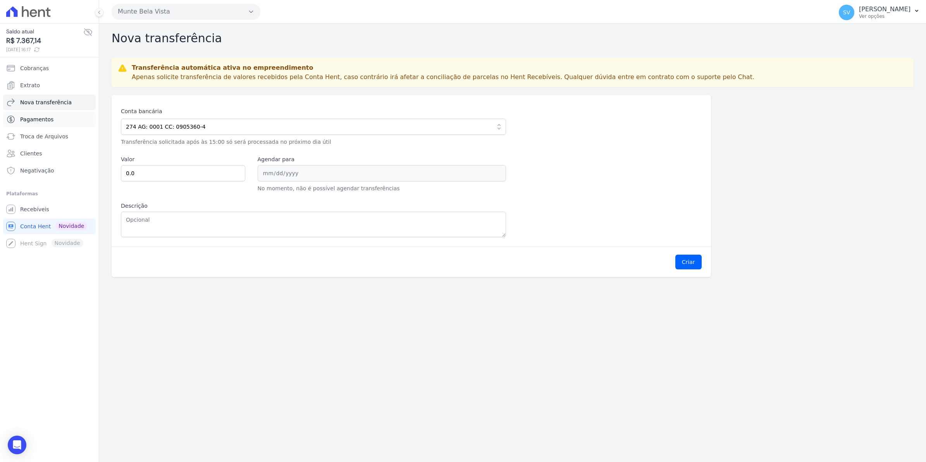
click at [24, 119] on span "Pagamentos" at bounding box center [36, 120] width 33 height 8
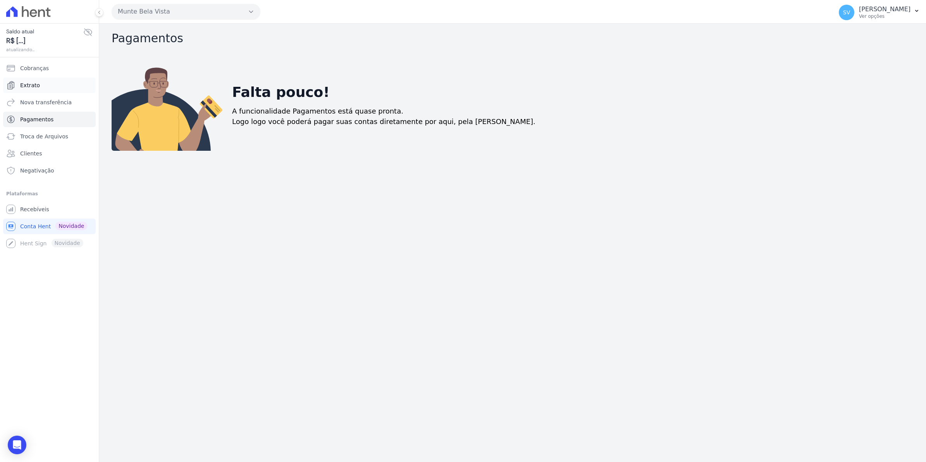
click at [31, 86] on span "Extrato" at bounding box center [30, 85] width 20 height 8
